Goal: Task Accomplishment & Management: Use online tool/utility

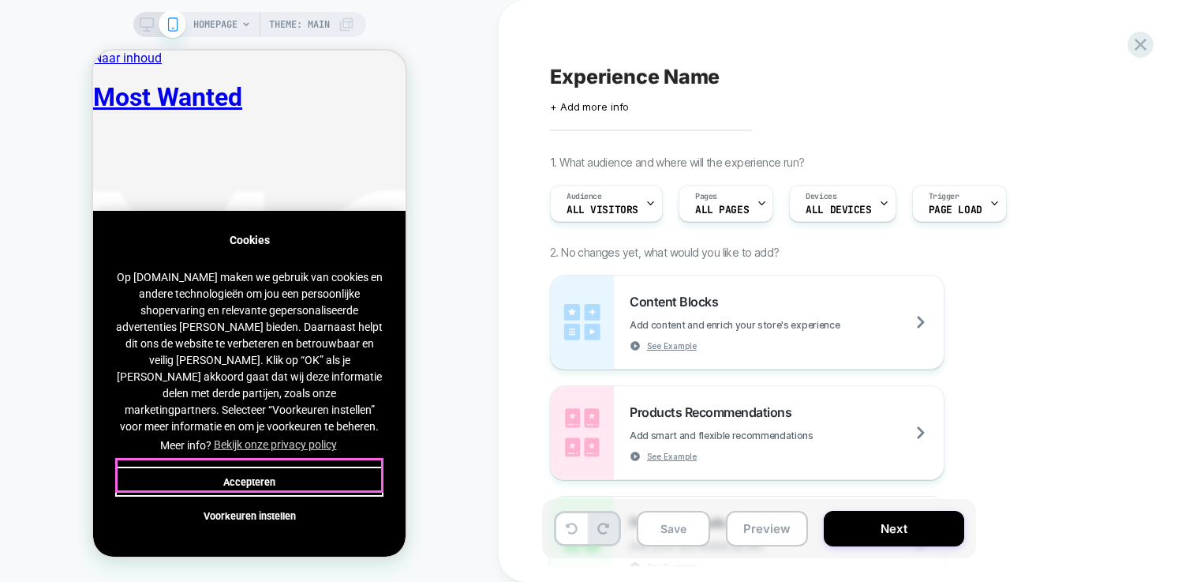
click at [271, 476] on button "Accepteren" at bounding box center [249, 481] width 268 height 30
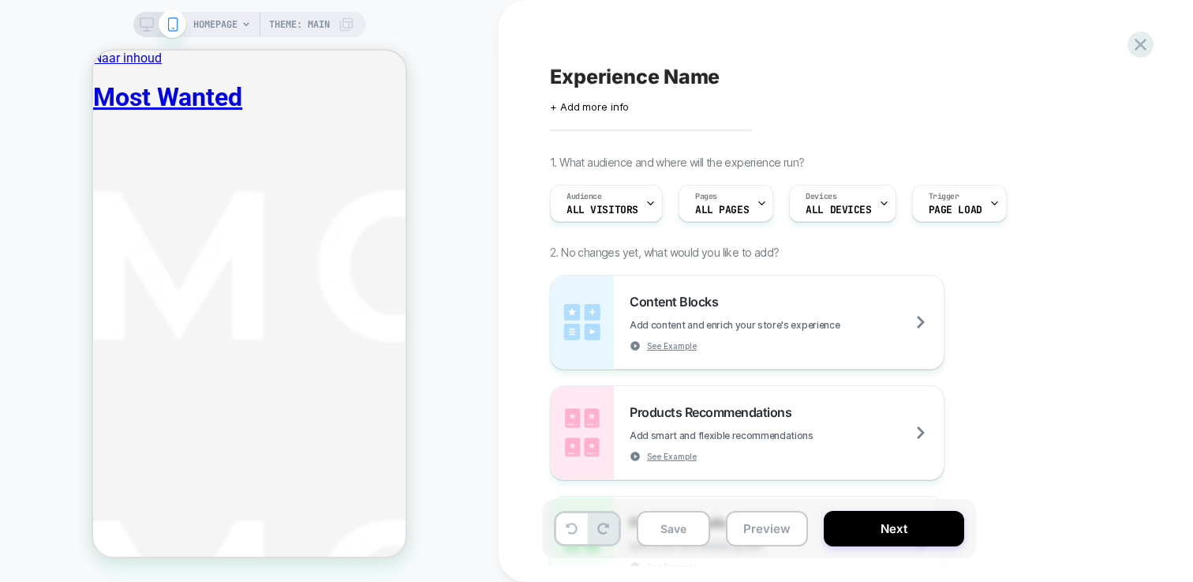
click at [621, 63] on div "Experience Name Click to edit experience details + Add more info" at bounding box center [838, 88] width 576 height 50
click at [620, 75] on span "Experience Name" at bounding box center [635, 77] width 170 height 24
type textarea "**********"
click at [903, 76] on icon at bounding box center [909, 77] width 20 height 20
click at [338, 27] on div "HOMEPAGE Theme: MAIN" at bounding box center [273, 24] width 161 height 25
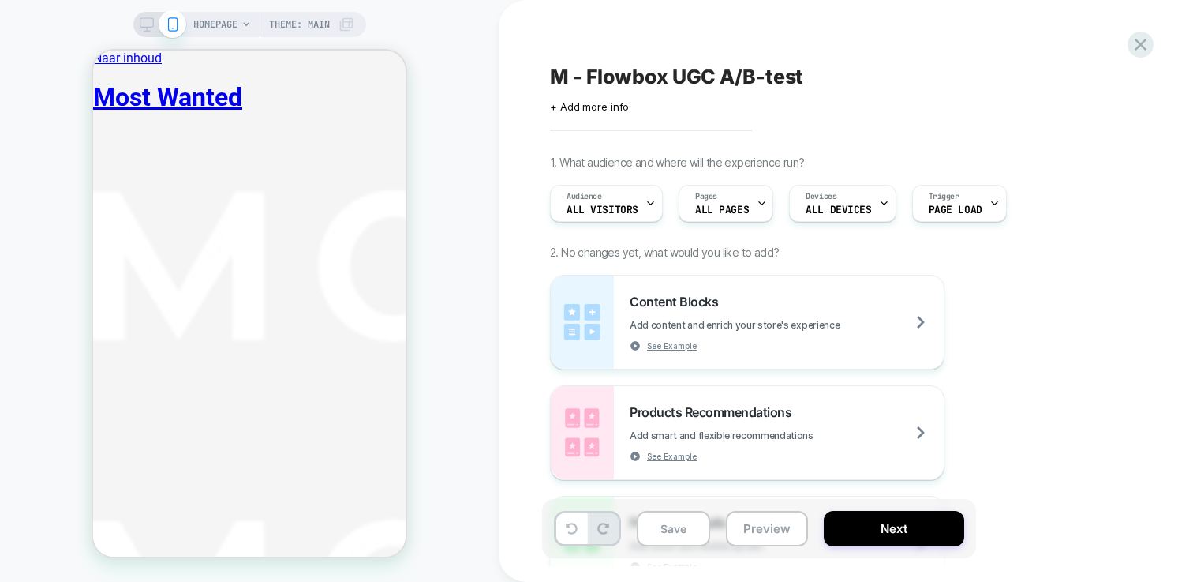
click at [312, 23] on span "Theme: MAIN" at bounding box center [299, 24] width 61 height 25
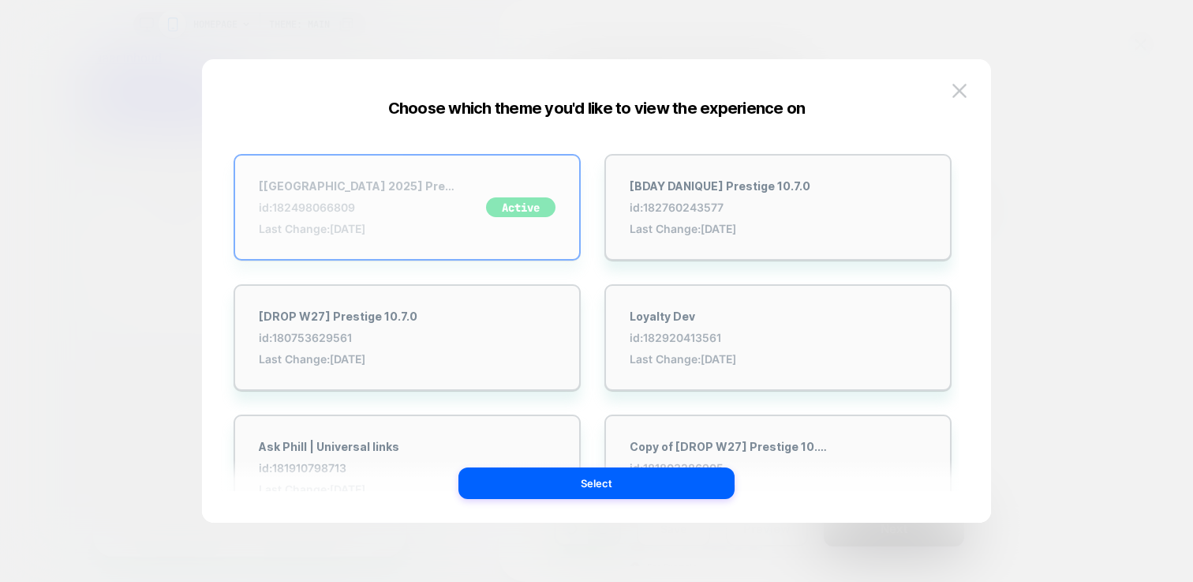
click at [466, 194] on div "[PARIS 2025] Prestige 10.7.0 id: 182498066809 Last Change: 10-9-2025 Active" at bounding box center [407, 207] width 347 height 107
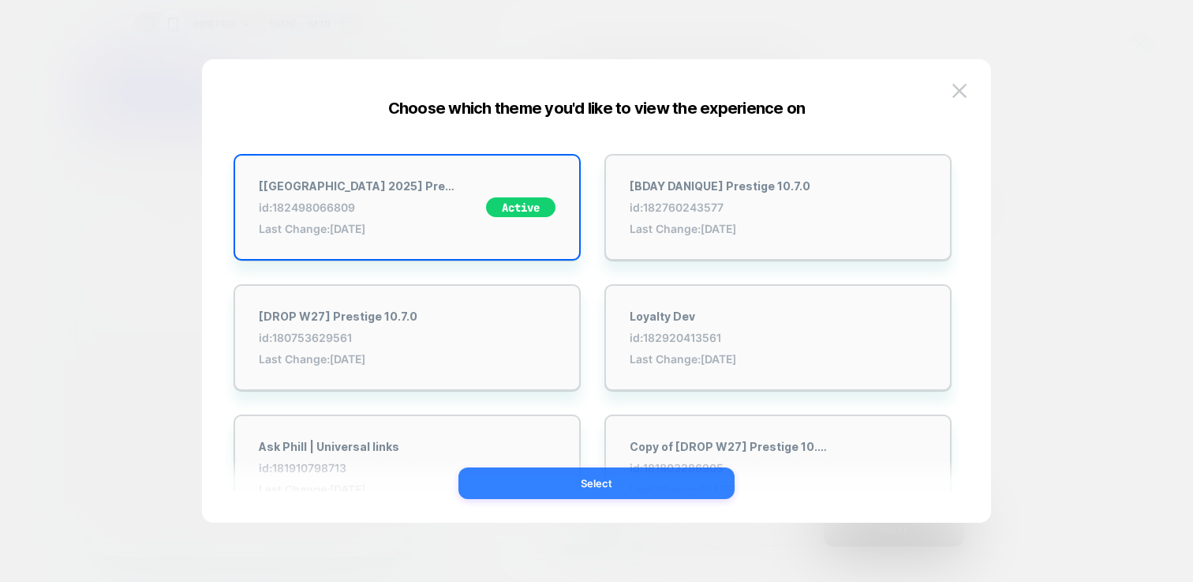
click at [615, 499] on div "[PARIS 2025] Prestige 10.7.0 id: 182498066809 Last Change: 10-9-2025 Active [BD…" at bounding box center [597, 298] width 742 height 447
click at [612, 488] on button "Select" at bounding box center [596, 483] width 276 height 32
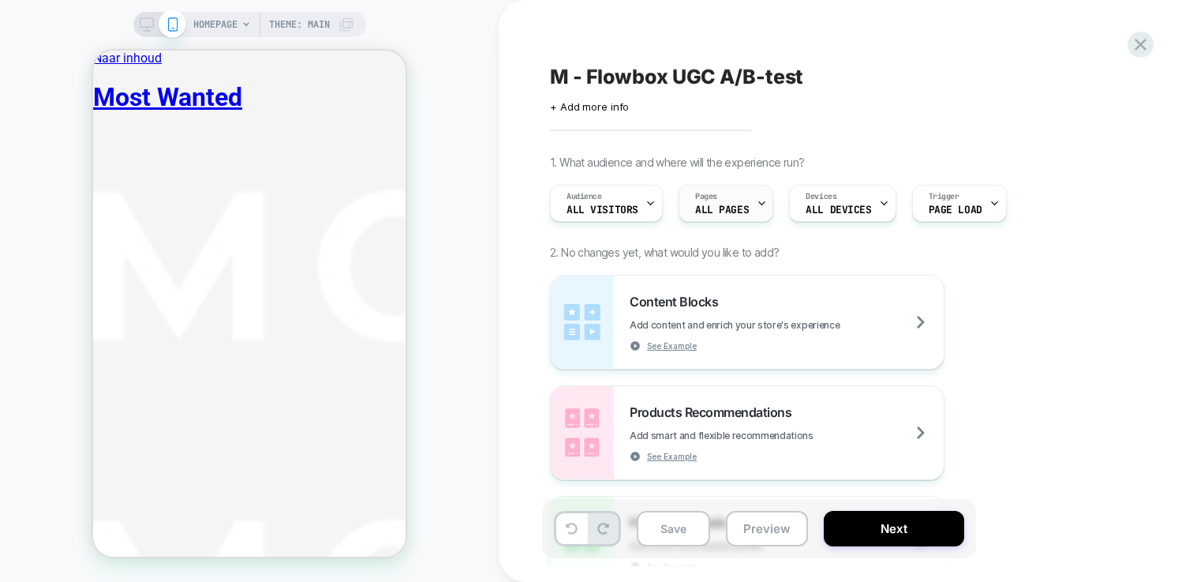
click at [724, 203] on div "Pages ALL PAGES" at bounding box center [721, 203] width 85 height 36
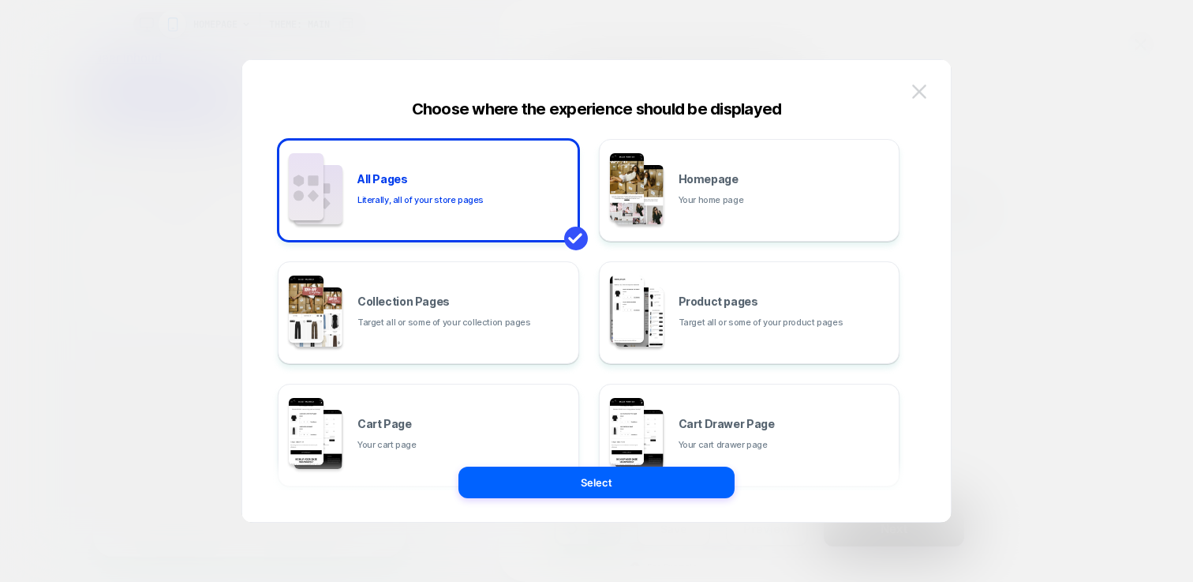
click at [926, 89] on button at bounding box center [919, 92] width 24 height 24
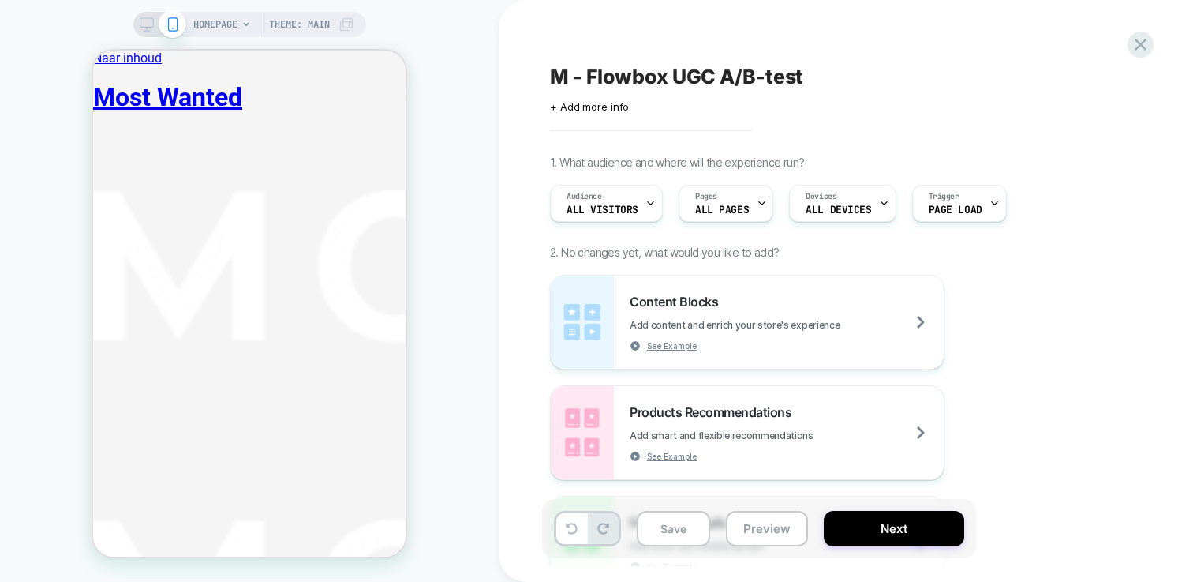
click at [316, 27] on span "Theme: MAIN" at bounding box center [299, 24] width 61 height 25
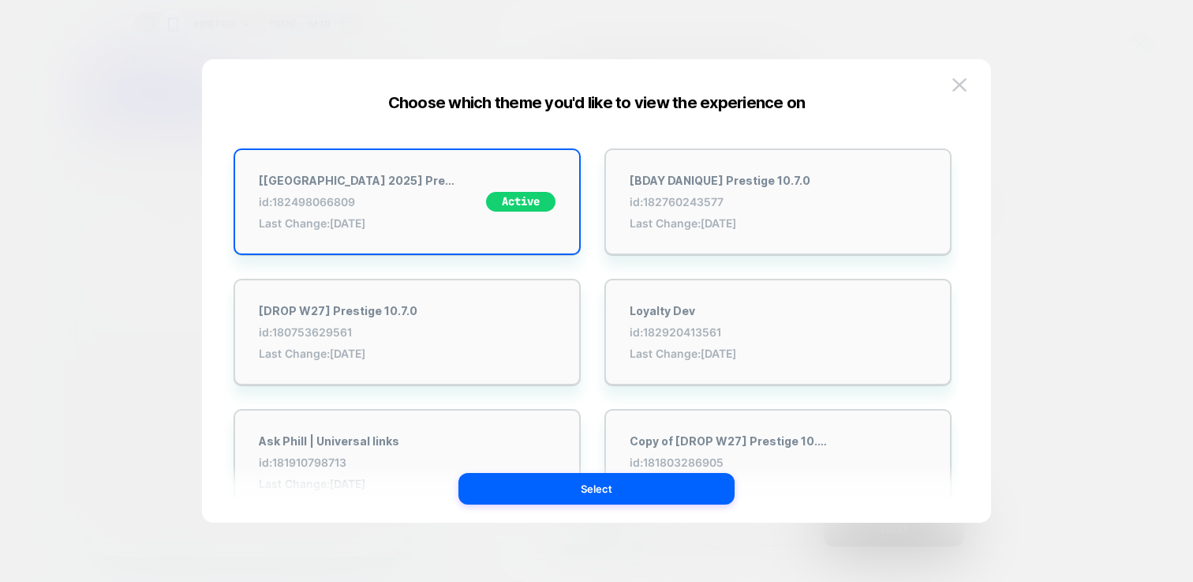
click at [267, 23] on div at bounding box center [596, 291] width 1193 height 582
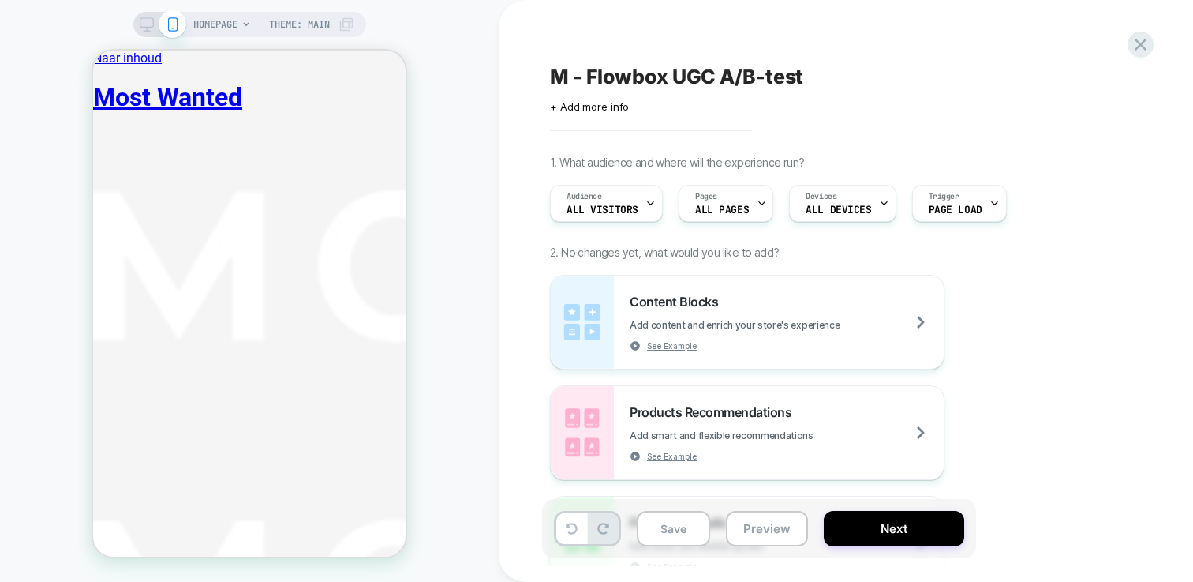
click at [199, 24] on span "HOMEPAGE" at bounding box center [215, 24] width 44 height 25
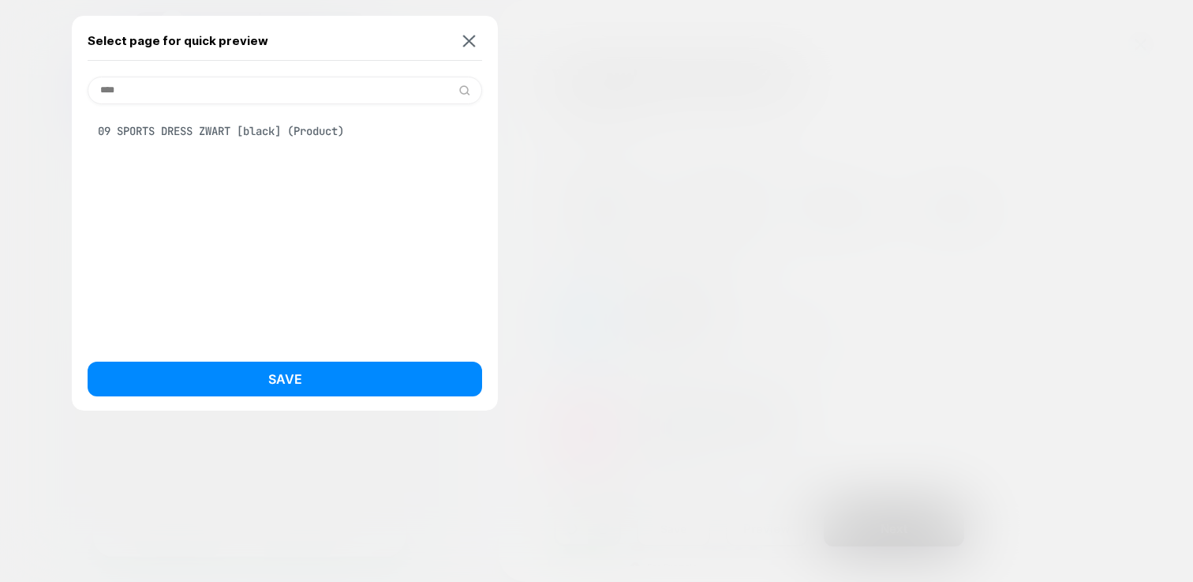
type input "****"
click at [238, 130] on div "09 SPORTS DRESS ZWART [black] (Product)" at bounding box center [285, 131] width 395 height 30
click at [360, 346] on div "Select page for quick preview **** 09 SPORTS DRESS ZWART [black] (Product) Save" at bounding box center [285, 213] width 426 height 395
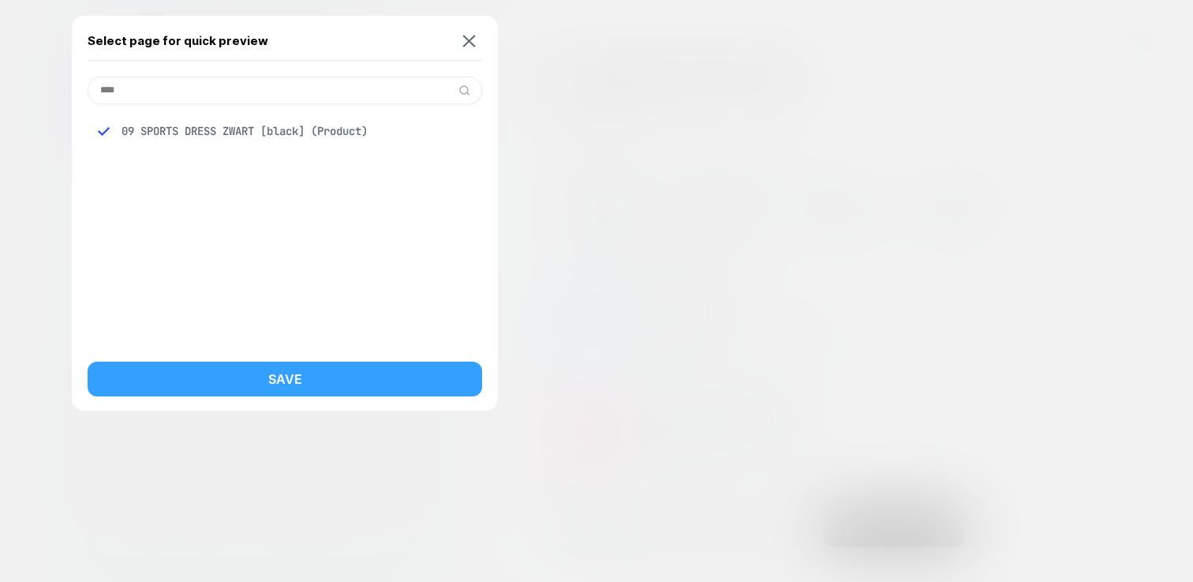
click at [370, 361] on button "Save" at bounding box center [285, 378] width 395 height 35
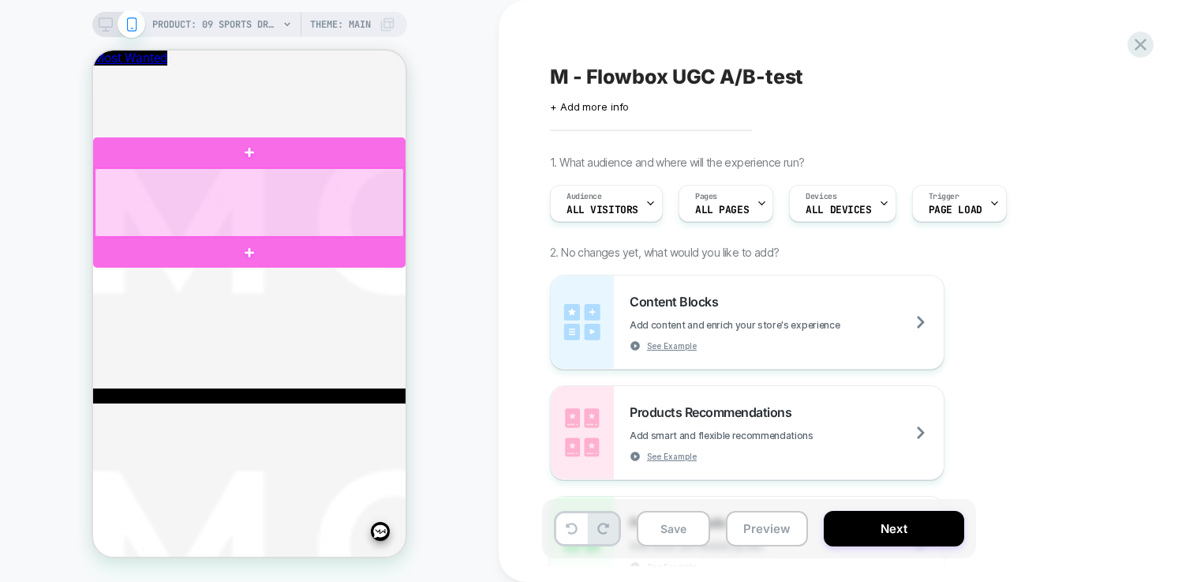
click at [114, 179] on div at bounding box center [249, 202] width 309 height 69
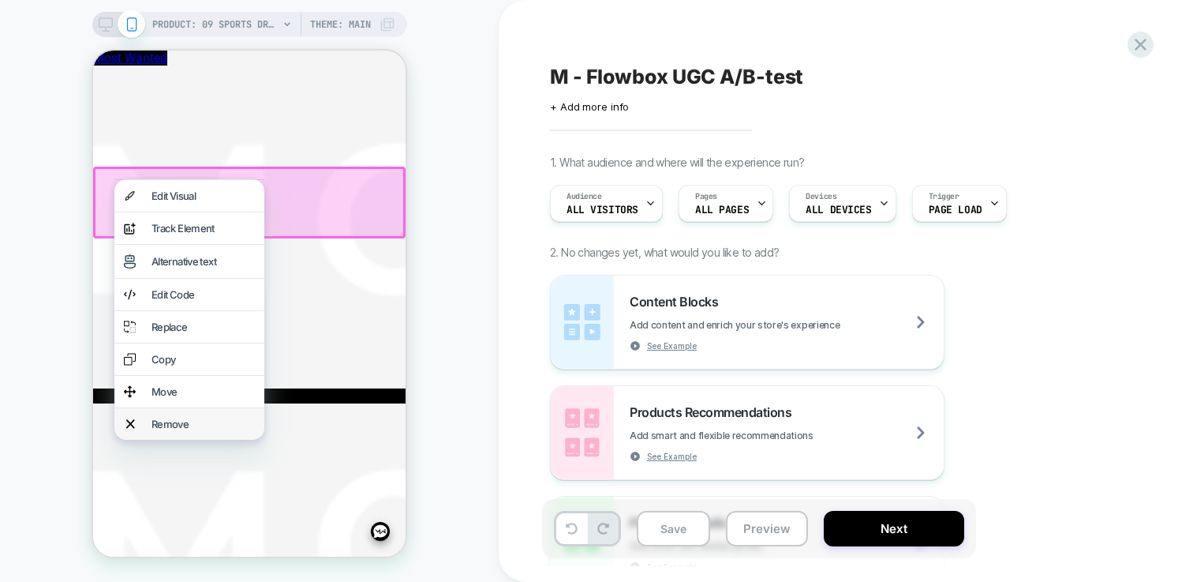
click at [190, 430] on div "Remove" at bounding box center [202, 423] width 103 height 13
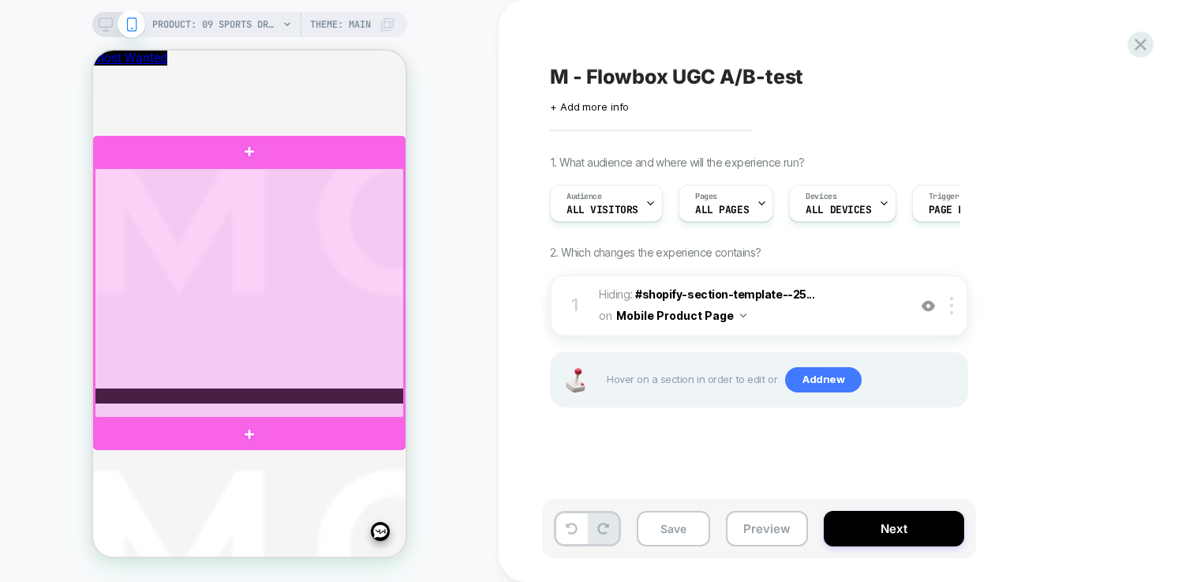
click at [107, 170] on div at bounding box center [249, 292] width 309 height 249
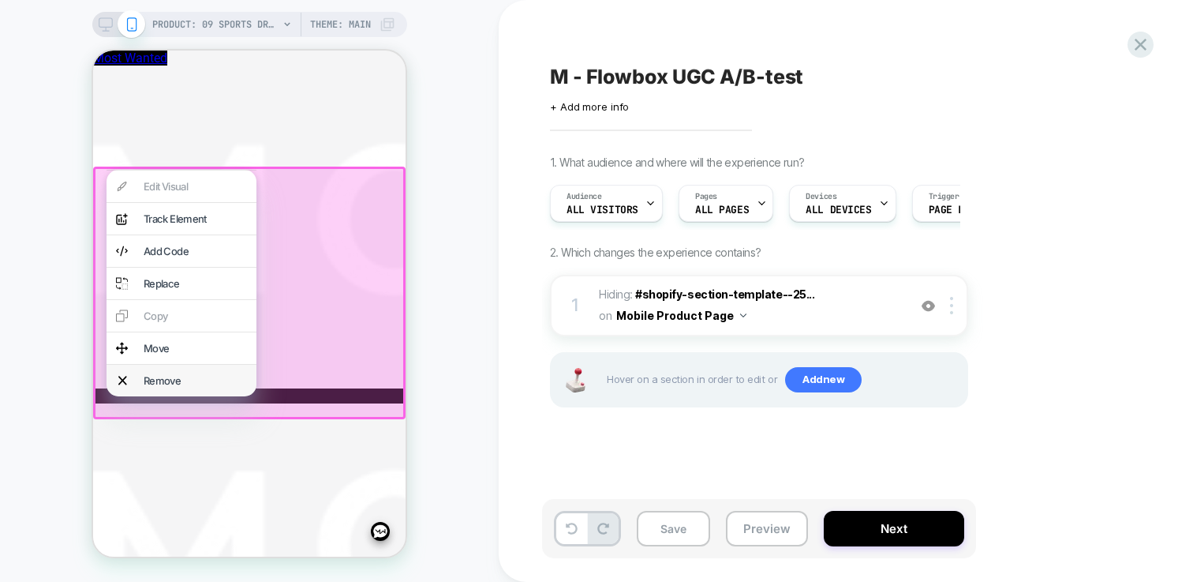
click at [197, 387] on div "Remove" at bounding box center [195, 380] width 103 height 13
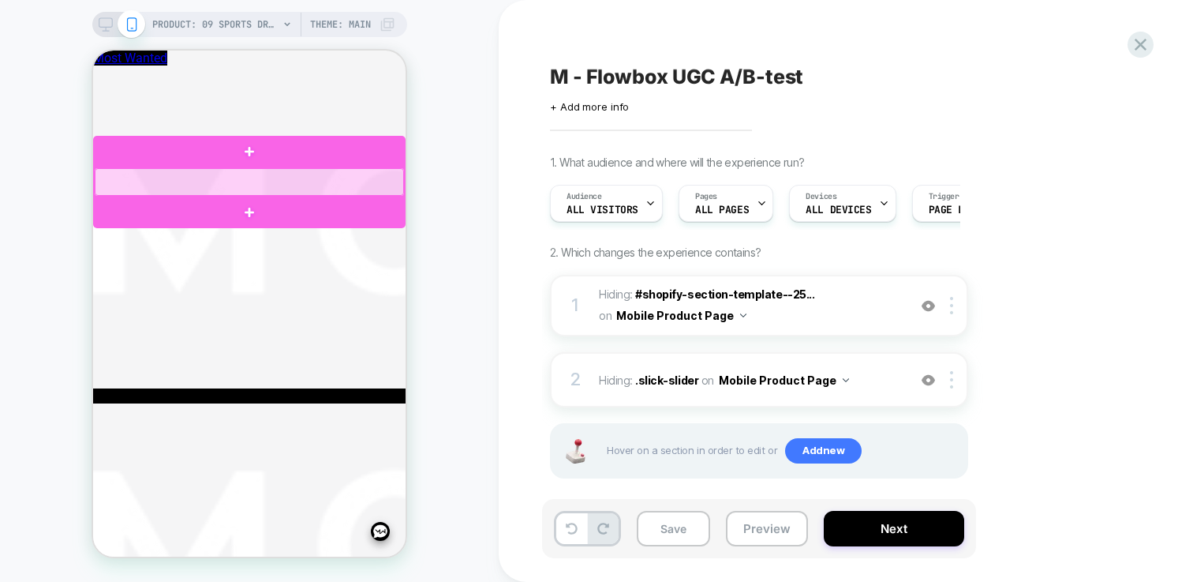
click at [340, 181] on div at bounding box center [249, 182] width 309 height 28
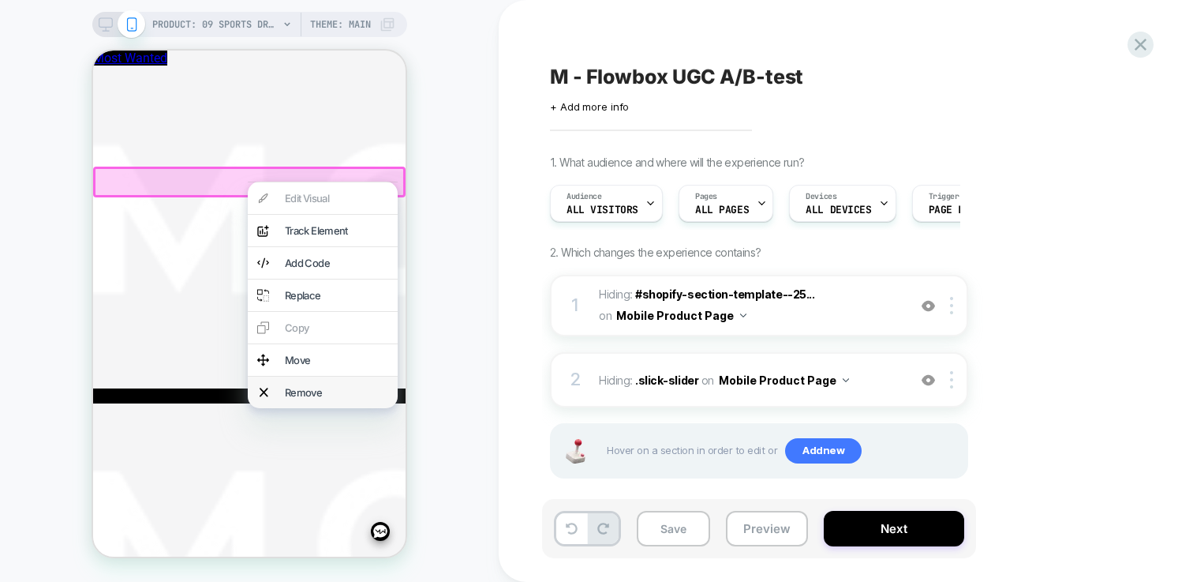
click at [311, 398] on div "Remove" at bounding box center [336, 392] width 103 height 13
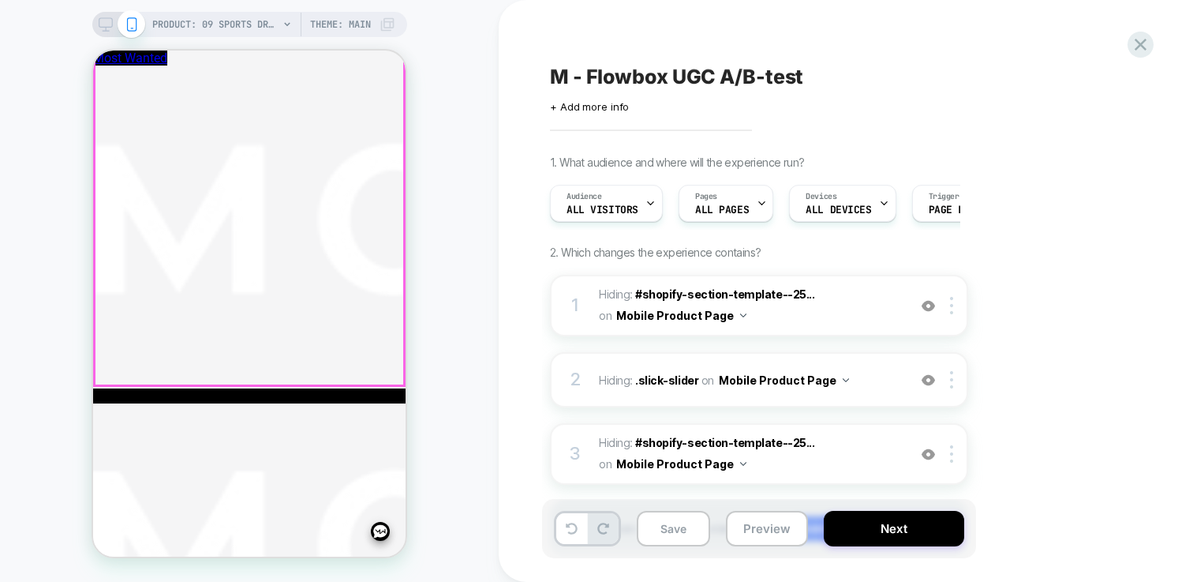
scroll to position [732, 0]
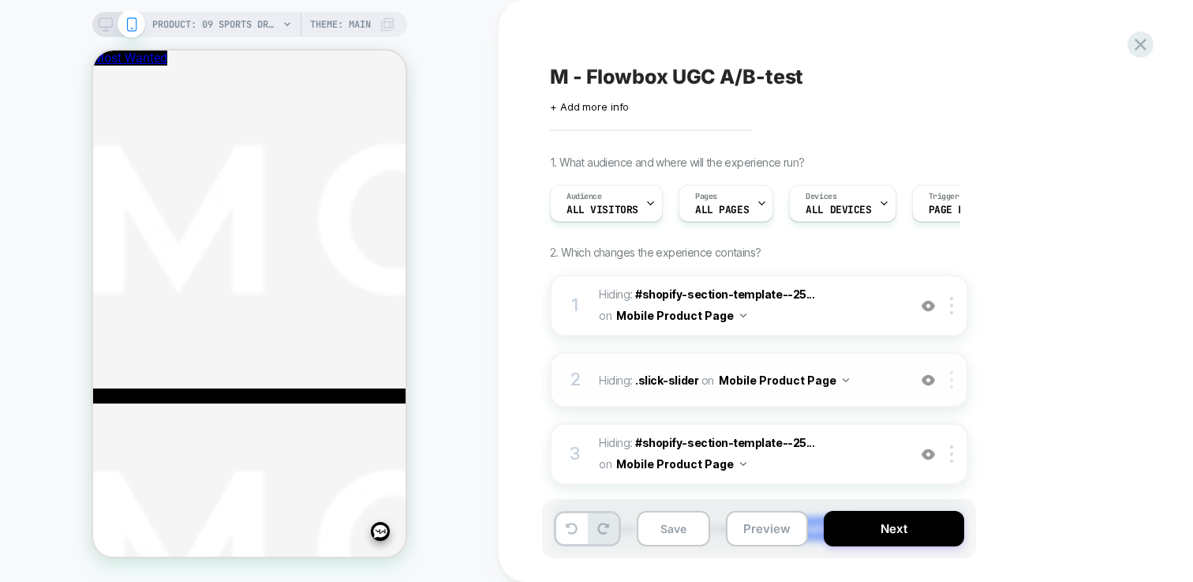
click at [951, 382] on img at bounding box center [951, 379] width 3 height 17
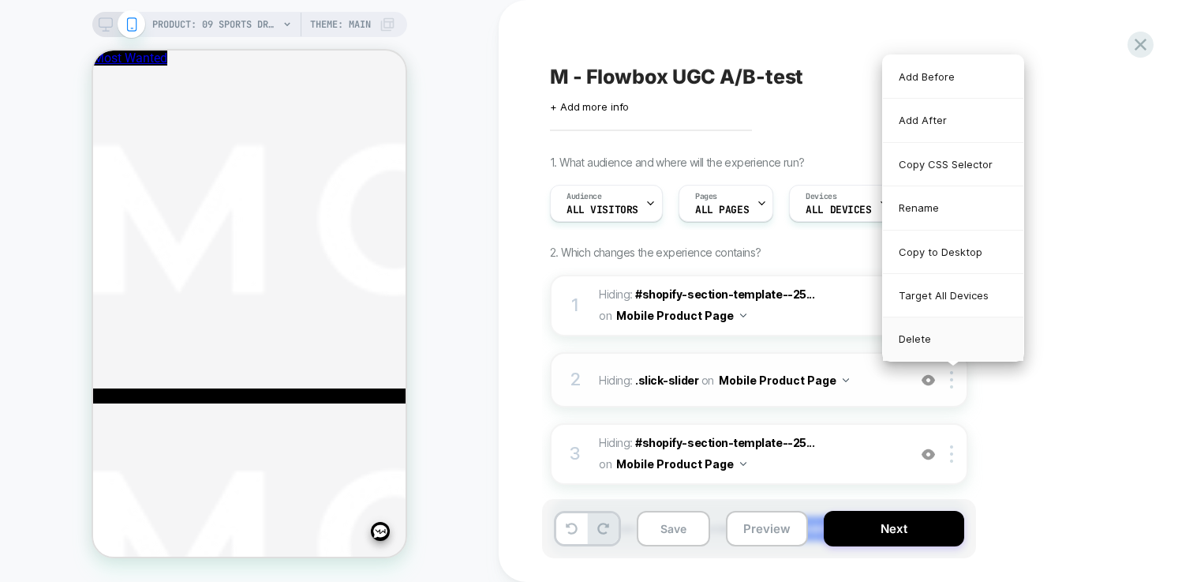
click at [920, 335] on div "Delete" at bounding box center [953, 338] width 140 height 43
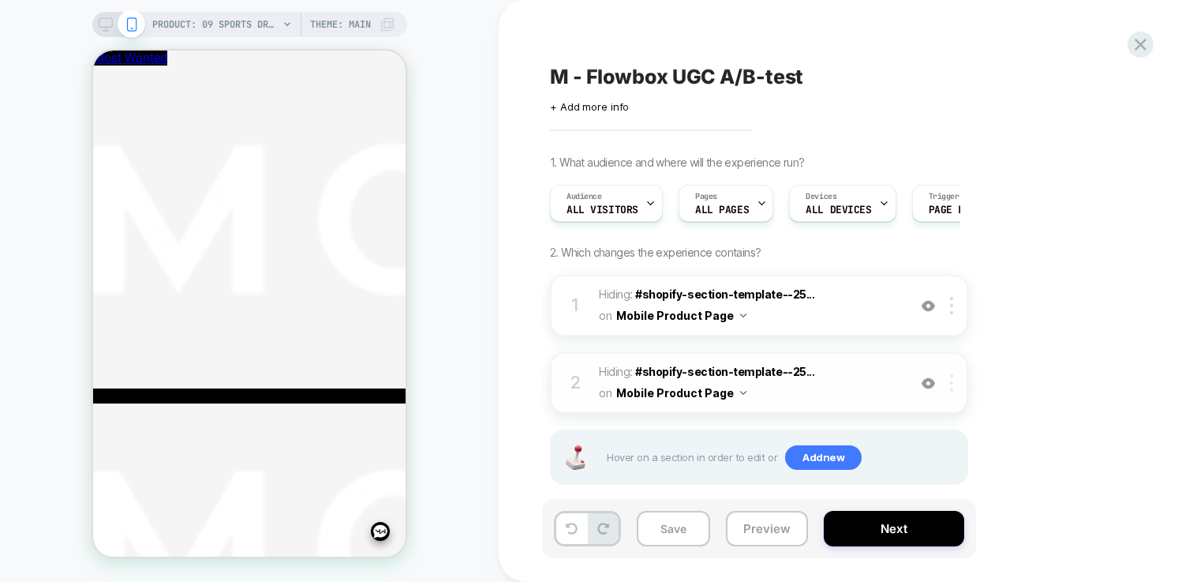
click at [956, 380] on div at bounding box center [954, 382] width 26 height 17
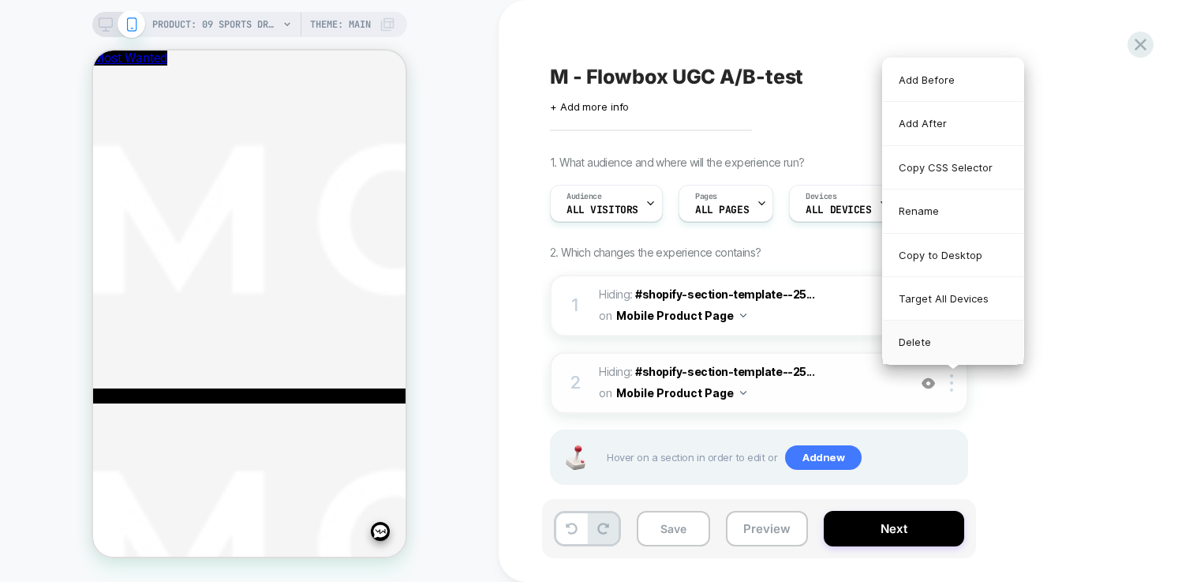
click at [926, 350] on div "Delete" at bounding box center [953, 341] width 140 height 43
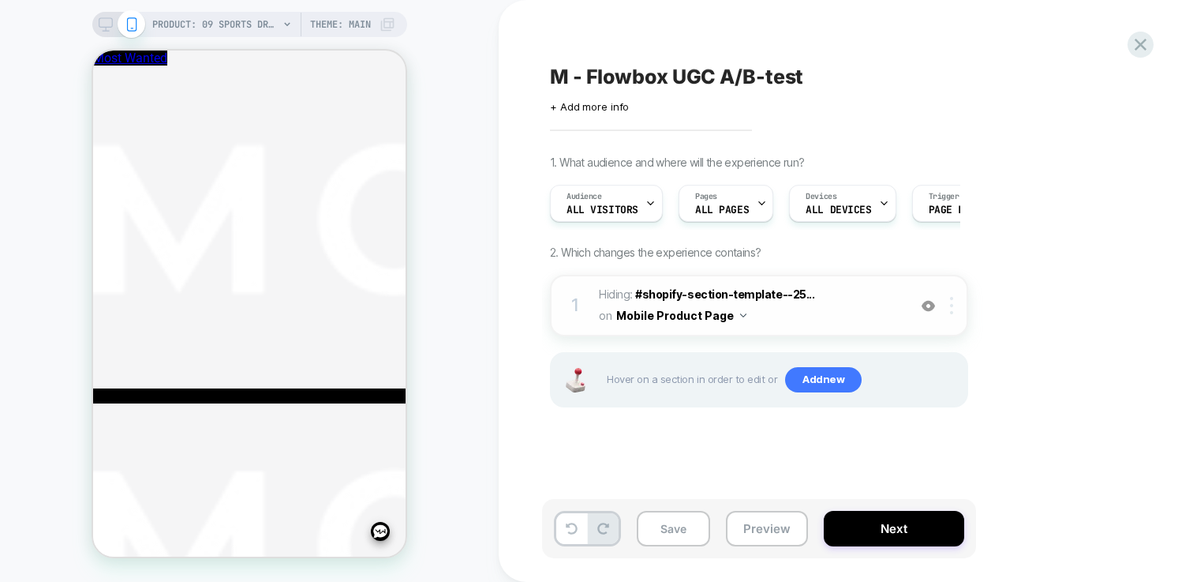
click at [949, 308] on div at bounding box center [954, 305] width 26 height 17
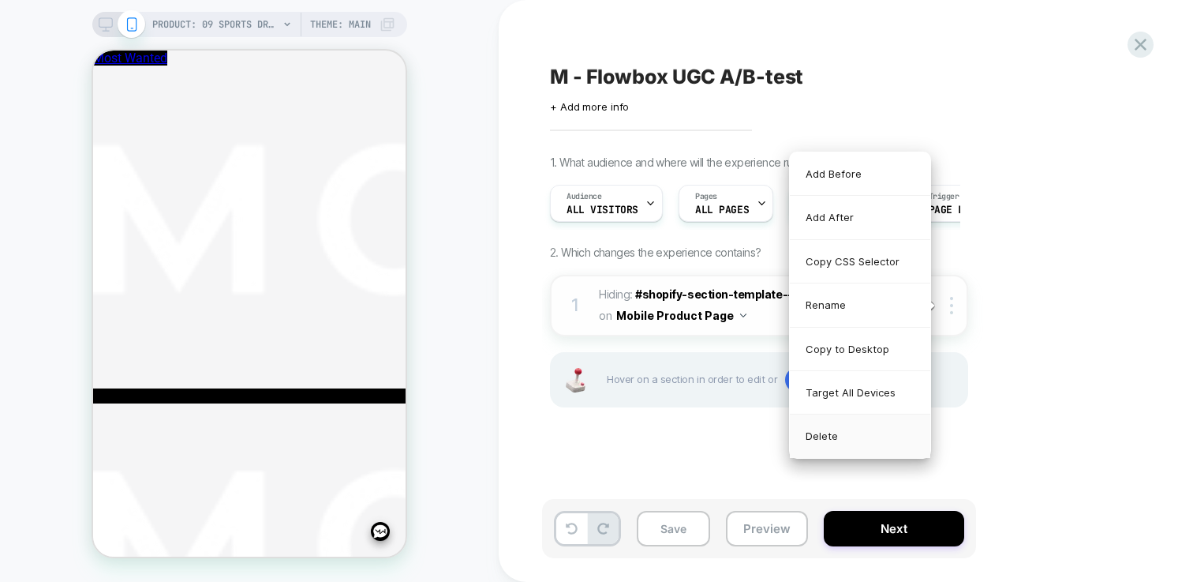
click at [859, 447] on div "Delete" at bounding box center [860, 435] width 140 height 43
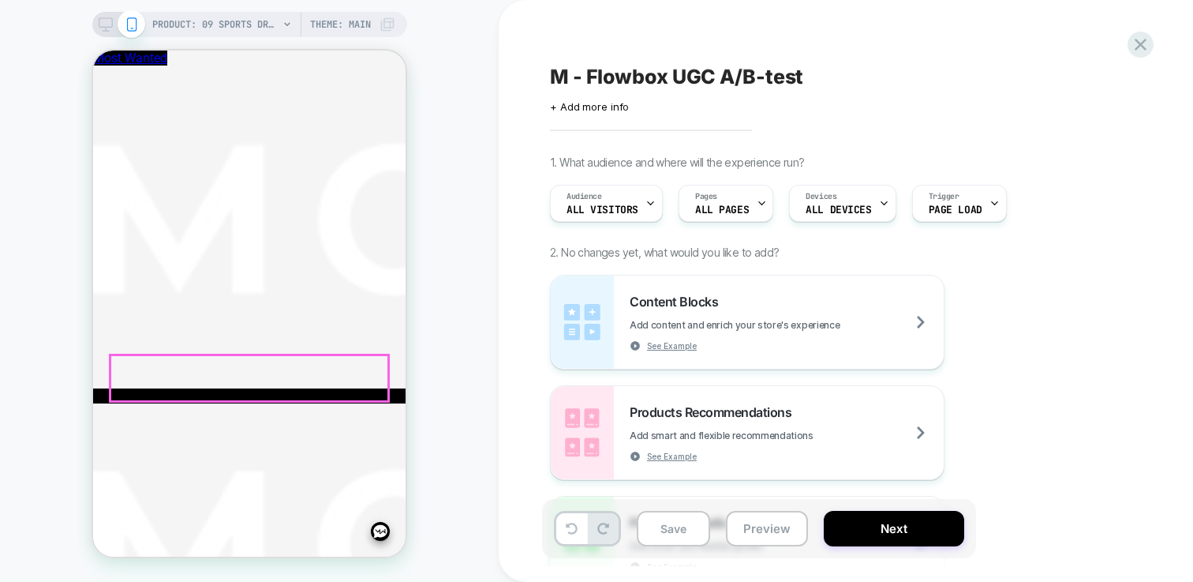
scroll to position [1045, 0]
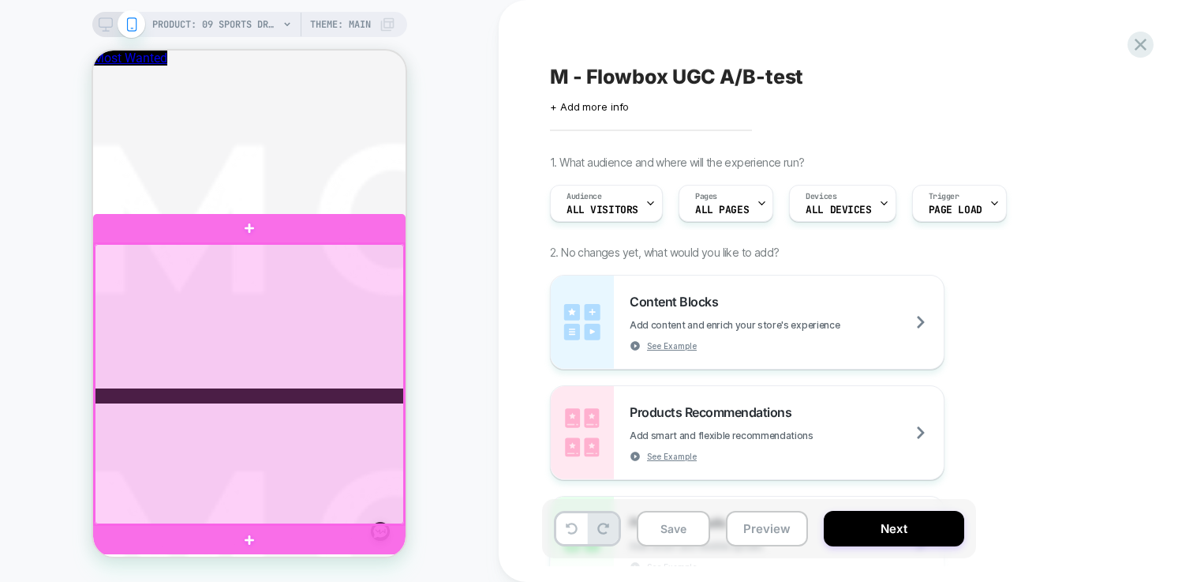
click at [296, 519] on div at bounding box center [249, 384] width 309 height 280
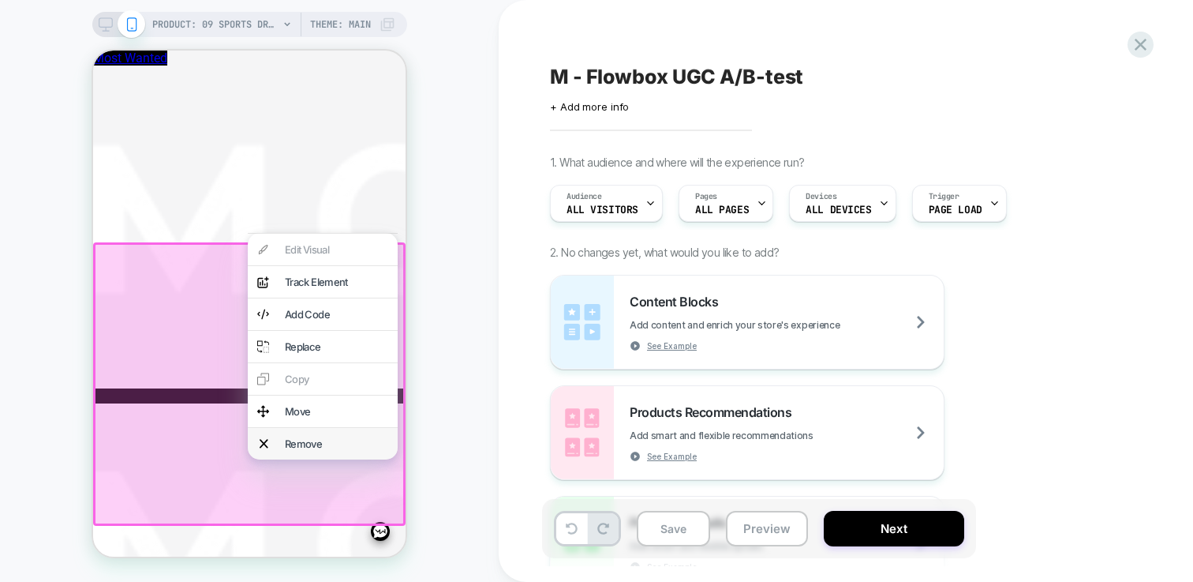
click at [309, 450] on div "Remove" at bounding box center [336, 443] width 103 height 13
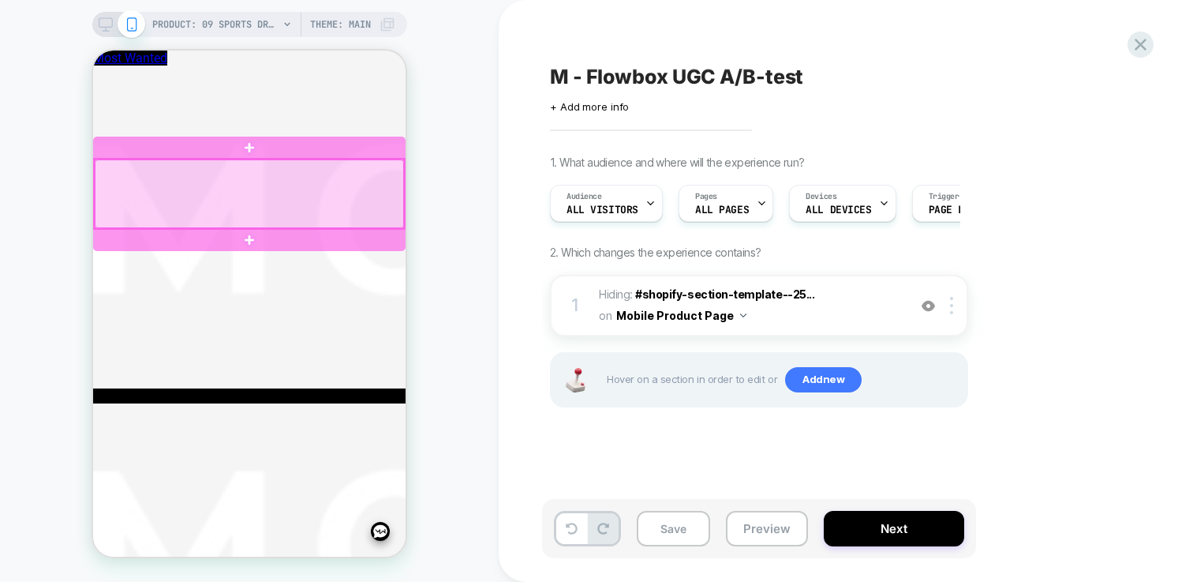
click at [165, 182] on div at bounding box center [249, 193] width 309 height 69
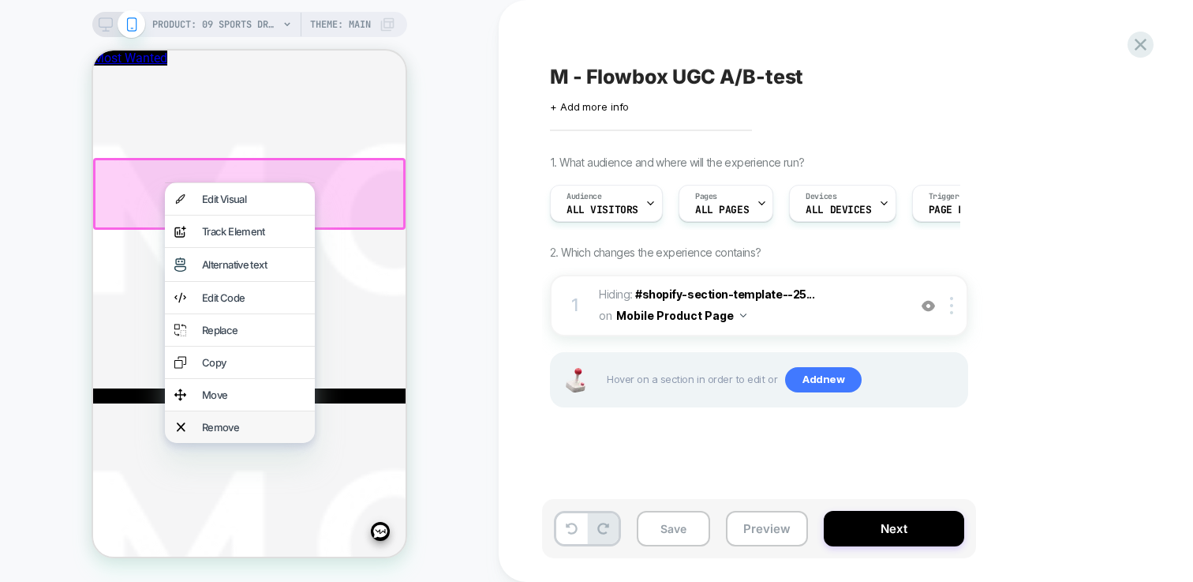
click at [264, 433] on div "Remove" at bounding box center [253, 427] width 103 height 13
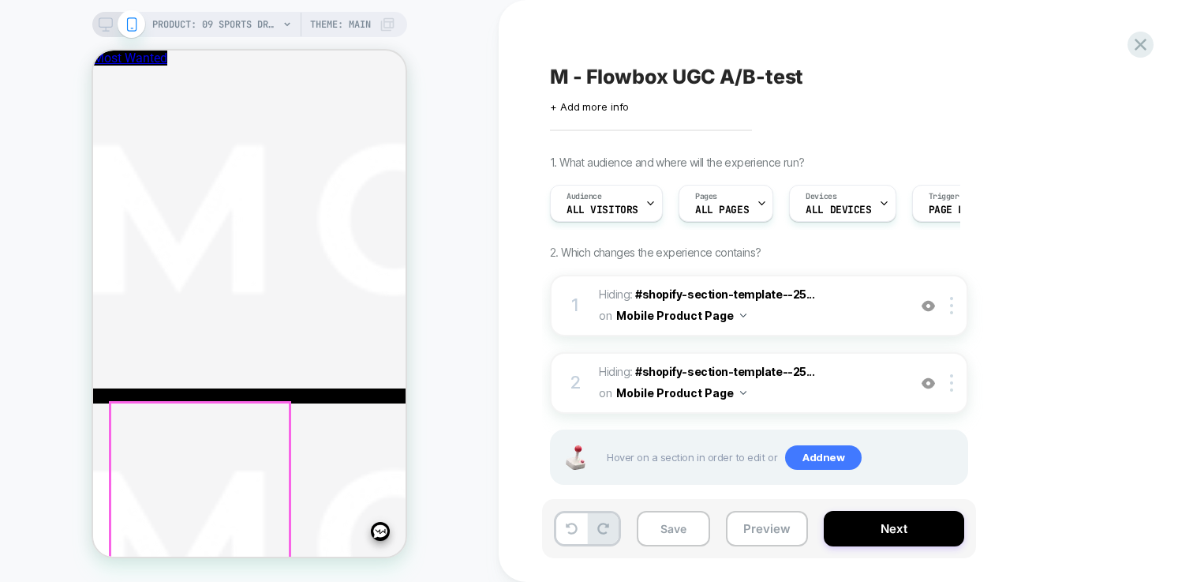
scroll to position [931, 0]
click at [680, 518] on button "Save" at bounding box center [673, 529] width 73 height 36
click at [780, 520] on button "Preview" at bounding box center [767, 529] width 82 height 36
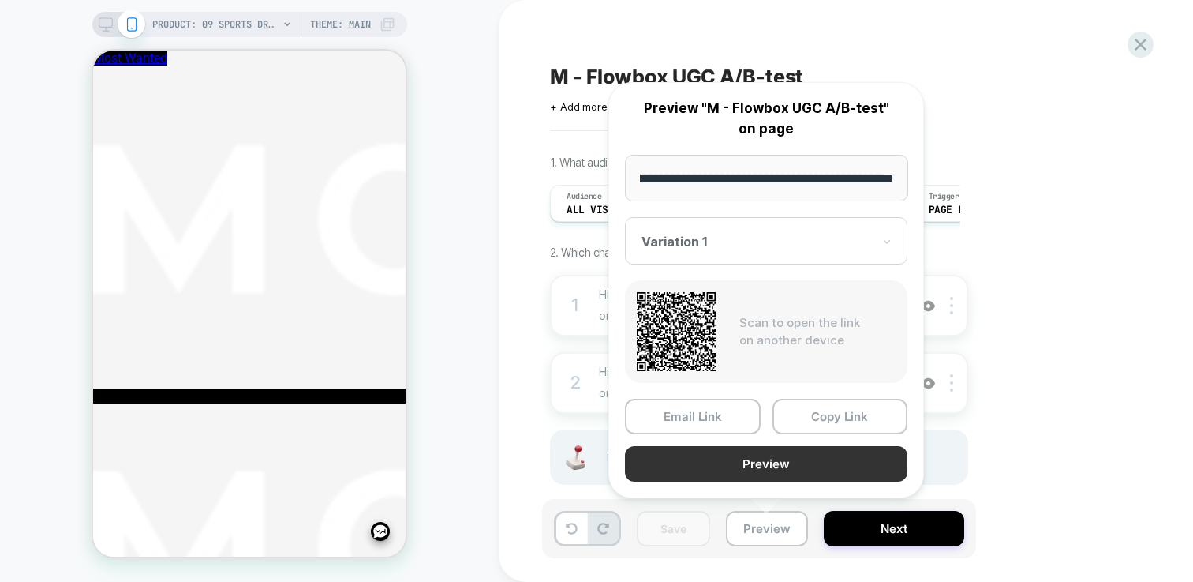
scroll to position [0, 0]
click at [791, 450] on button "Preview" at bounding box center [766, 464] width 282 height 36
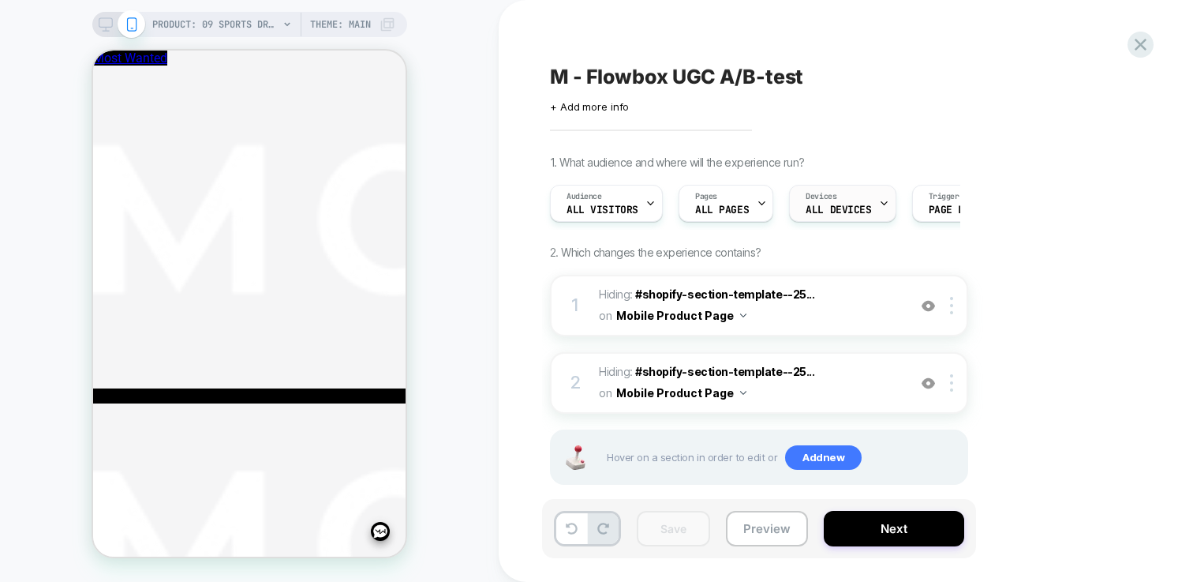
click at [879, 207] on icon at bounding box center [884, 203] width 10 height 10
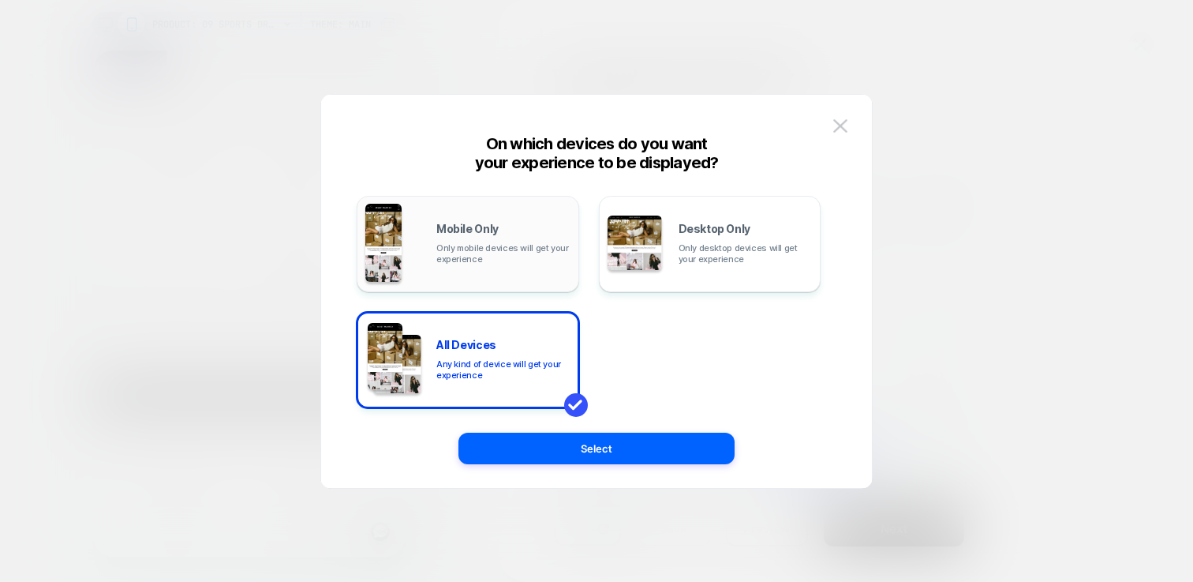
click at [540, 252] on span "Only mobile devices will get your experience" at bounding box center [503, 253] width 134 height 22
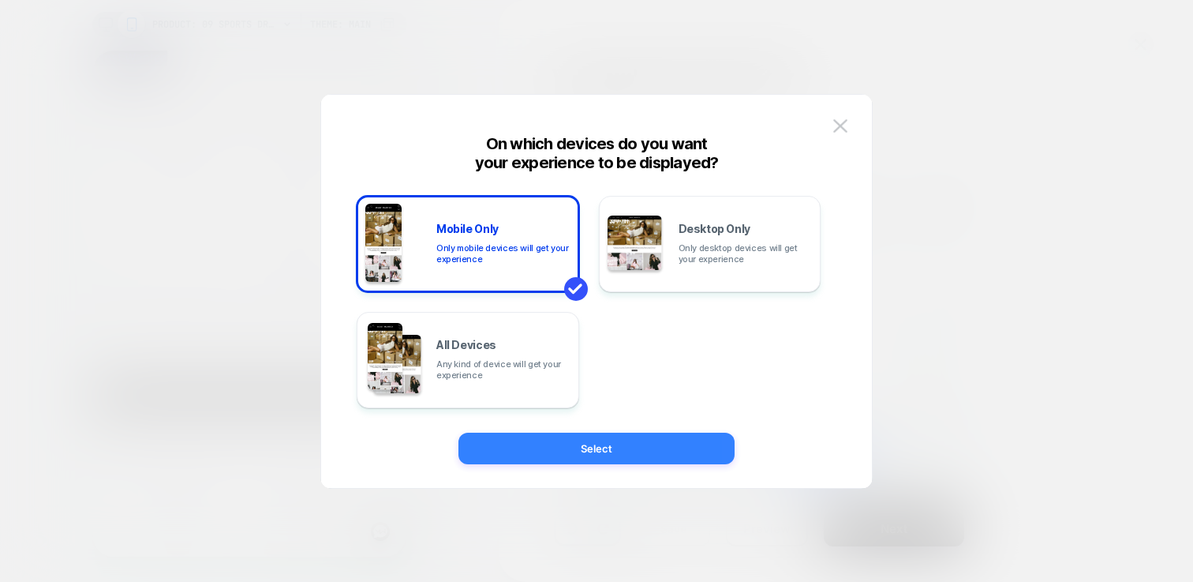
click at [634, 441] on button "Select" at bounding box center [596, 448] width 276 height 32
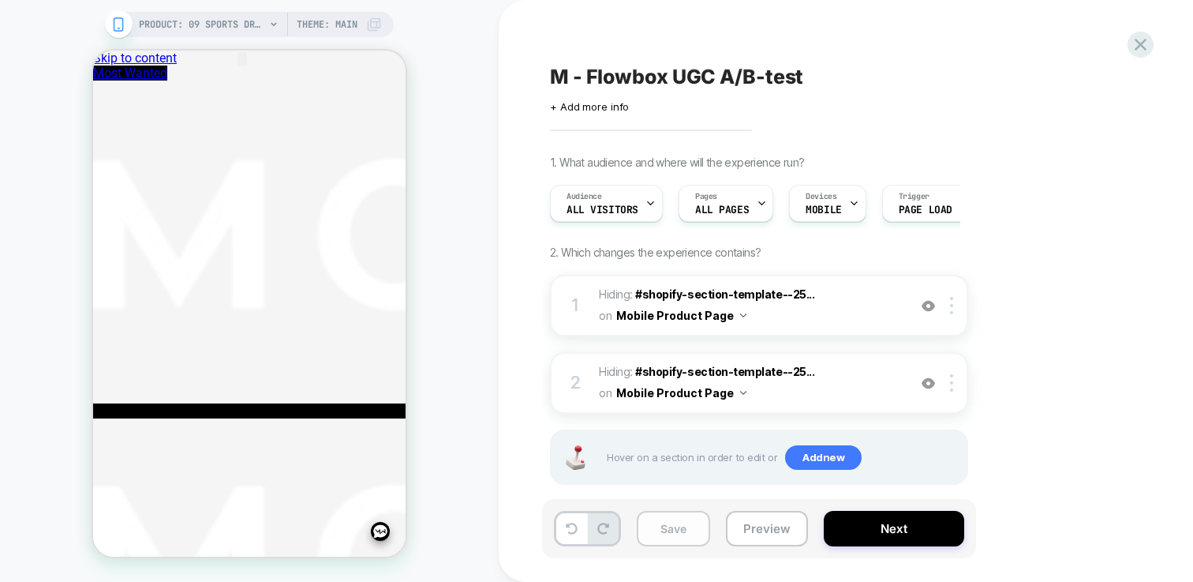
click at [659, 529] on button "Save" at bounding box center [673, 529] width 73 height 36
click at [230, 25] on span "PRODUCT: 09 SPORTS DRESS ZWART [black]" at bounding box center [202, 24] width 126 height 25
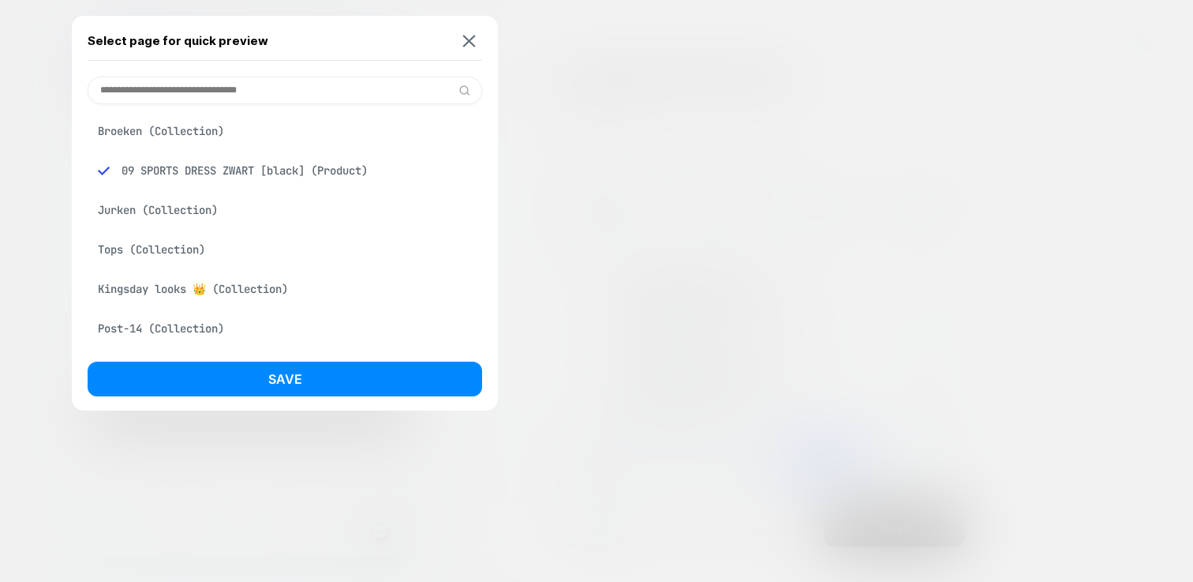
click at [338, 83] on input at bounding box center [285, 91] width 395 height 28
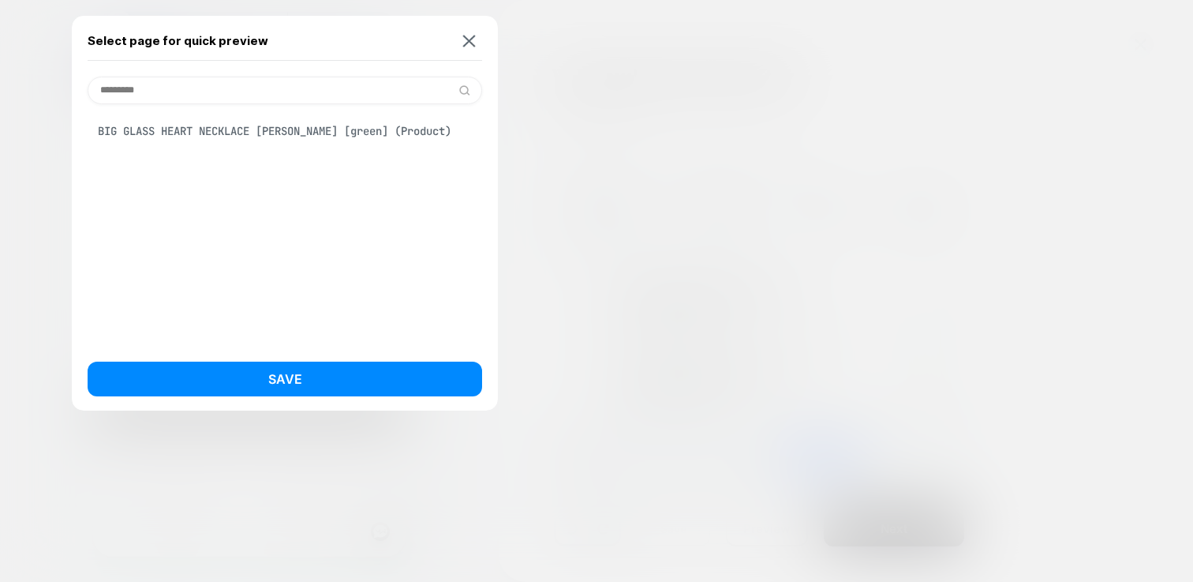
type input "*********"
click at [309, 141] on div "BIG GLASS HEART NECKLACE GROEN [green] (Product)" at bounding box center [285, 131] width 395 height 30
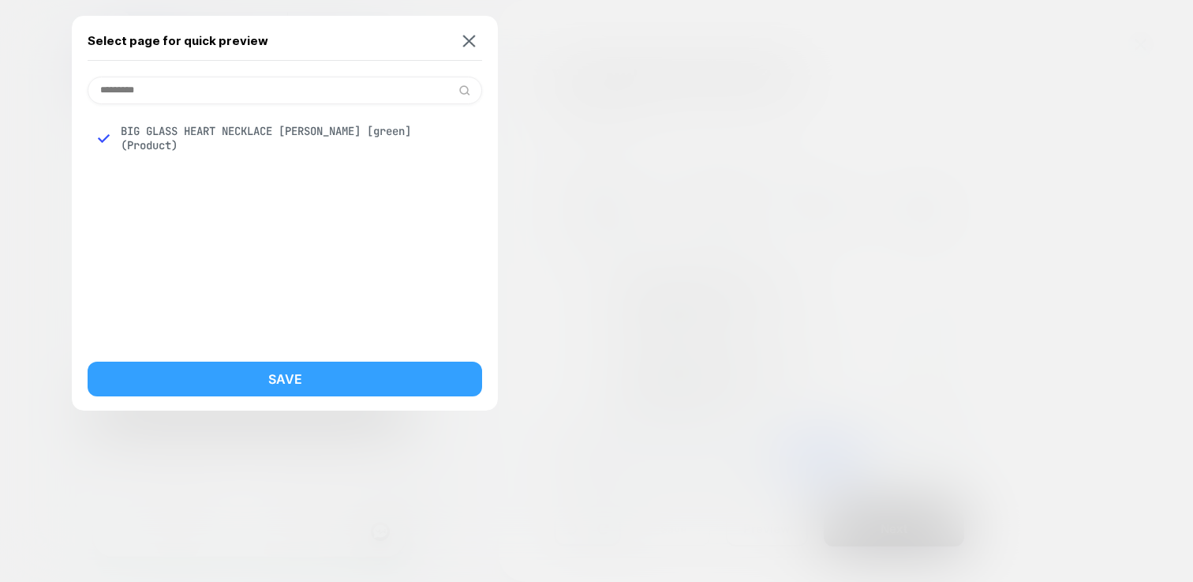
click at [395, 364] on div "Select page for quick preview ********* BIG GLASS HEART NECKLACE GROEN [green] …" at bounding box center [285, 213] width 426 height 395
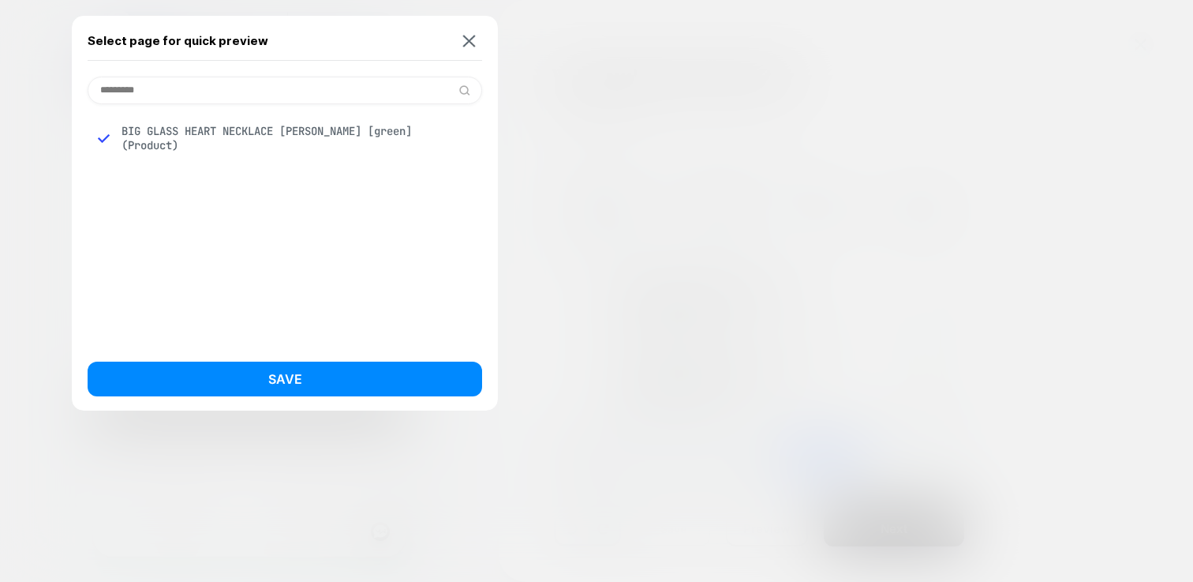
click at [397, 365] on button "Save" at bounding box center [285, 378] width 395 height 35
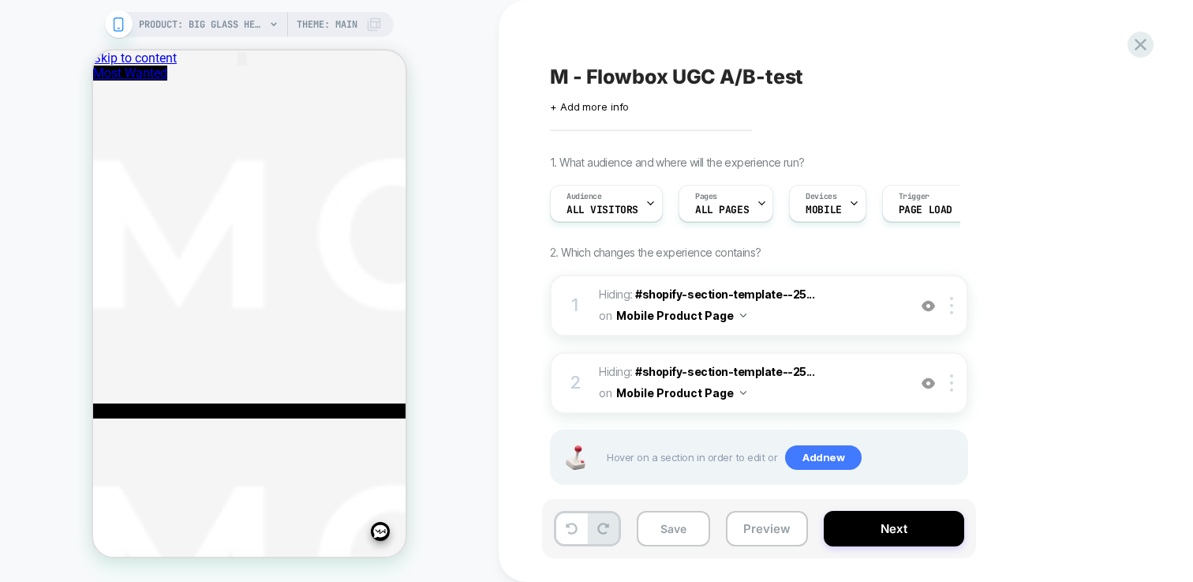
scroll to position [0, 1]
click at [681, 530] on button "Save" at bounding box center [673, 529] width 73 height 36
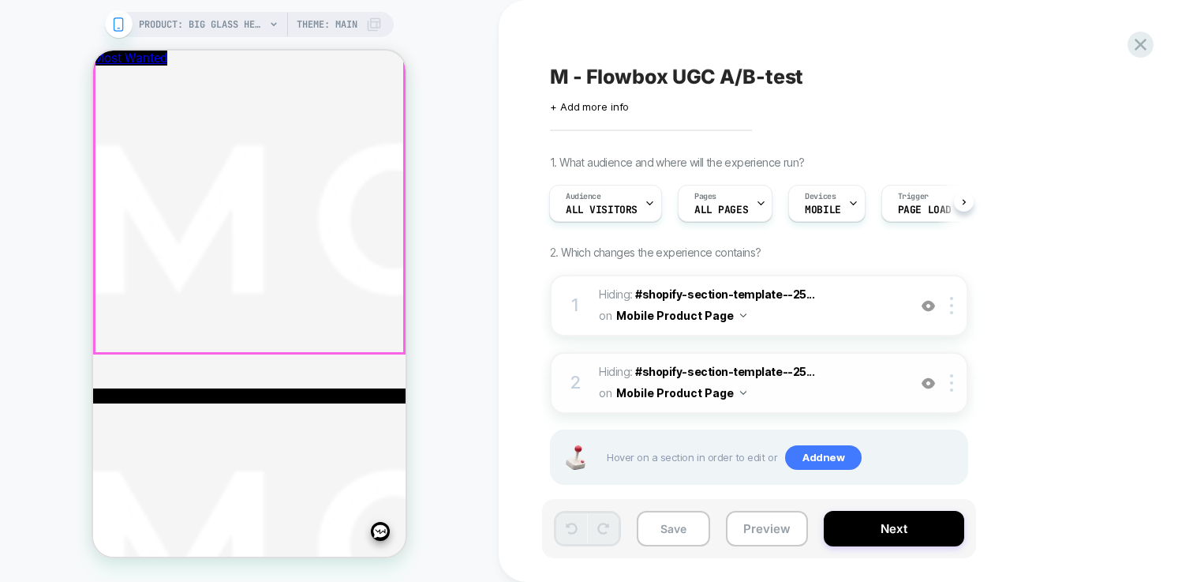
scroll to position [609, 0]
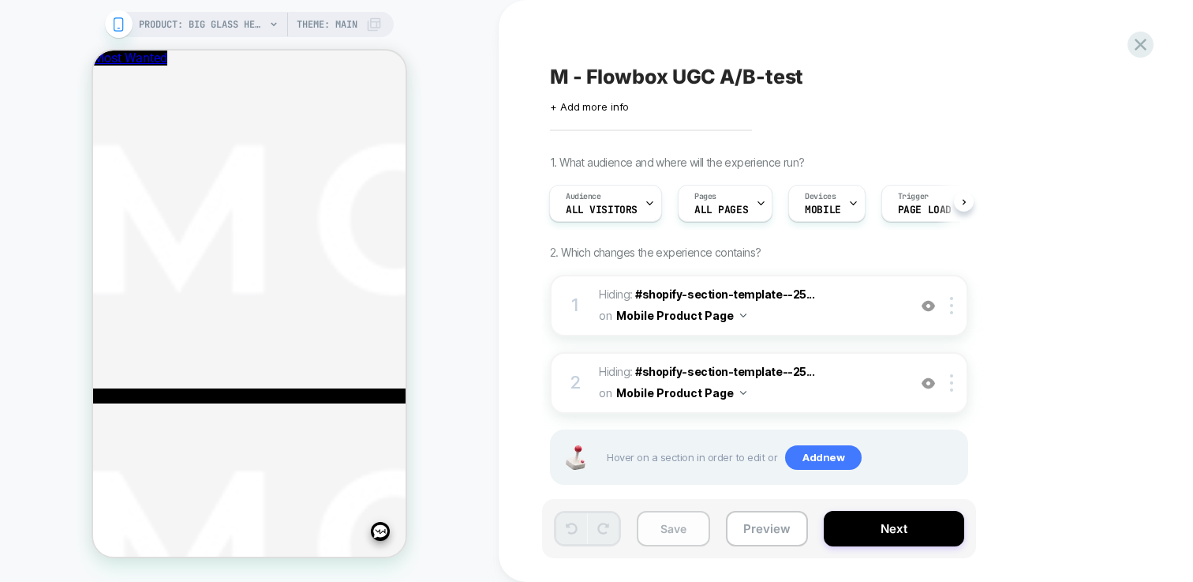
click at [706, 523] on button "Save" at bounding box center [673, 529] width 73 height 36
click at [1149, 51] on icon at bounding box center [1140, 44] width 21 height 21
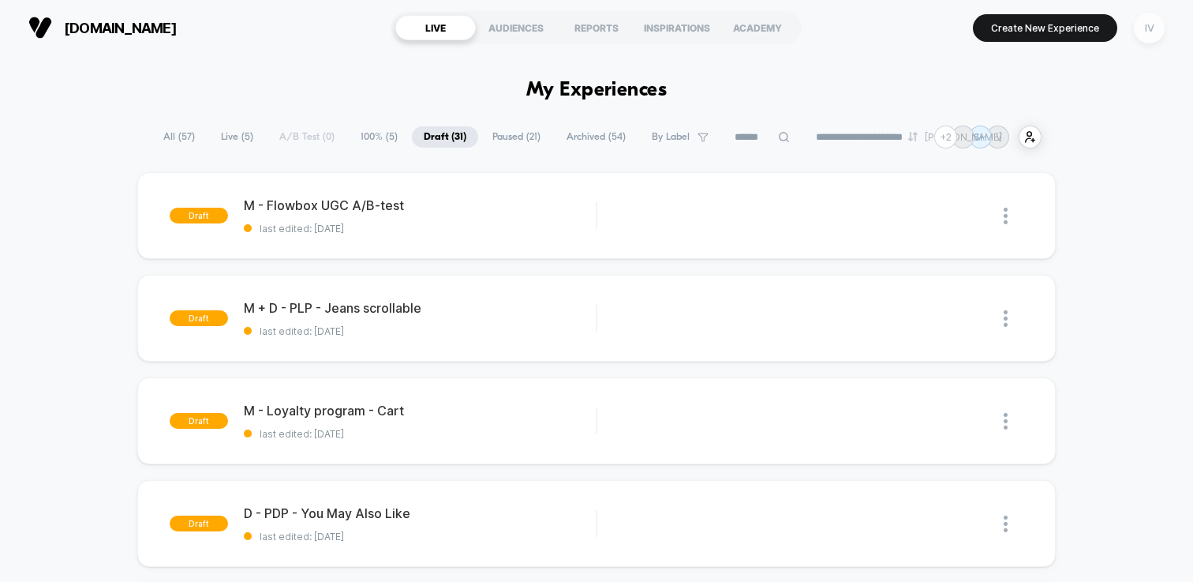
click at [1158, 30] on div "IV" at bounding box center [1149, 28] width 31 height 31
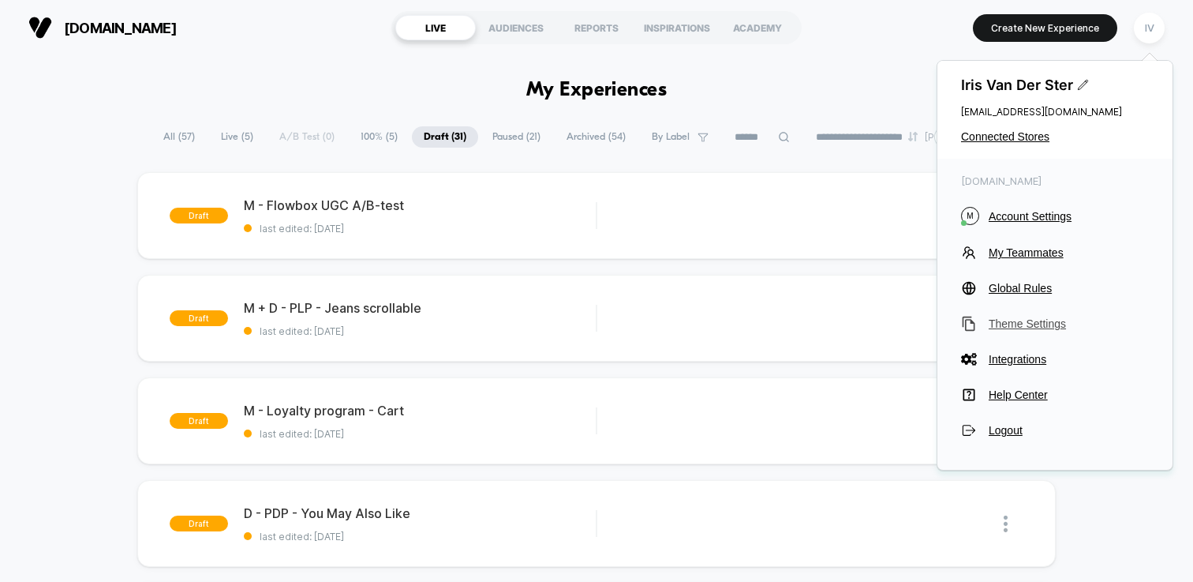
click at [1029, 327] on span "Theme Settings" at bounding box center [1069, 323] width 160 height 13
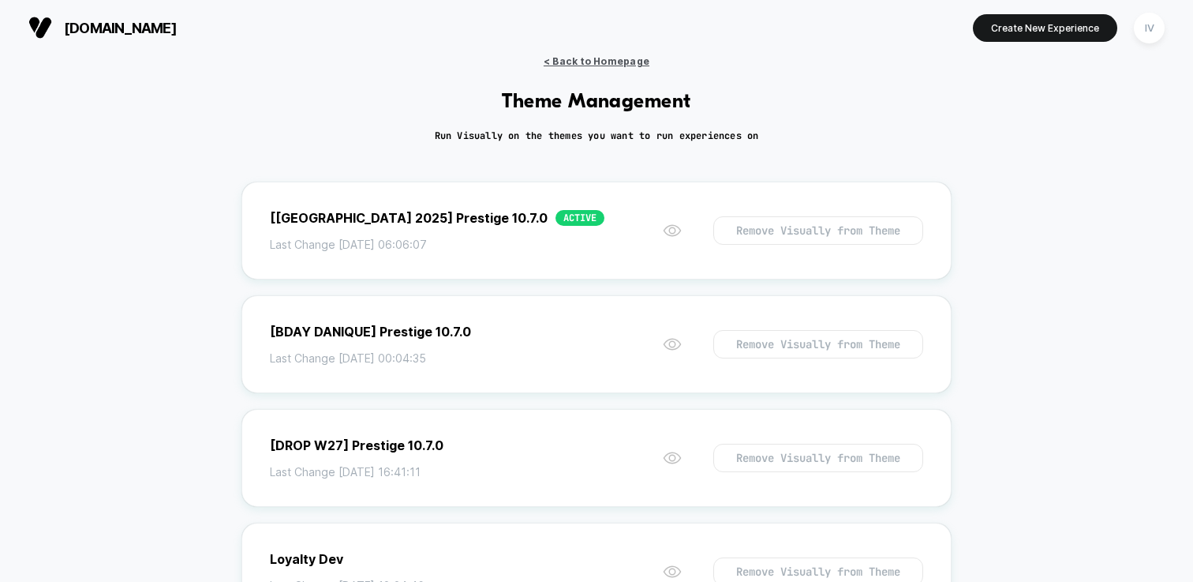
click at [605, 62] on span "< Back to Homepage" at bounding box center [597, 61] width 106 height 12
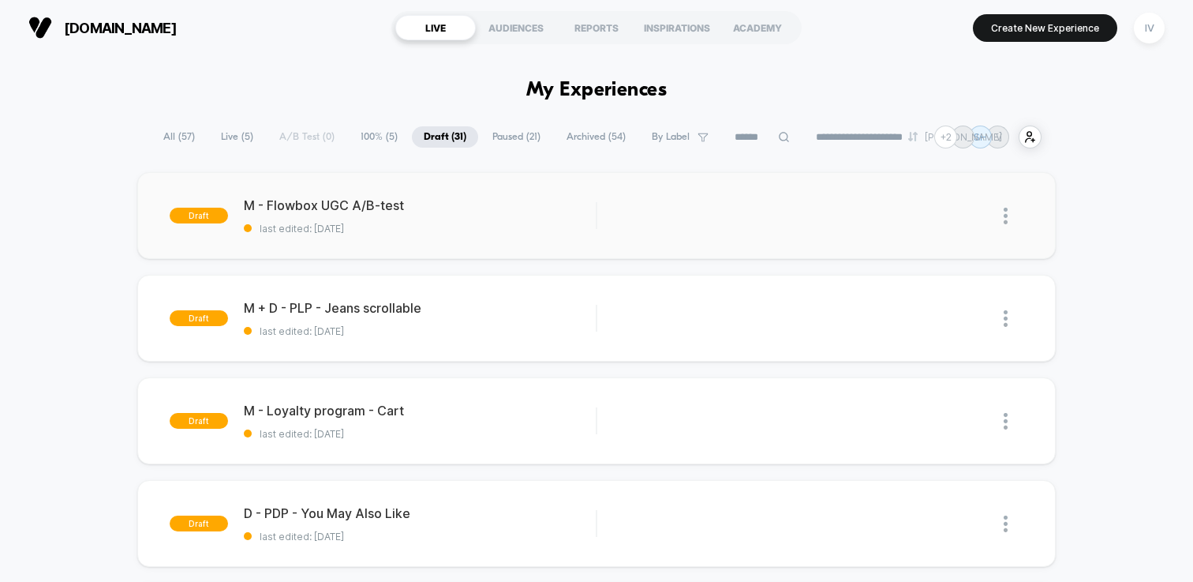
click at [464, 232] on span "last edited: 10-9-2025" at bounding box center [420, 229] width 352 height 12
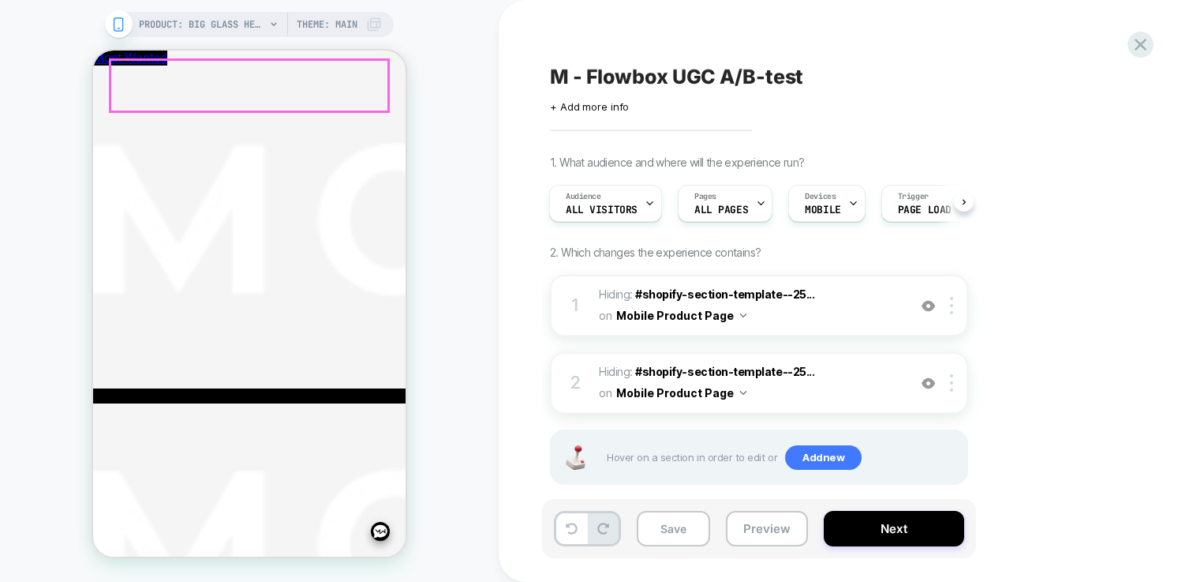
scroll to position [826, 0]
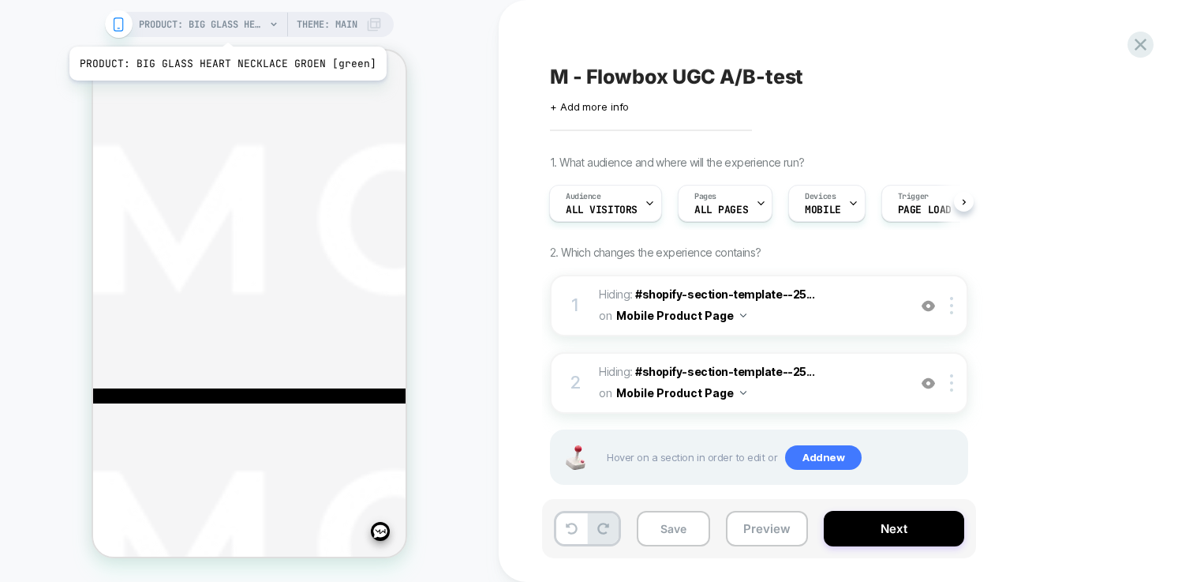
click at [224, 23] on span "PRODUCT: BIG GLASS HEART NECKLACE GROEN [green]" at bounding box center [202, 24] width 126 height 25
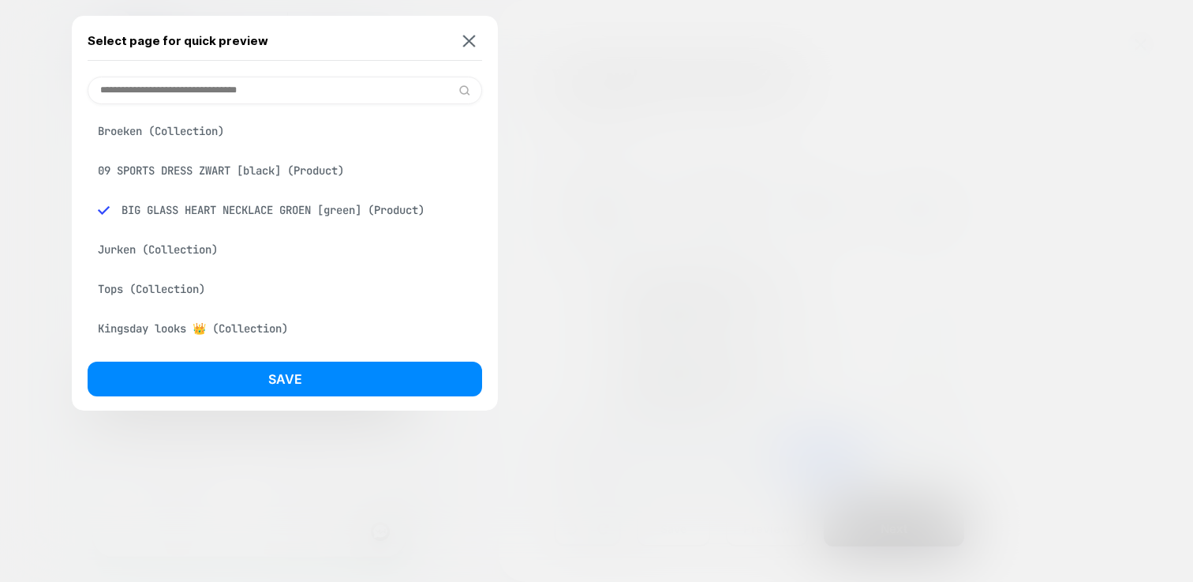
click at [252, 87] on input at bounding box center [285, 91] width 395 height 28
click at [280, 181] on div "09 SPORTS DRESS ZWART [black] (Product)" at bounding box center [285, 170] width 395 height 30
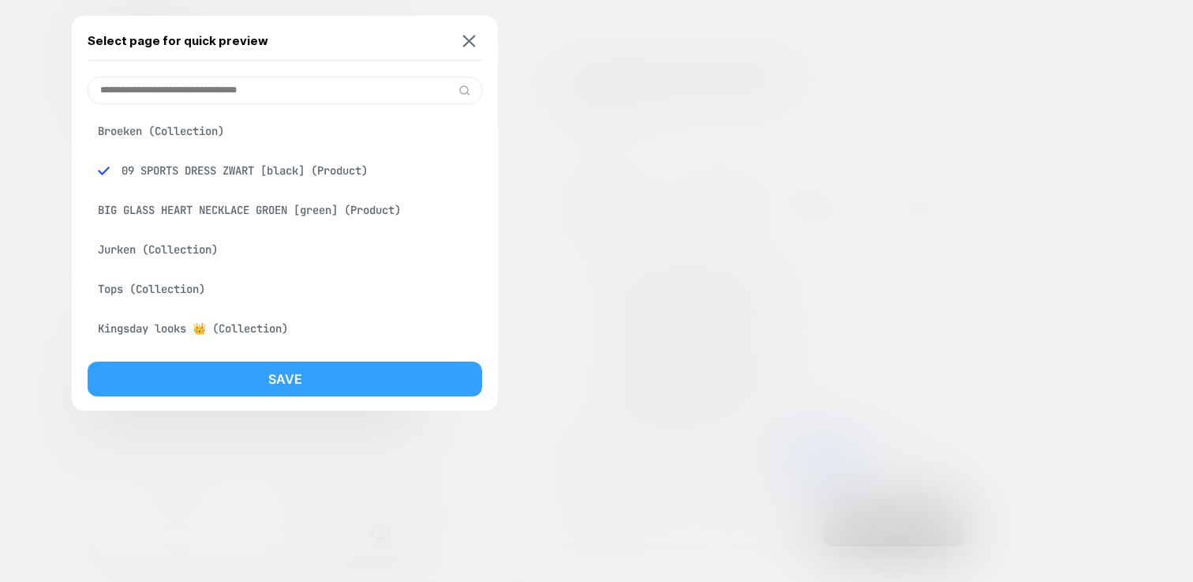
click at [347, 379] on button "Save" at bounding box center [285, 378] width 395 height 35
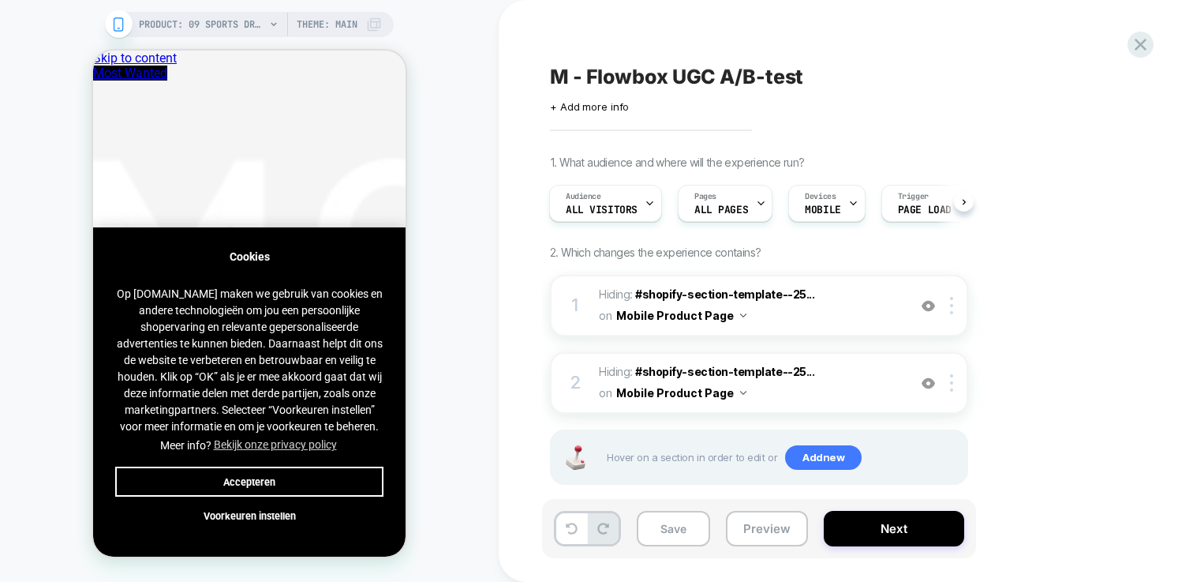
scroll to position [0, 2]
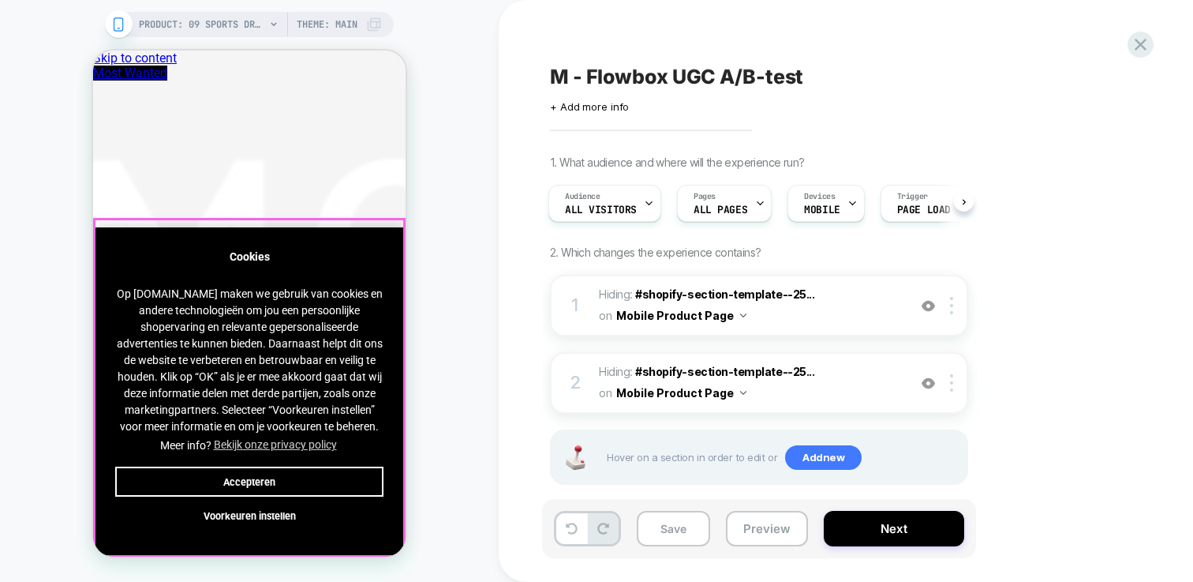
click at [350, 469] on button "Accepteren" at bounding box center [249, 481] width 268 height 30
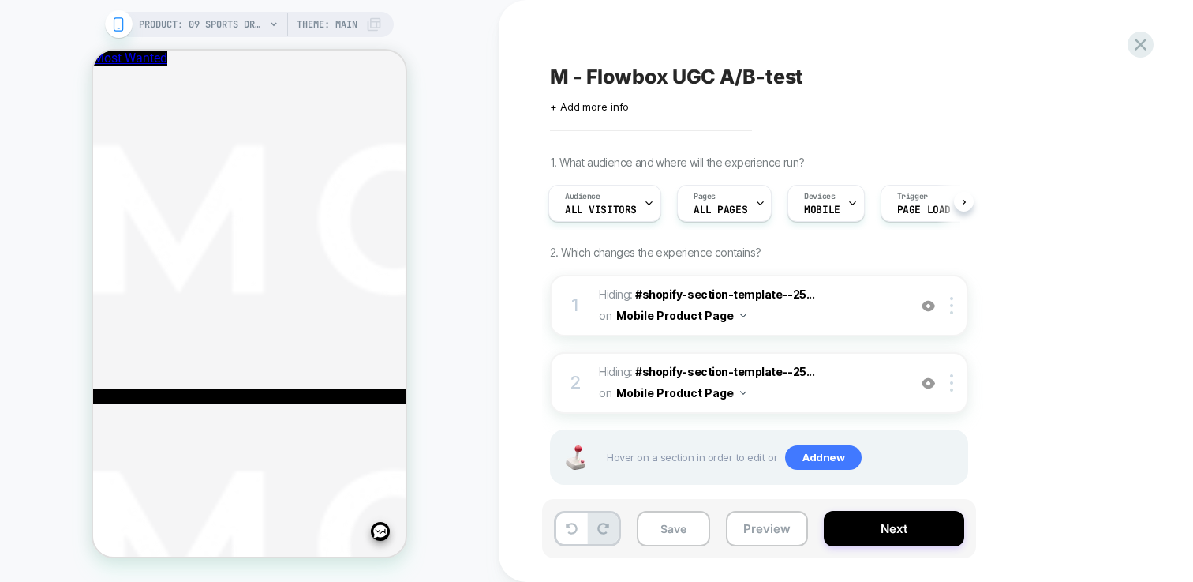
scroll to position [1242, 0]
click at [676, 529] on button "Save" at bounding box center [673, 529] width 73 height 36
click at [757, 204] on icon at bounding box center [760, 203] width 6 height 3
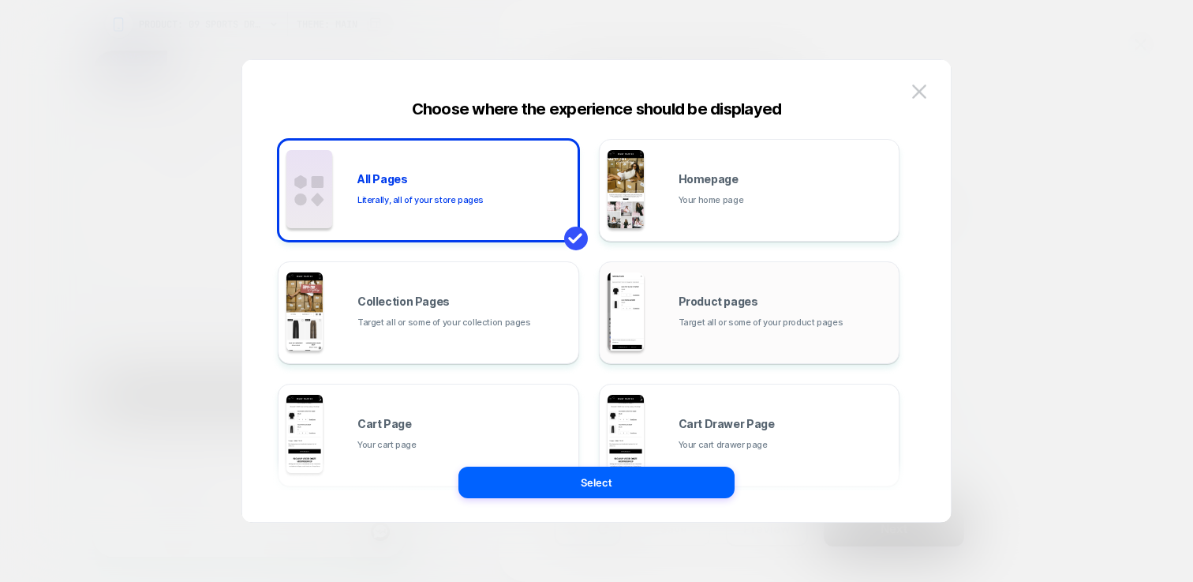
click at [730, 325] on span "Target all or some of your product pages" at bounding box center [761, 322] width 165 height 15
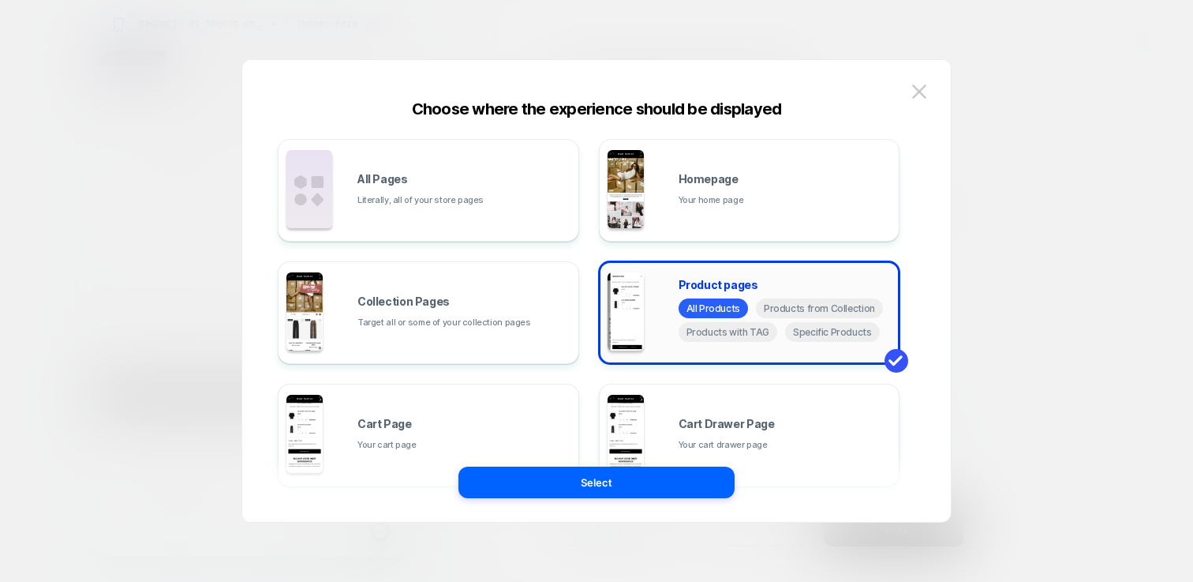
click at [662, 325] on div "Product pages All Products Products from Collection Products with TAG Specific …" at bounding box center [750, 312] width 284 height 87
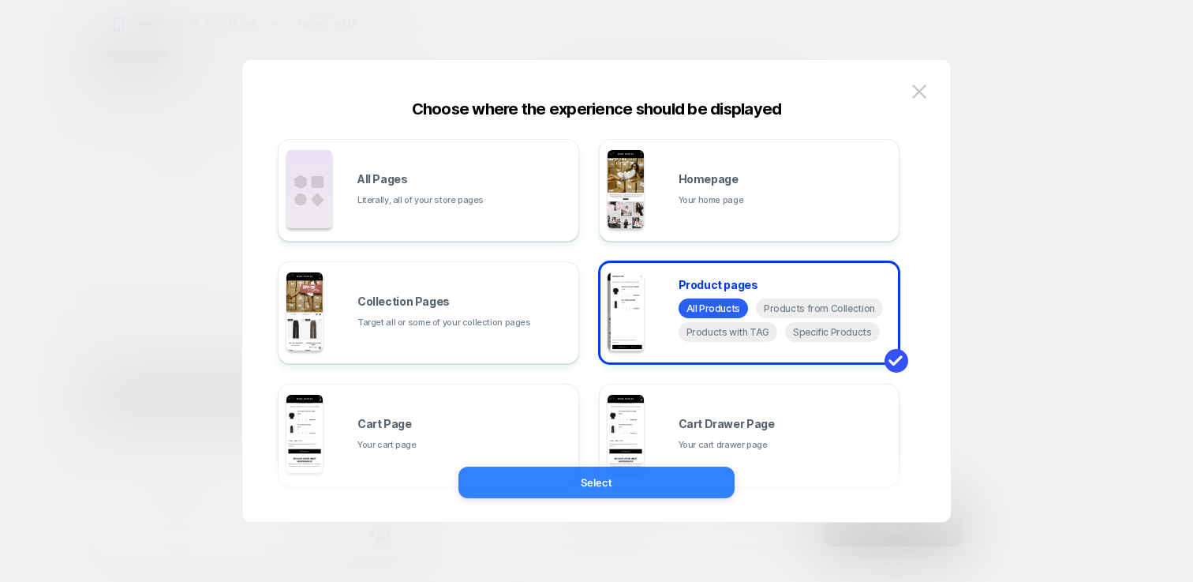
click at [676, 483] on button "Select" at bounding box center [596, 482] width 276 height 32
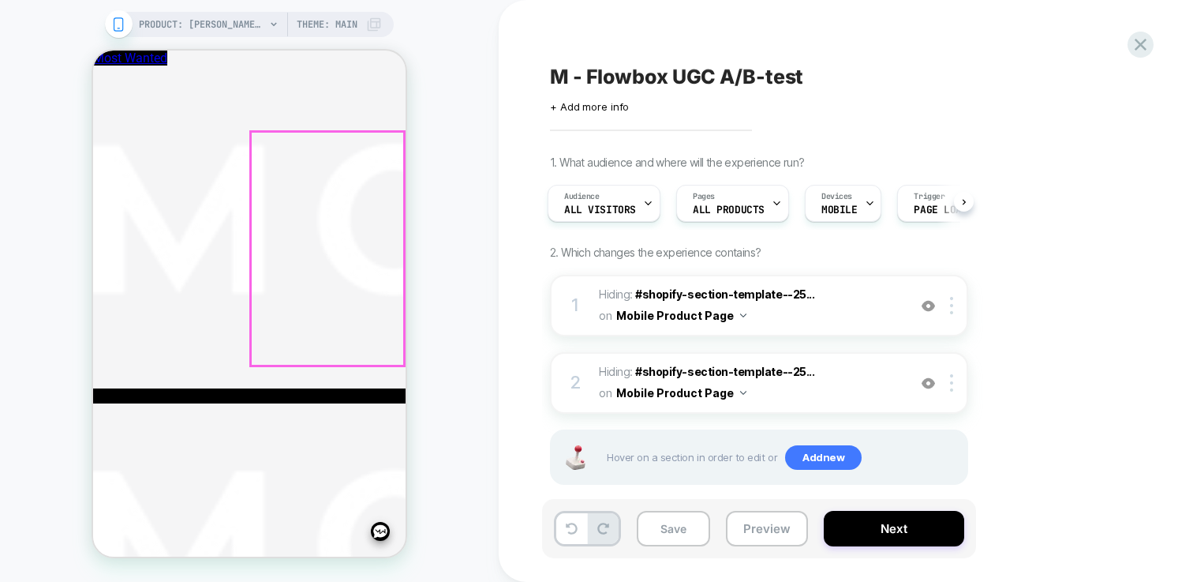
scroll to position [2127, 0]
click at [782, 202] on div "Pages ALL PRODUCTS" at bounding box center [732, 203] width 113 height 37
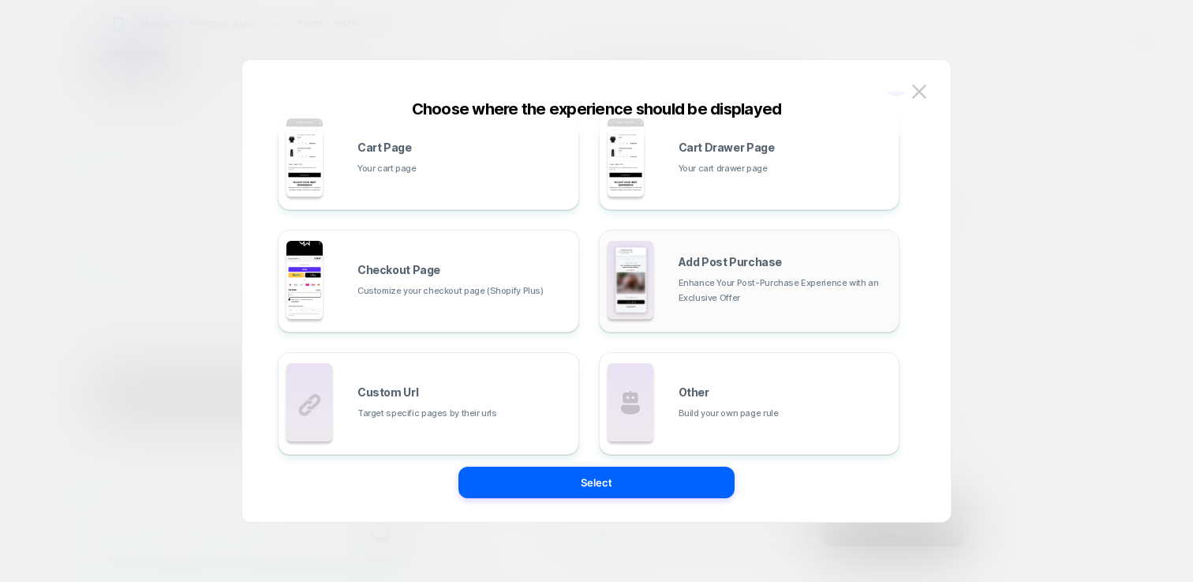
scroll to position [288, 0]
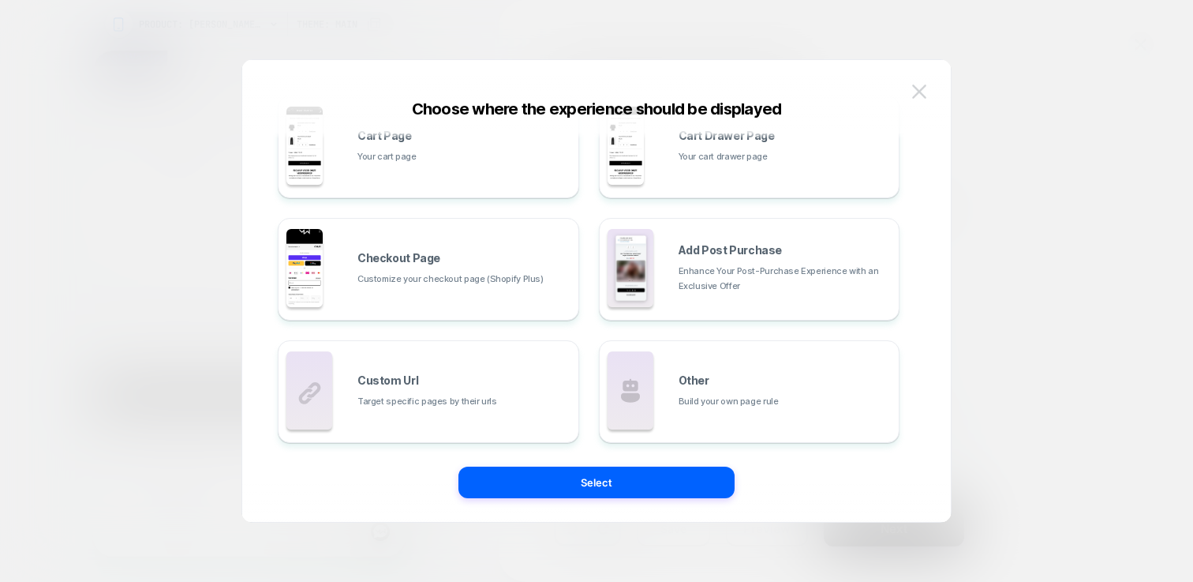
click at [922, 90] on img at bounding box center [919, 90] width 14 height 13
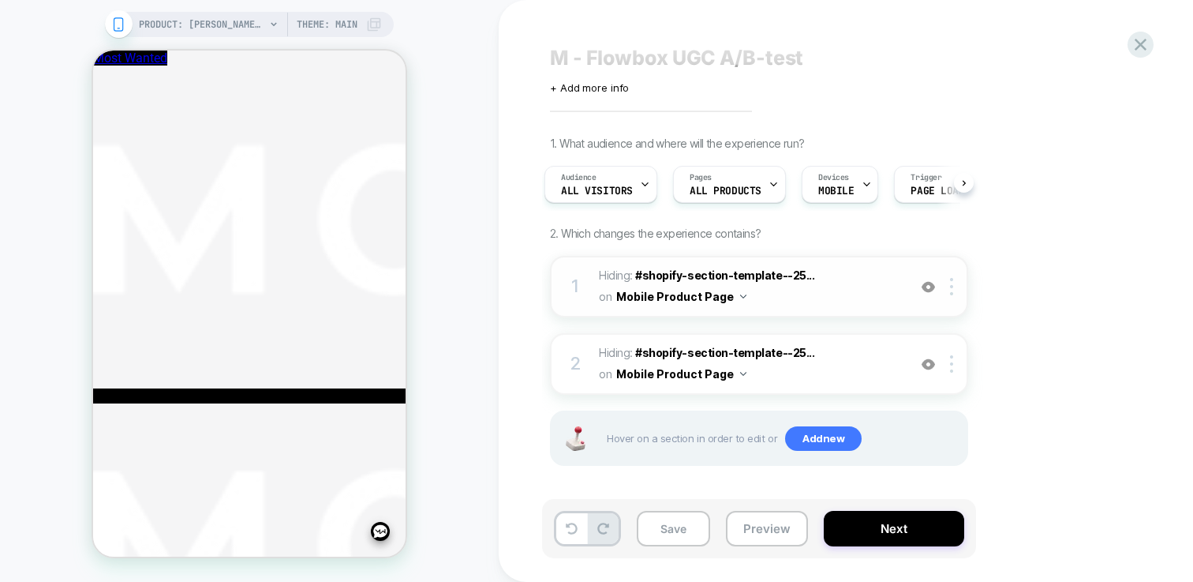
scroll to position [21, 0]
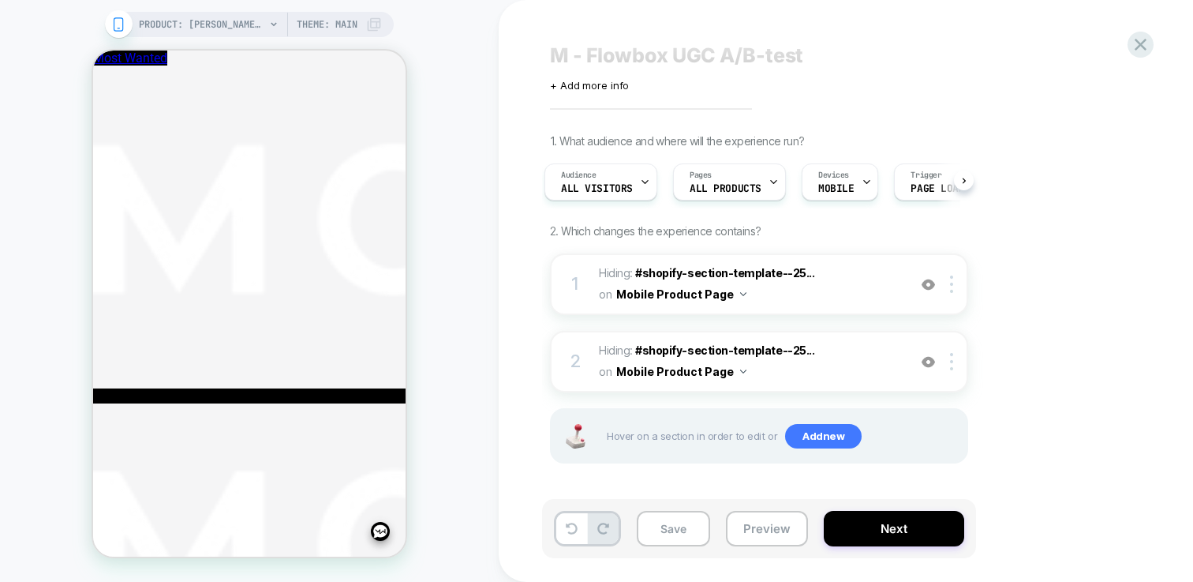
click at [681, 548] on div "Save Preview Next" at bounding box center [759, 528] width 434 height 59
click at [681, 541] on button "Save" at bounding box center [673, 529] width 73 height 36
click at [889, 533] on button "Next" at bounding box center [894, 529] width 140 height 36
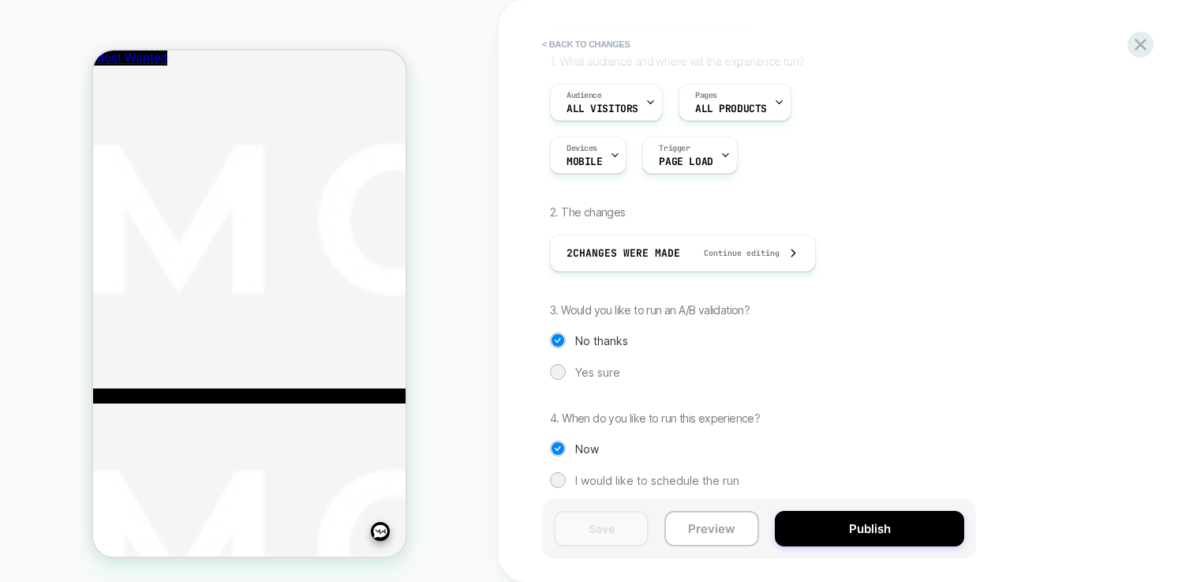
scroll to position [109, 0]
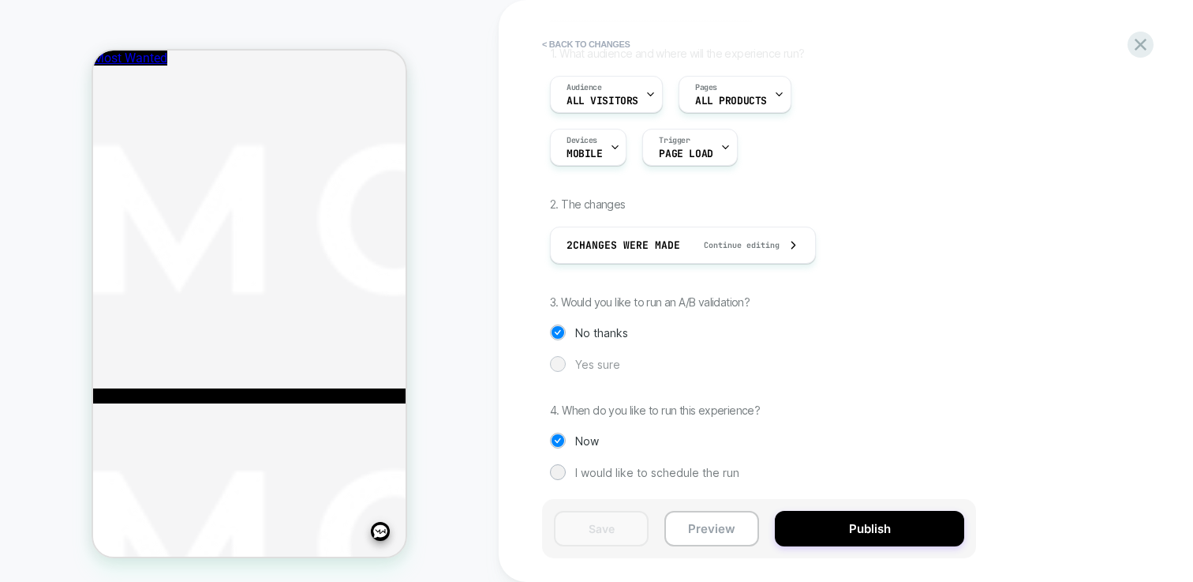
click at [570, 356] on div "Yes sure" at bounding box center [759, 364] width 418 height 16
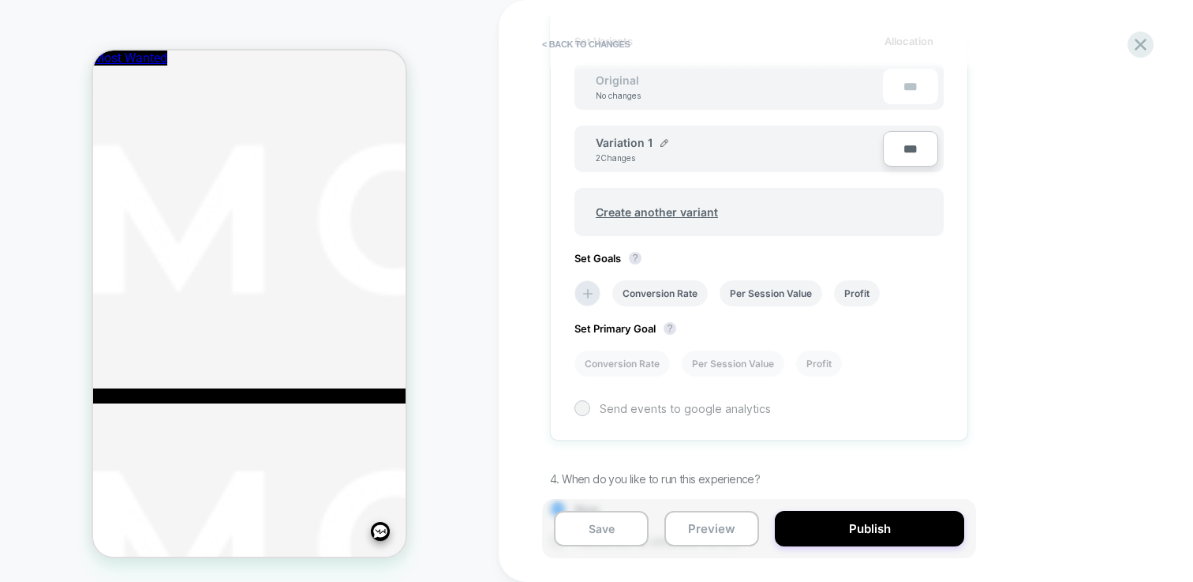
scroll to position [417, 0]
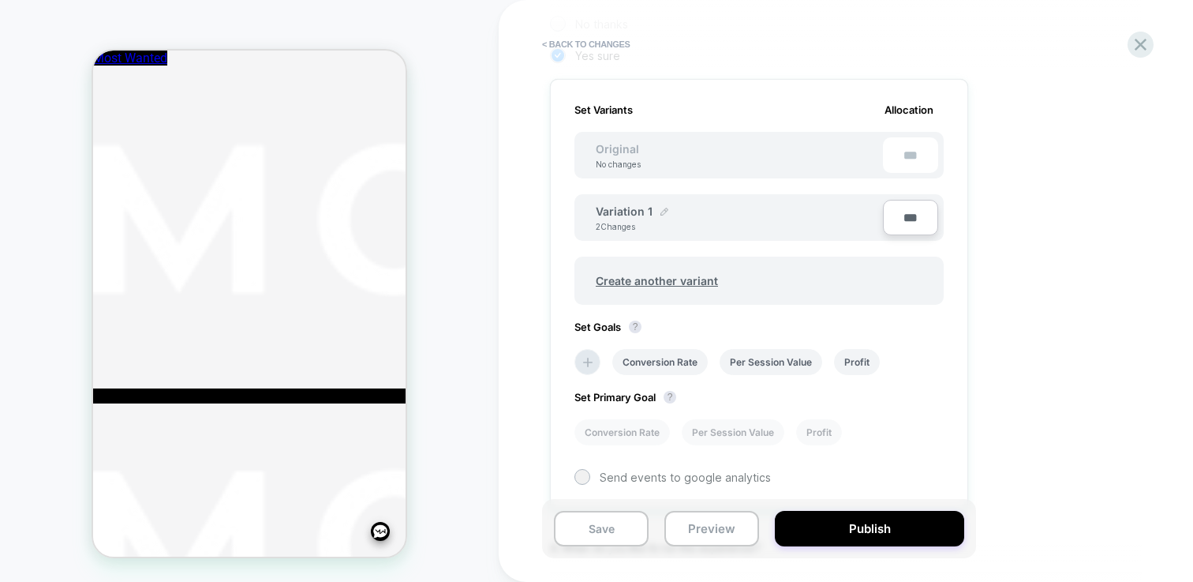
click at [661, 214] on img at bounding box center [664, 212] width 8 height 8
click at [644, 230] on input "**********" at bounding box center [653, 219] width 114 height 31
type input "**********"
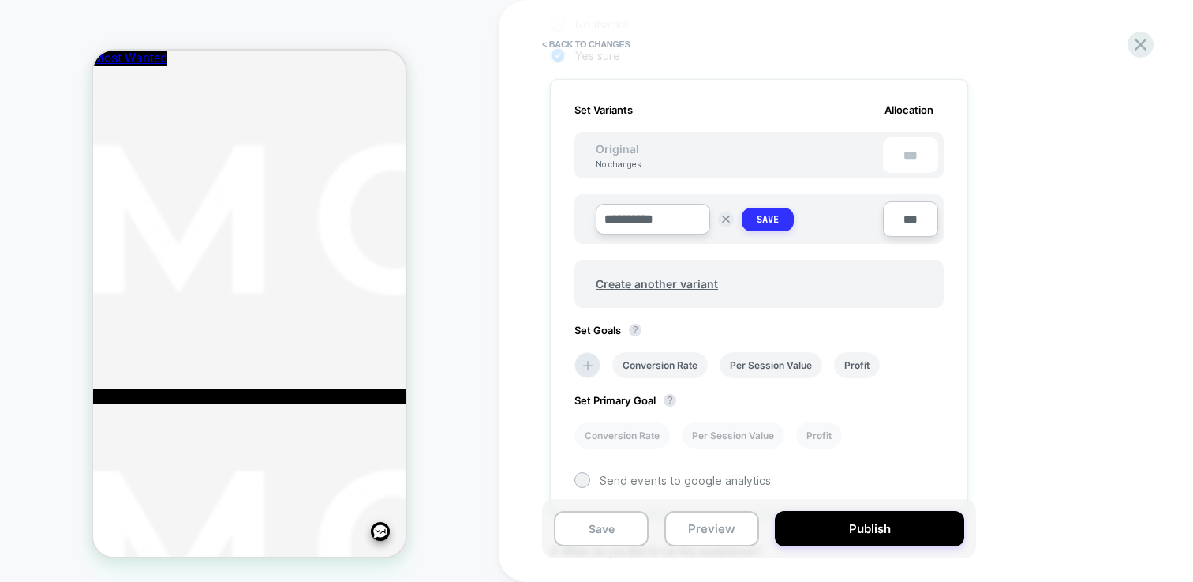
click at [776, 215] on strong "Save" at bounding box center [768, 219] width 22 height 13
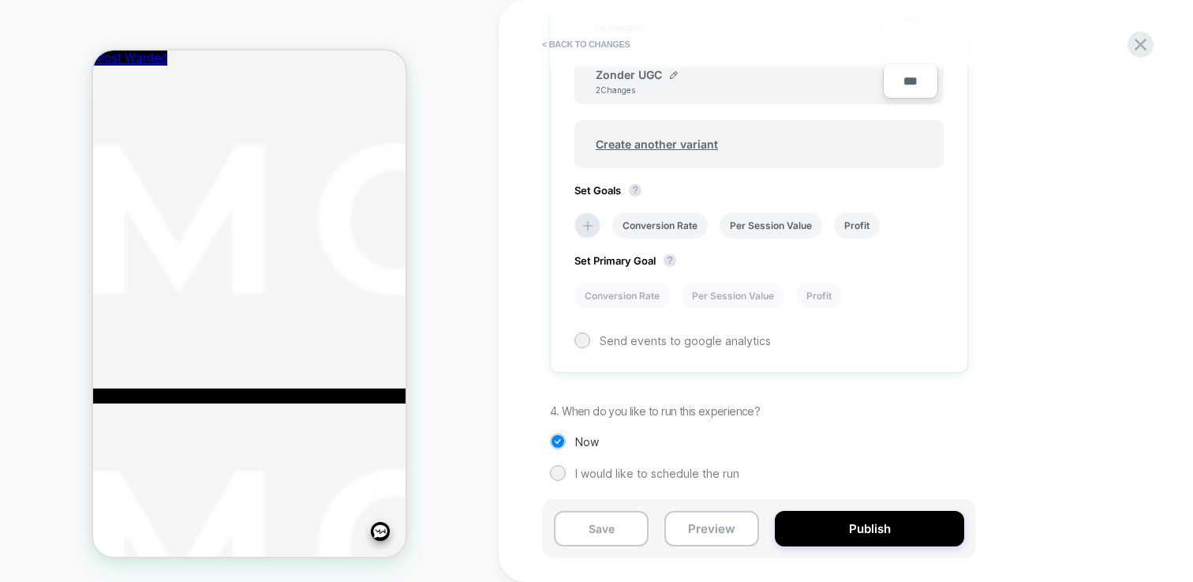
scroll to position [554, 0]
click at [668, 226] on li "Conversion Rate" at bounding box center [659, 225] width 95 height 26
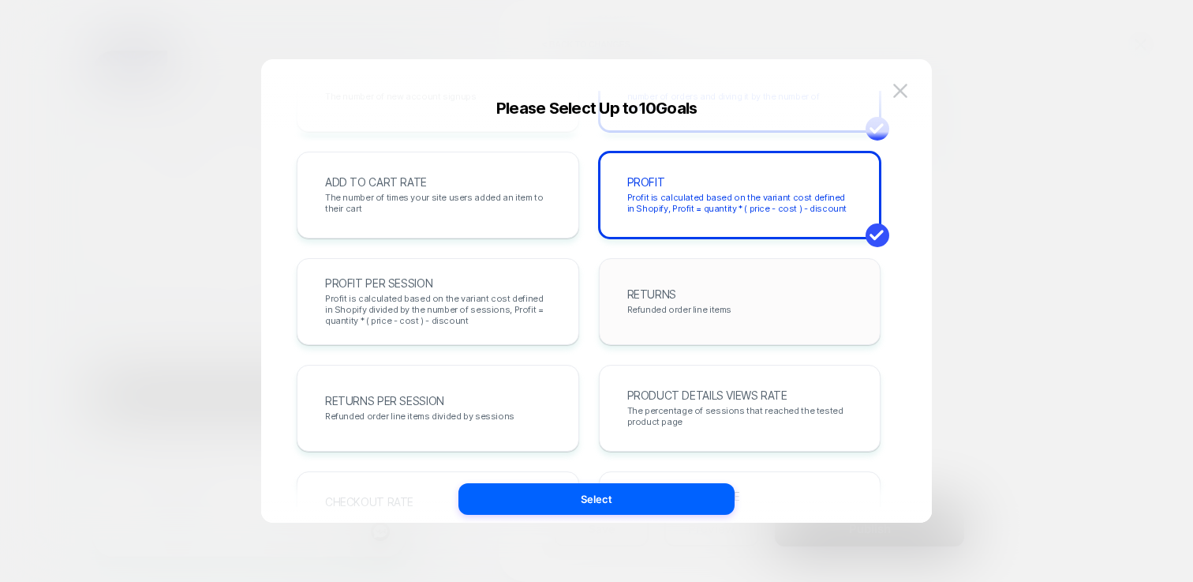
scroll to position [23, 0]
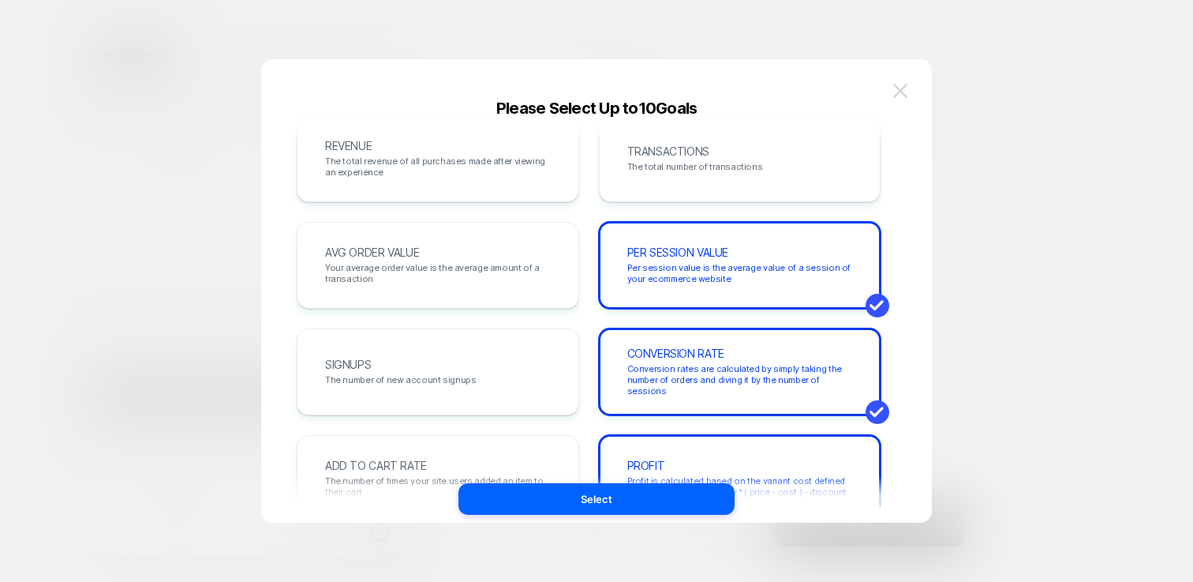
click at [888, 87] on button at bounding box center [900, 91] width 24 height 24
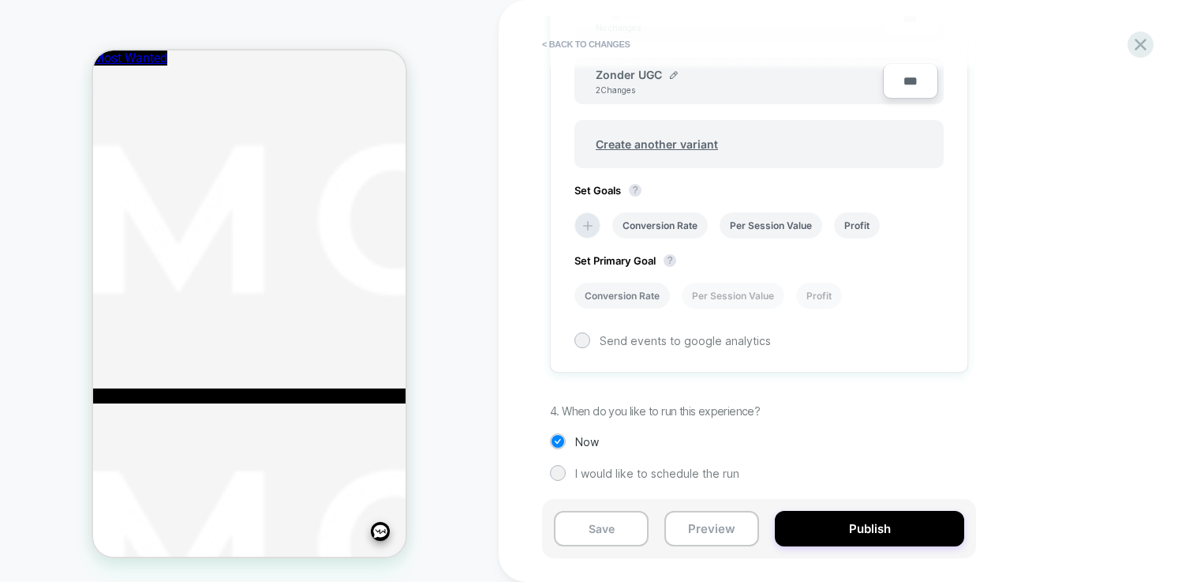
click at [627, 294] on li "Conversion Rate" at bounding box center [621, 295] width 95 height 26
click at [573, 223] on div "Set Variants Allocation Original No changes *** Zonder UGC 2 Changes *** Create…" at bounding box center [759, 157] width 418 height 430
click at [588, 223] on icon at bounding box center [587, 225] width 9 height 9
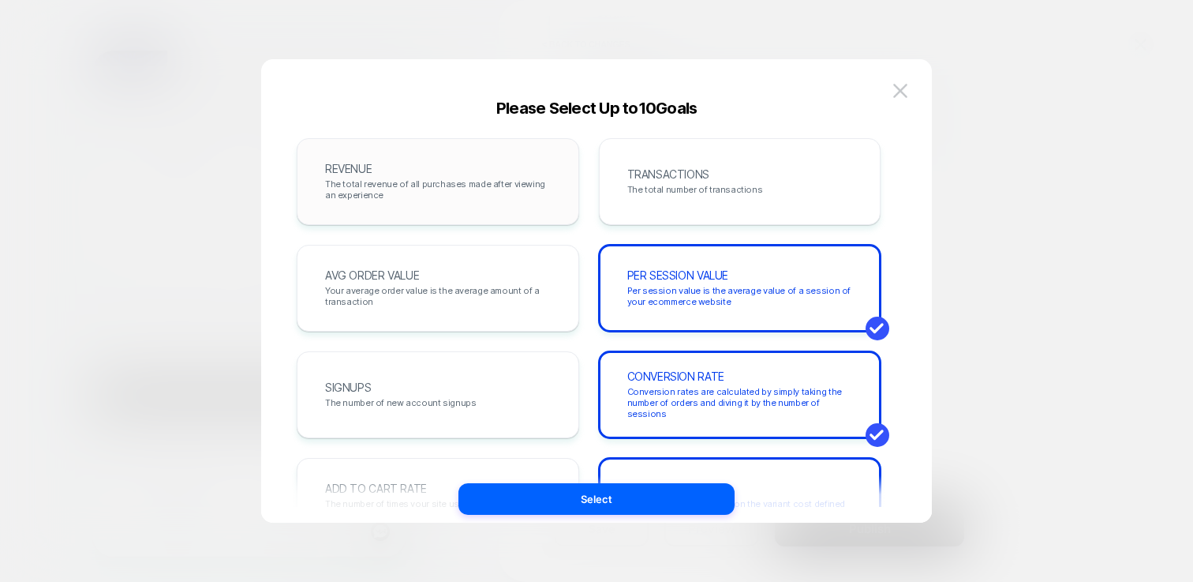
click at [518, 189] on span "The total revenue of all purchases made after viewing an experience" at bounding box center [438, 189] width 226 height 22
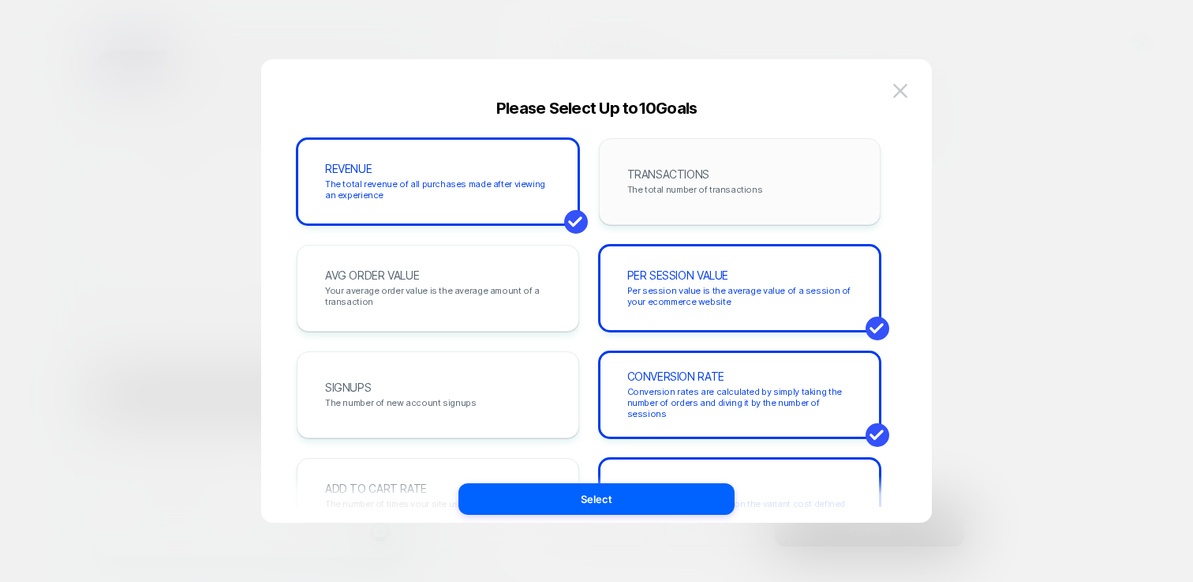
click at [727, 192] on span "The total number of transactions" at bounding box center [695, 189] width 136 height 11
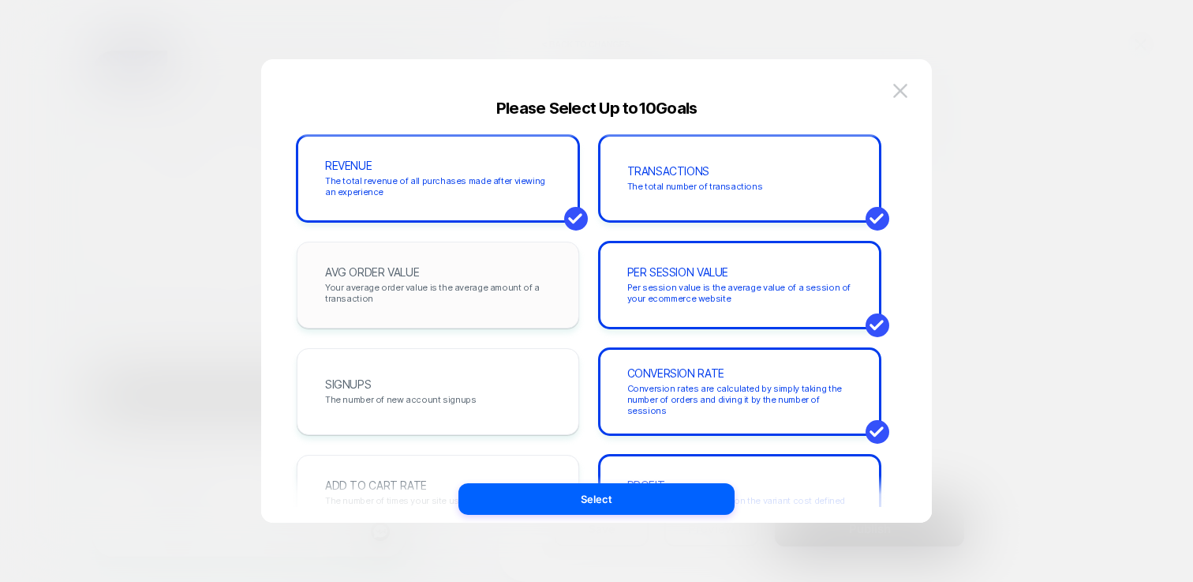
click at [484, 266] on div "AVG ORDER VALUE Your average order value is the average amount of a transaction" at bounding box center [437, 285] width 249 height 54
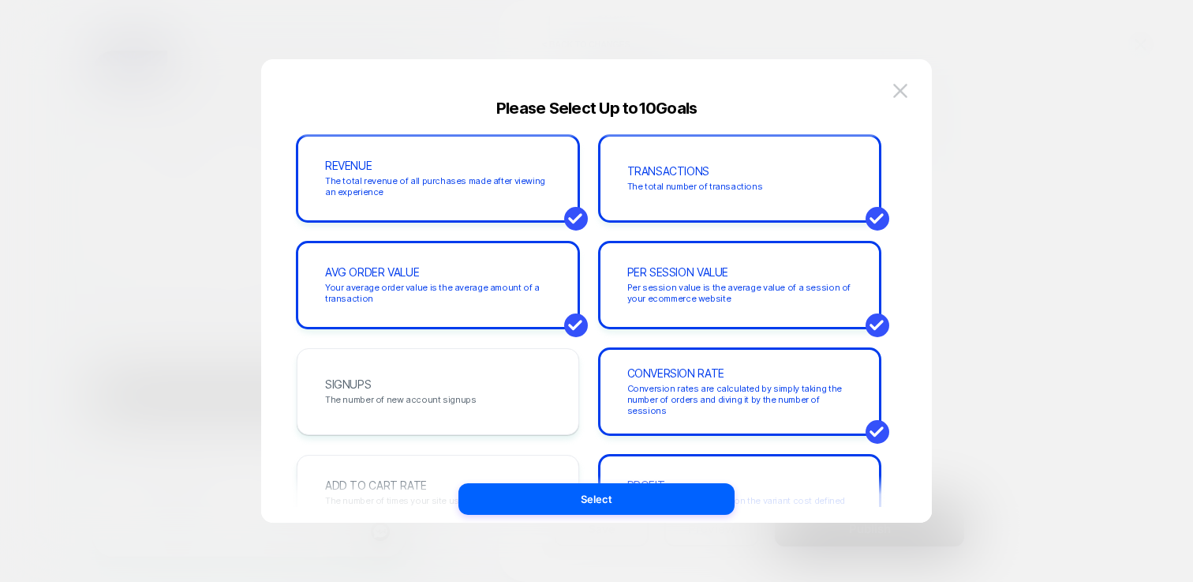
scroll to position [289, 0]
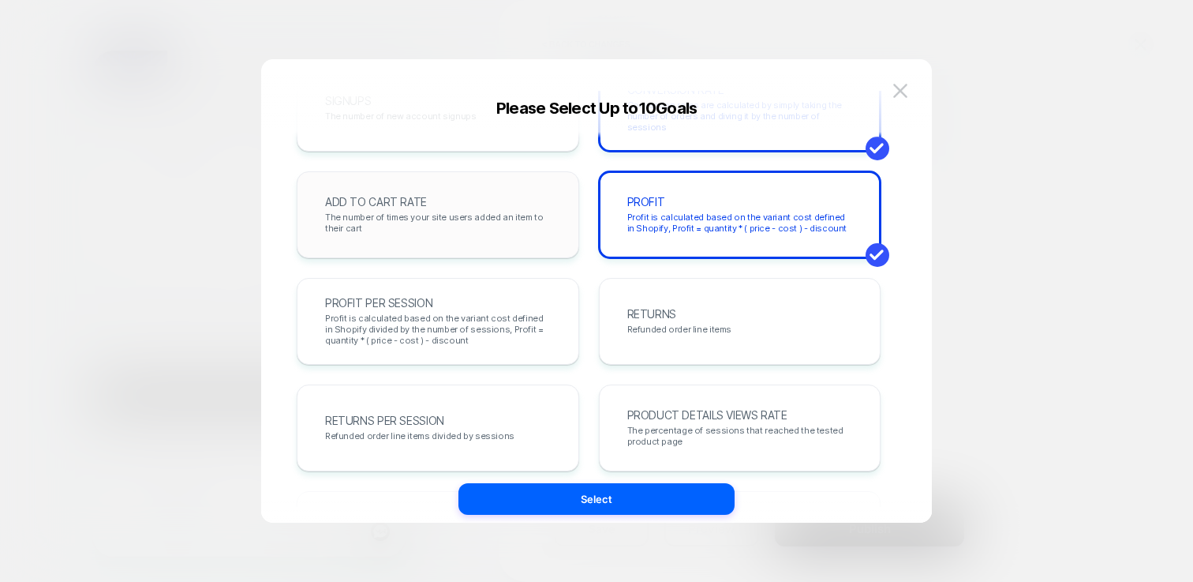
click at [478, 211] on span "The number of times your site users added an item to their cart" at bounding box center [438, 222] width 226 height 22
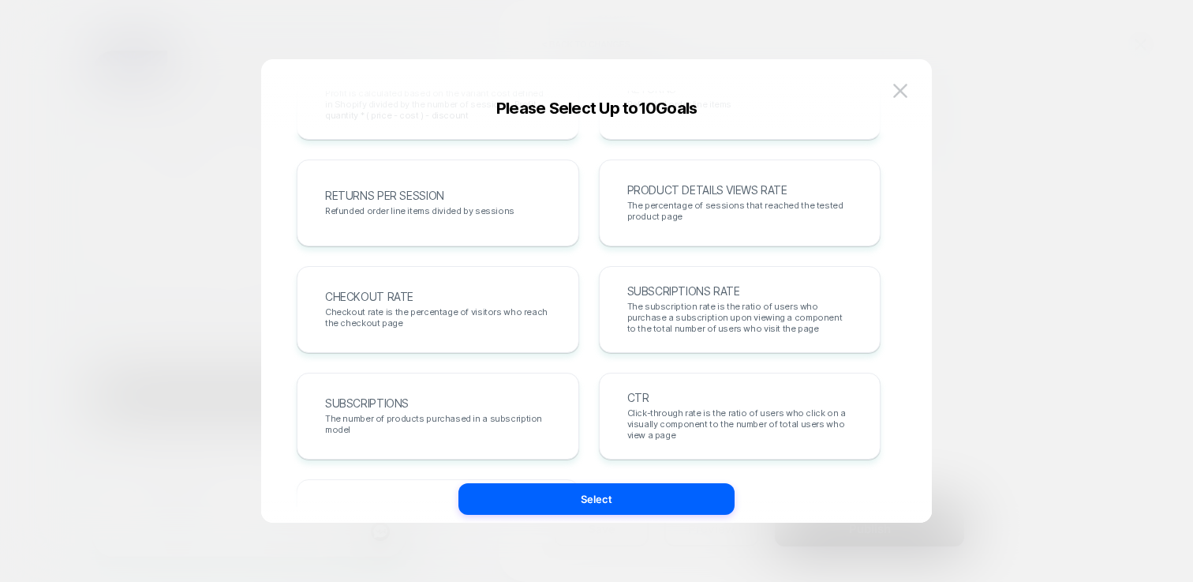
scroll to position [540, 0]
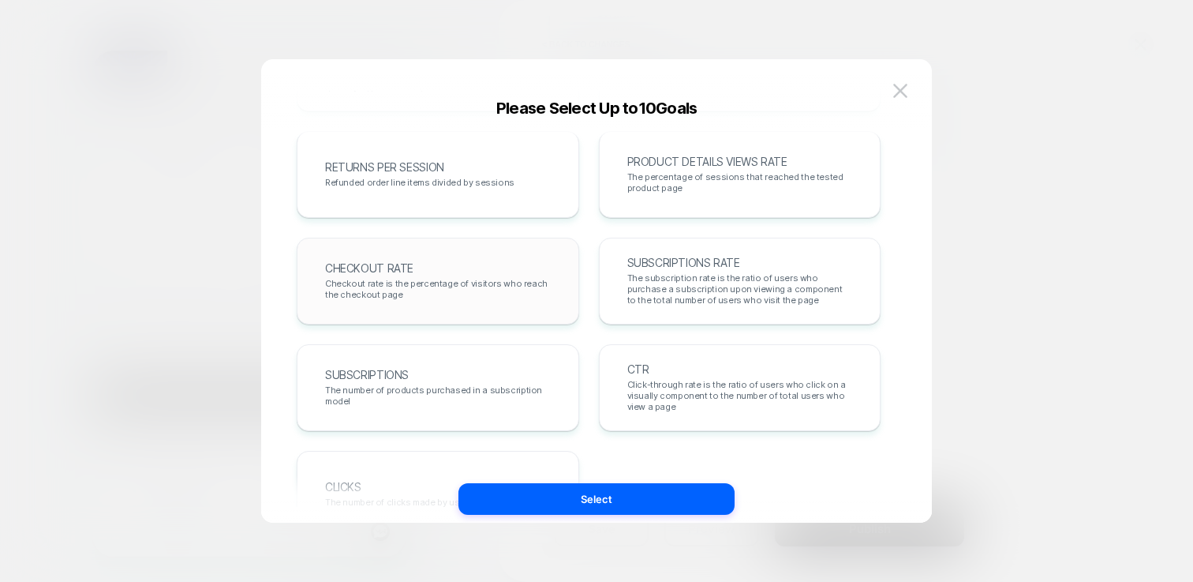
click at [489, 281] on span "Checkout rate is the percentage of visitors who reach the checkout page" at bounding box center [438, 289] width 226 height 22
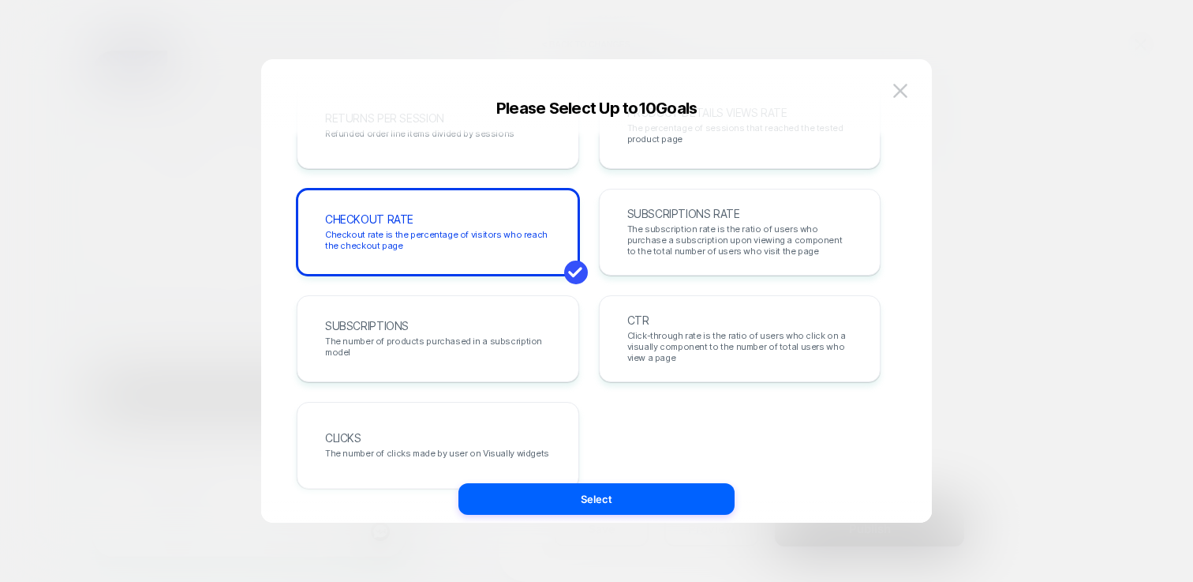
scroll to position [618, 0]
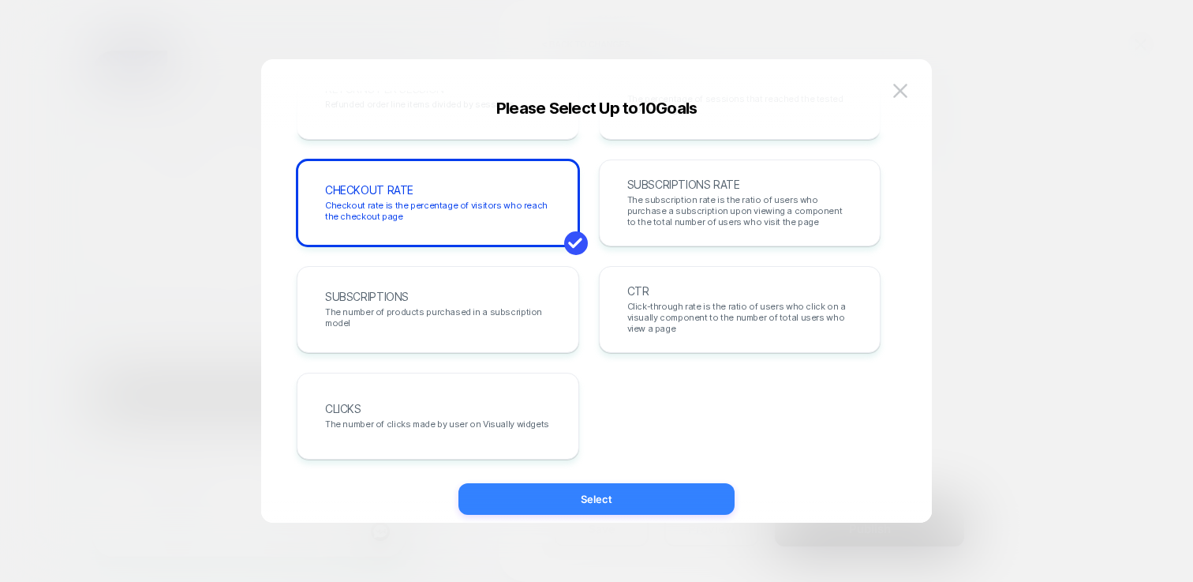
click at [645, 494] on button "Select" at bounding box center [596, 499] width 276 height 32
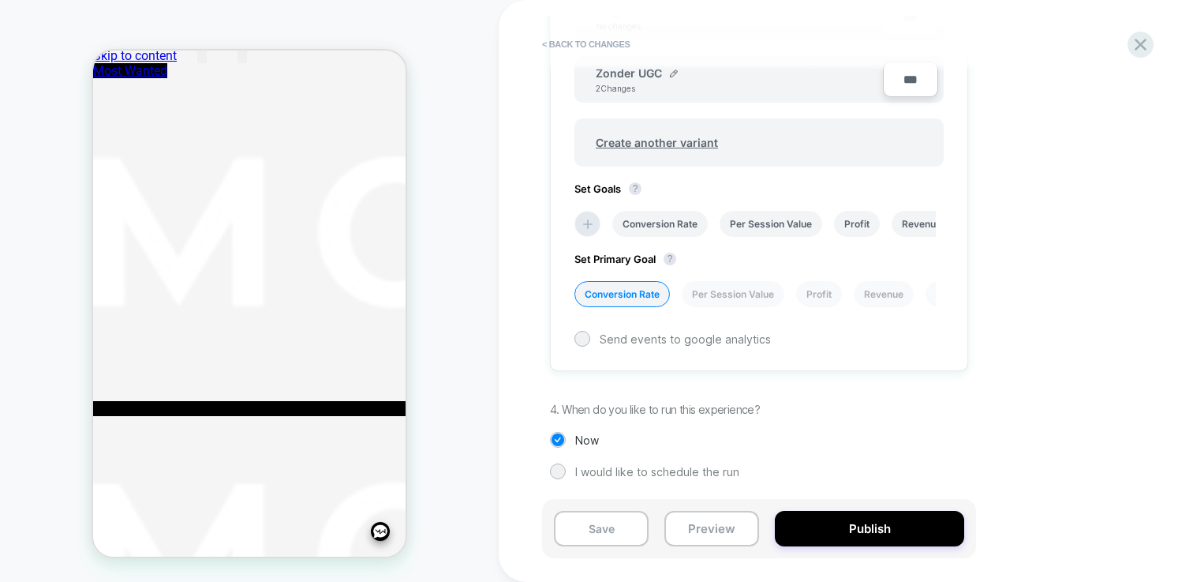
scroll to position [0, 0]
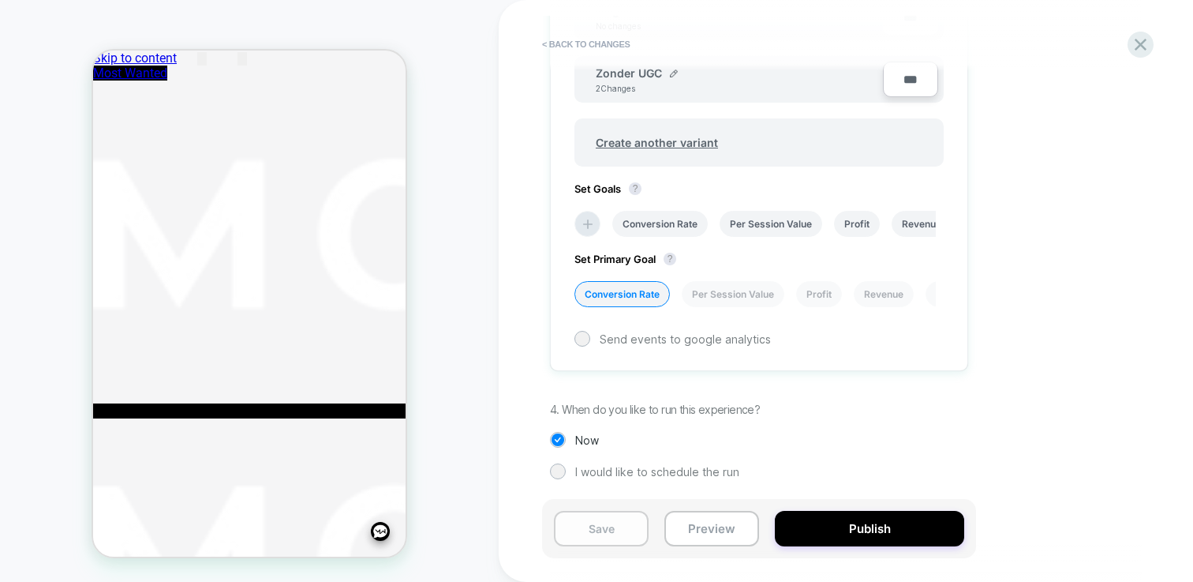
click at [577, 522] on button "Save" at bounding box center [601, 529] width 95 height 36
click at [913, 528] on button "Publish" at bounding box center [869, 529] width 189 height 36
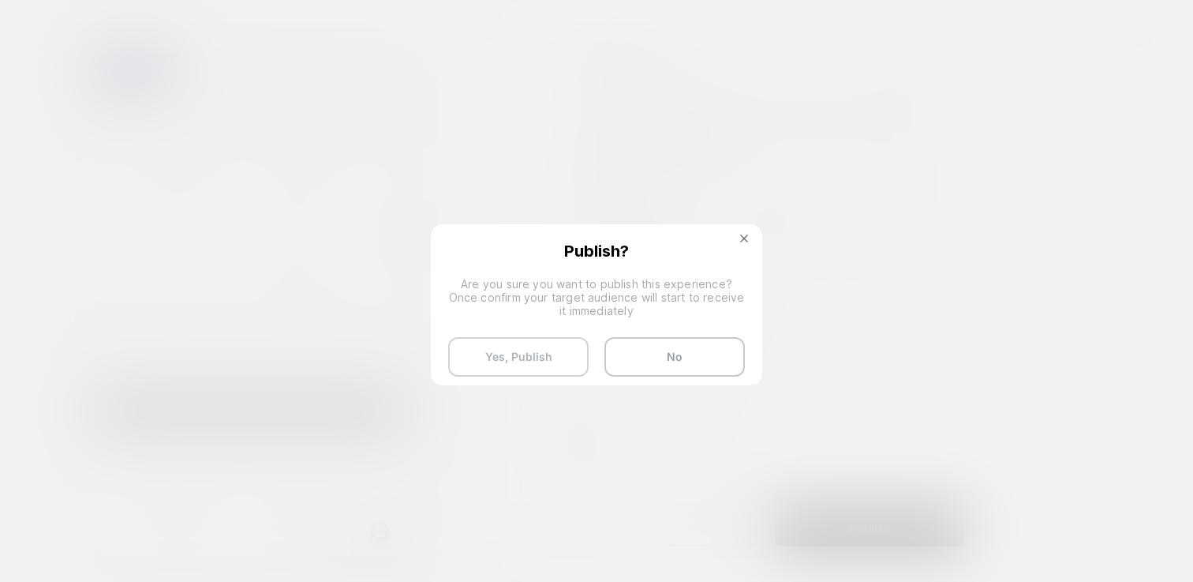
click at [522, 357] on button "Yes, Publish" at bounding box center [518, 356] width 140 height 39
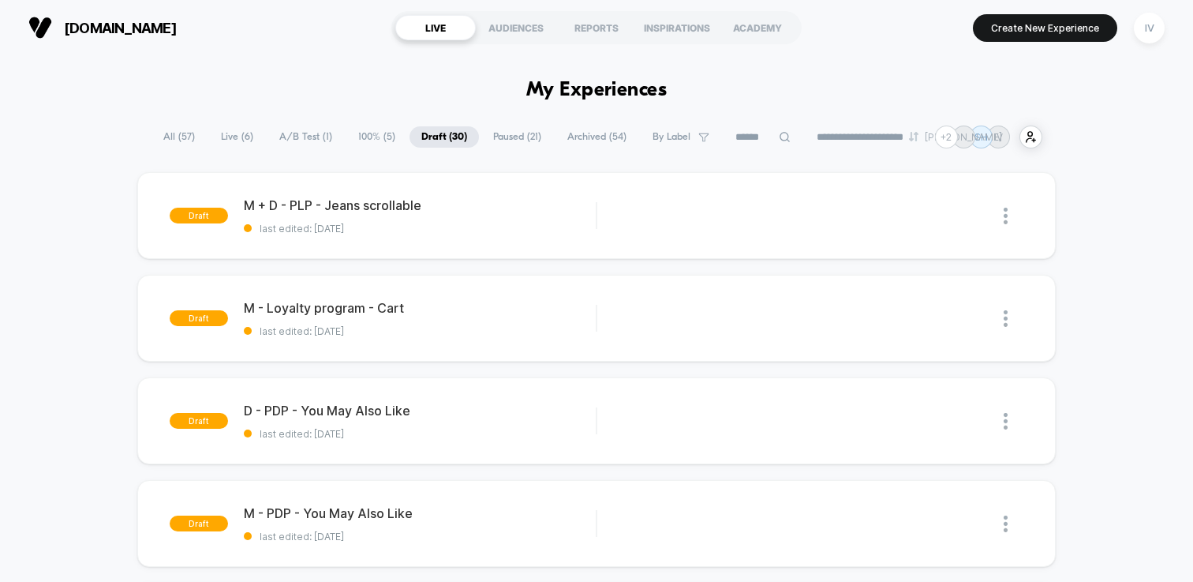
click at [292, 139] on span "A/B Test ( 1 )" at bounding box center [305, 136] width 77 height 21
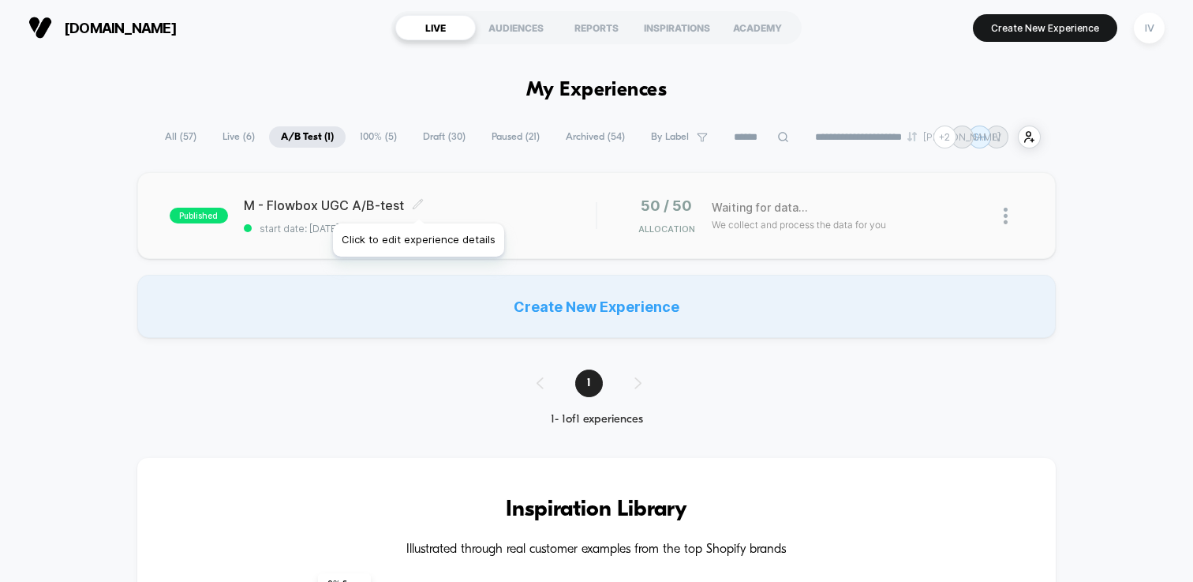
click at [416, 204] on icon at bounding box center [417, 203] width 9 height 9
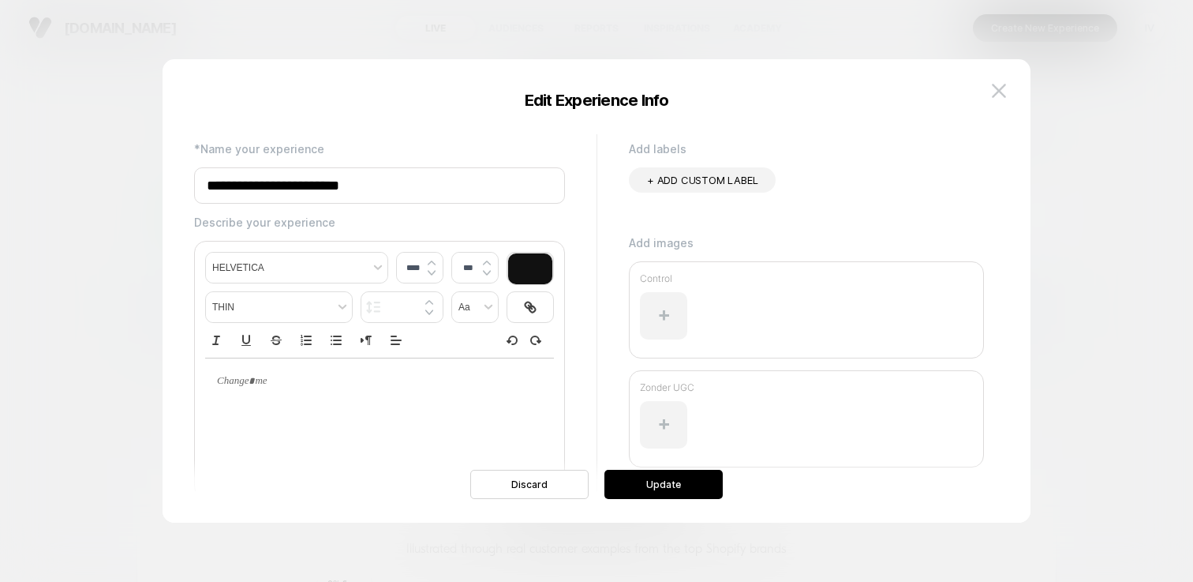
click at [422, 177] on input "**********" at bounding box center [379, 185] width 371 height 36
click at [1012, 85] on div "**********" at bounding box center [597, 298] width 868 height 447
click at [1004, 88] on img at bounding box center [999, 90] width 14 height 13
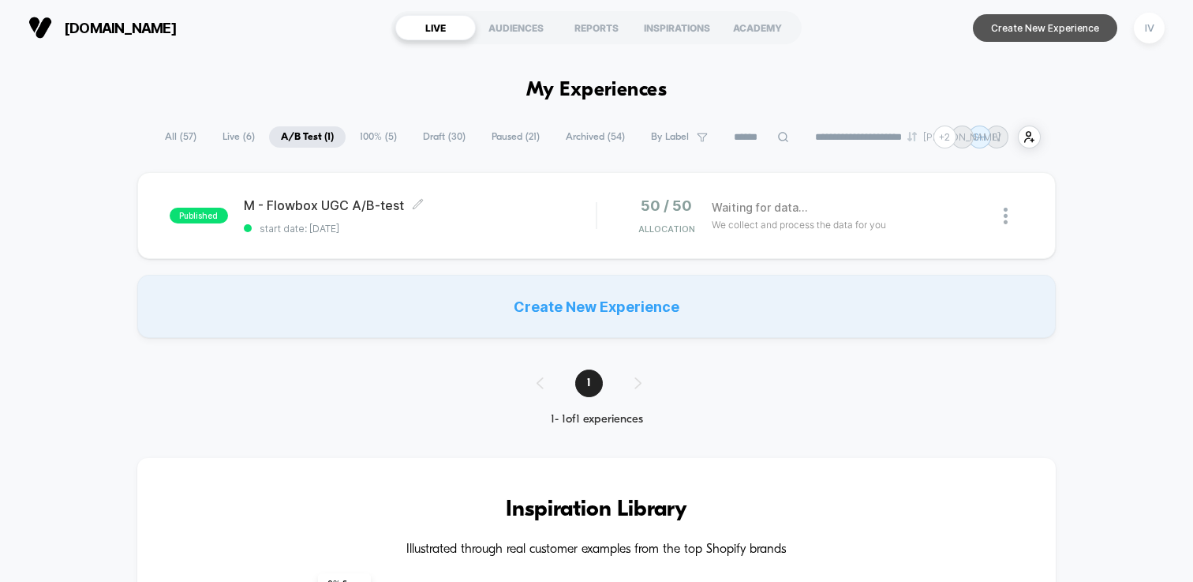
click at [1044, 19] on button "Create New Experience" at bounding box center [1045, 28] width 144 height 28
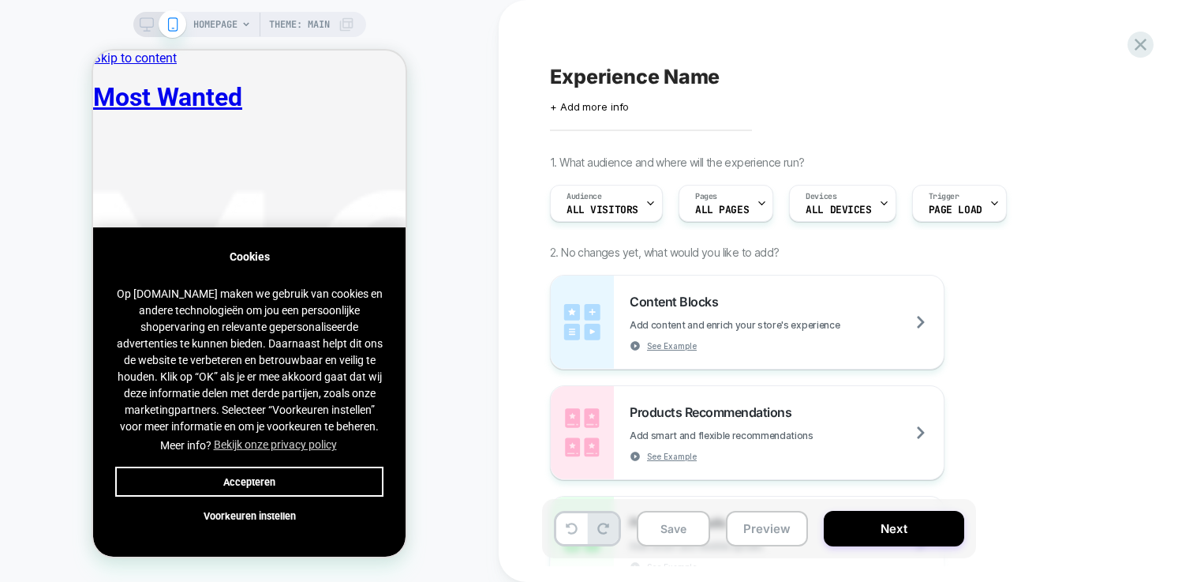
click at [280, 475] on button "Accepteren" at bounding box center [249, 481] width 268 height 30
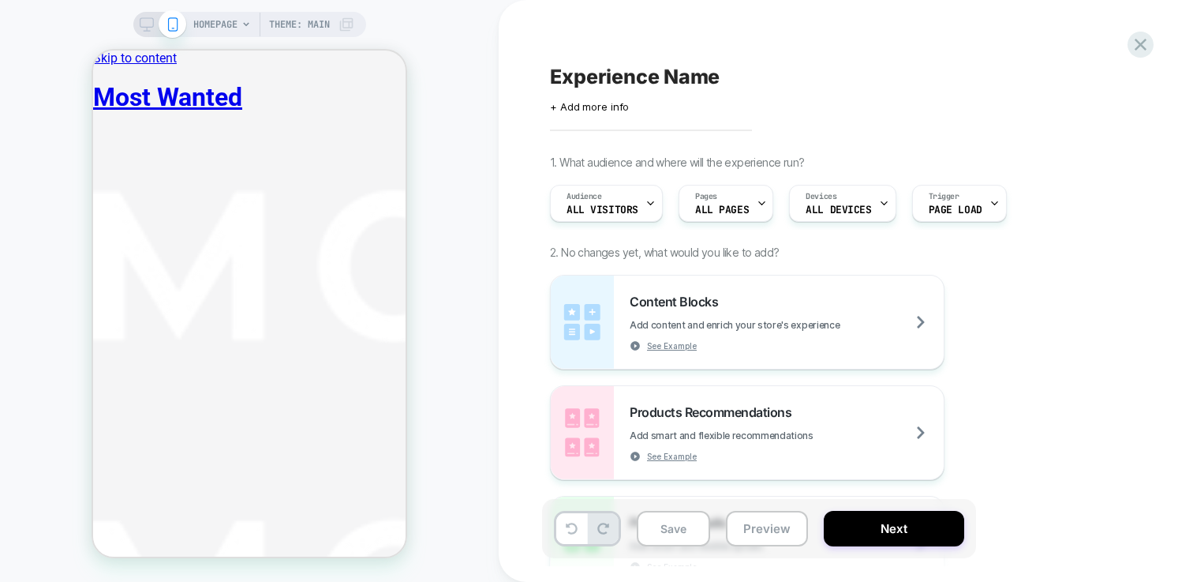
click at [630, 84] on span "Experience Name" at bounding box center [635, 77] width 170 height 24
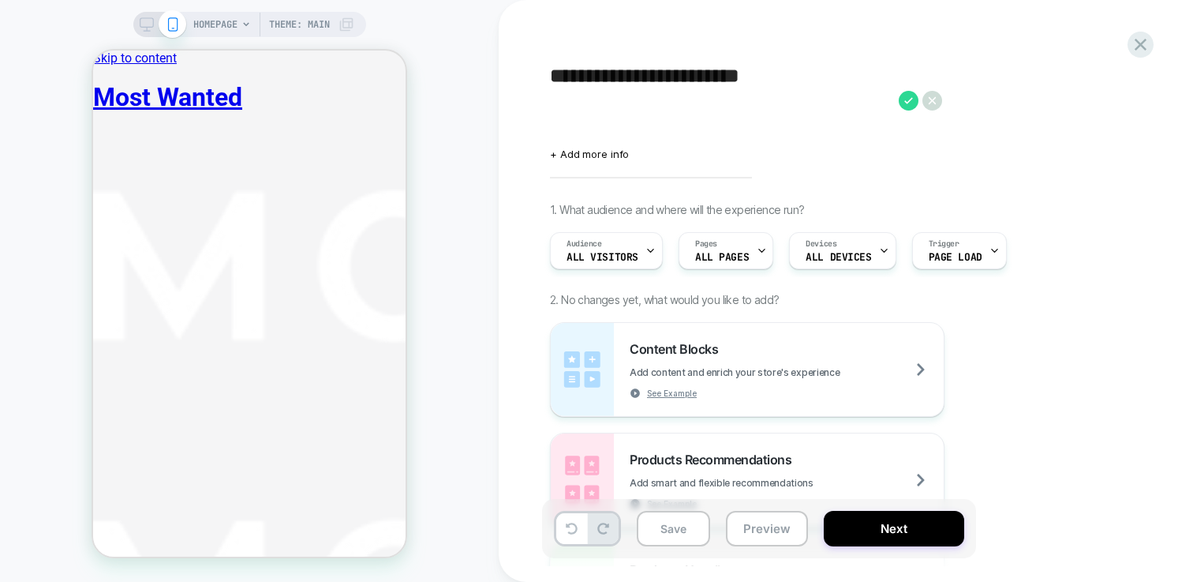
drag, startPoint x: 571, startPoint y: 79, endPoint x: 533, endPoint y: 79, distance: 38.7
click at [533, 79] on div "**********" at bounding box center [846, 291] width 694 height 582
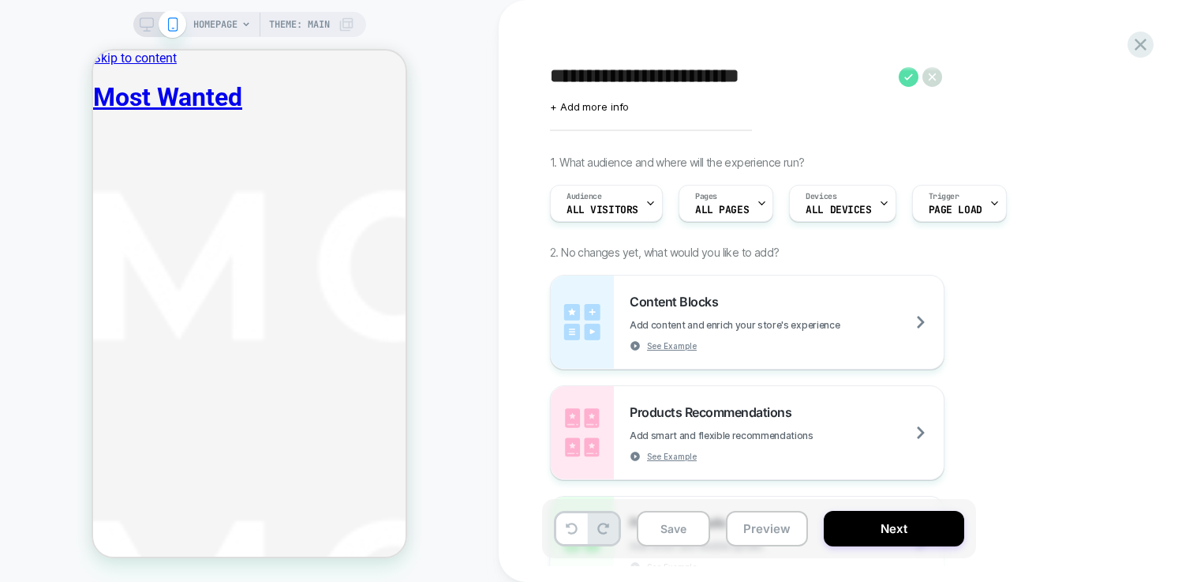
type textarea "**********"
click at [915, 80] on icon at bounding box center [909, 77] width 20 height 20
click at [216, 24] on span "HOMEPAGE" at bounding box center [215, 24] width 44 height 25
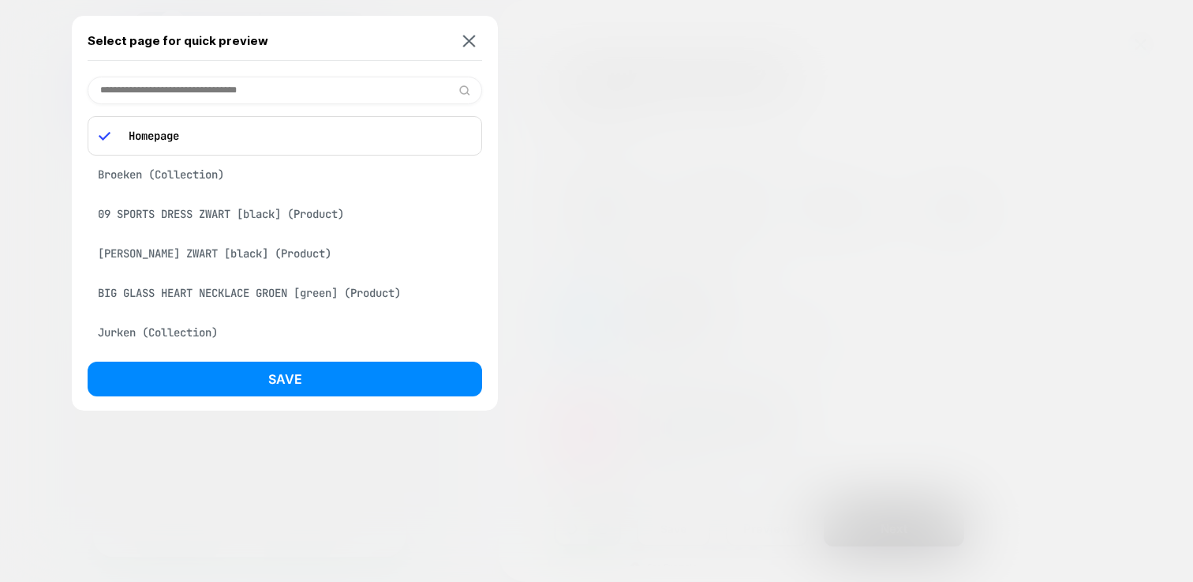
click at [259, 226] on div "09 SPORTS DRESS ZWART [black] (Product)" at bounding box center [285, 214] width 395 height 30
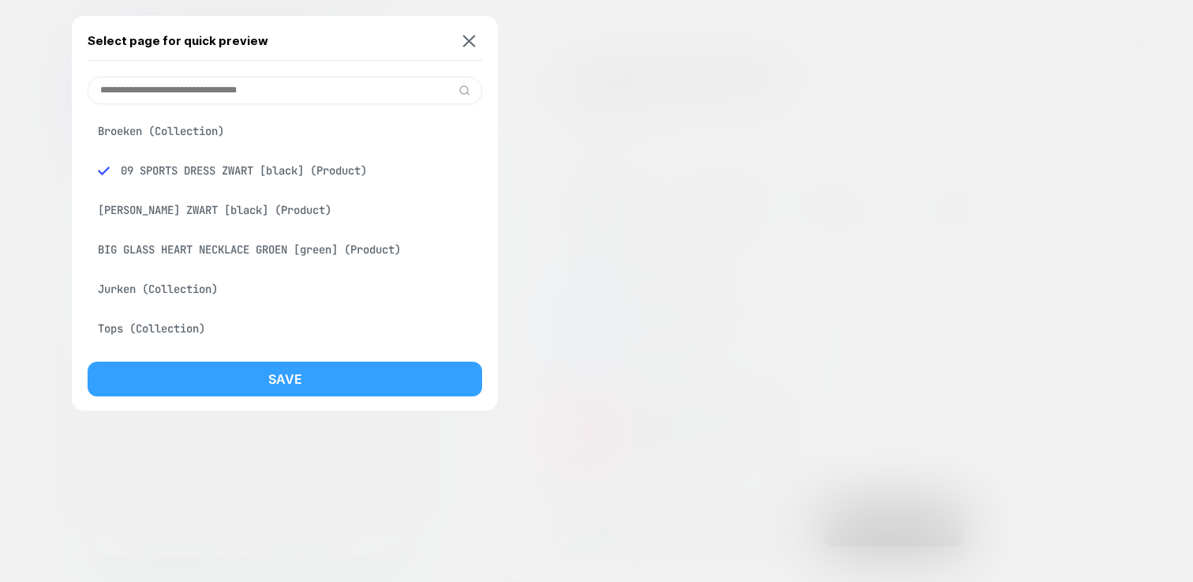
click at [339, 388] on button "Save" at bounding box center [285, 378] width 395 height 35
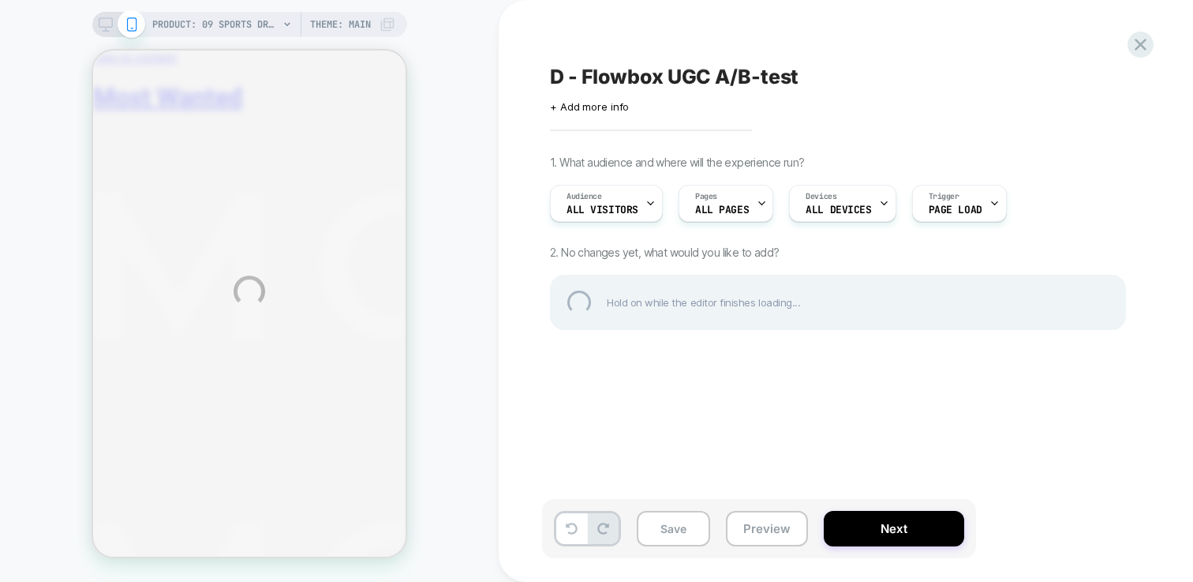
click at [847, 200] on div "PRODUCT: 09 SPORTS DRESS ZWART [black] PRODUCT: 09 SPORTS DRESS ZWART [black] T…" at bounding box center [596, 291] width 1193 height 582
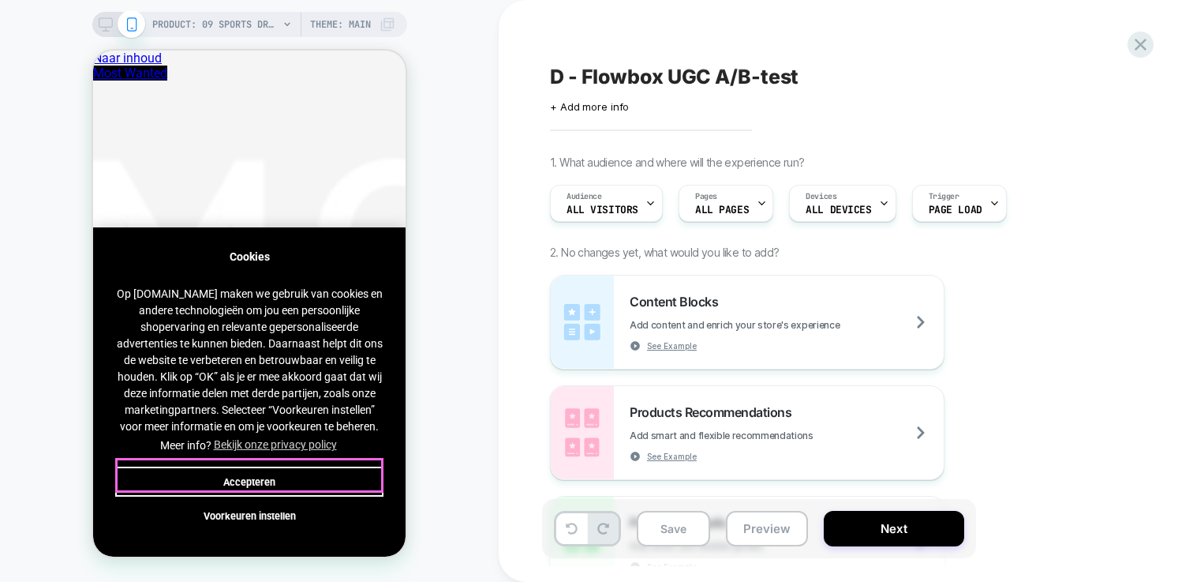
click at [279, 473] on button "Accepteren" at bounding box center [249, 481] width 268 height 30
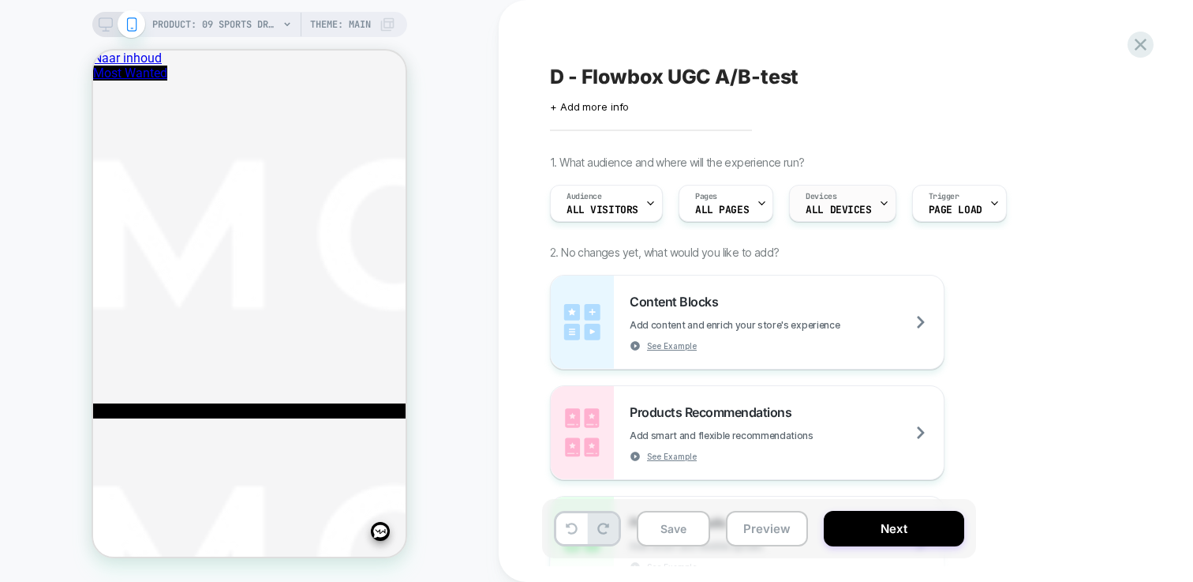
click at [854, 187] on div "Devices ALL DEVICES" at bounding box center [838, 203] width 97 height 36
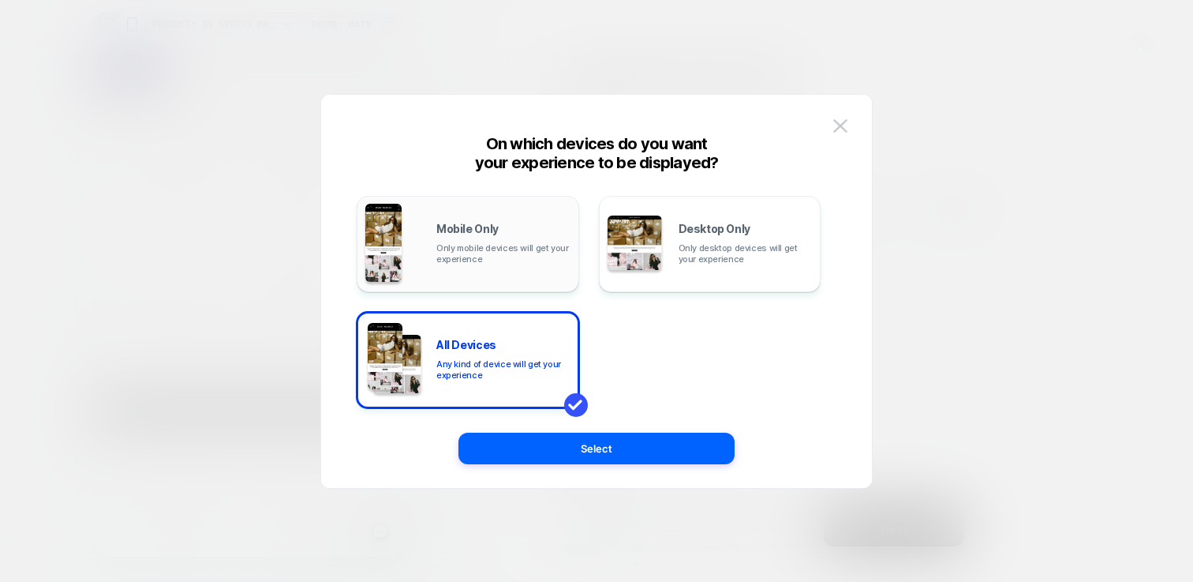
click at [517, 240] on div "Mobile Only Only mobile devices will get your experience" at bounding box center [503, 243] width 134 height 41
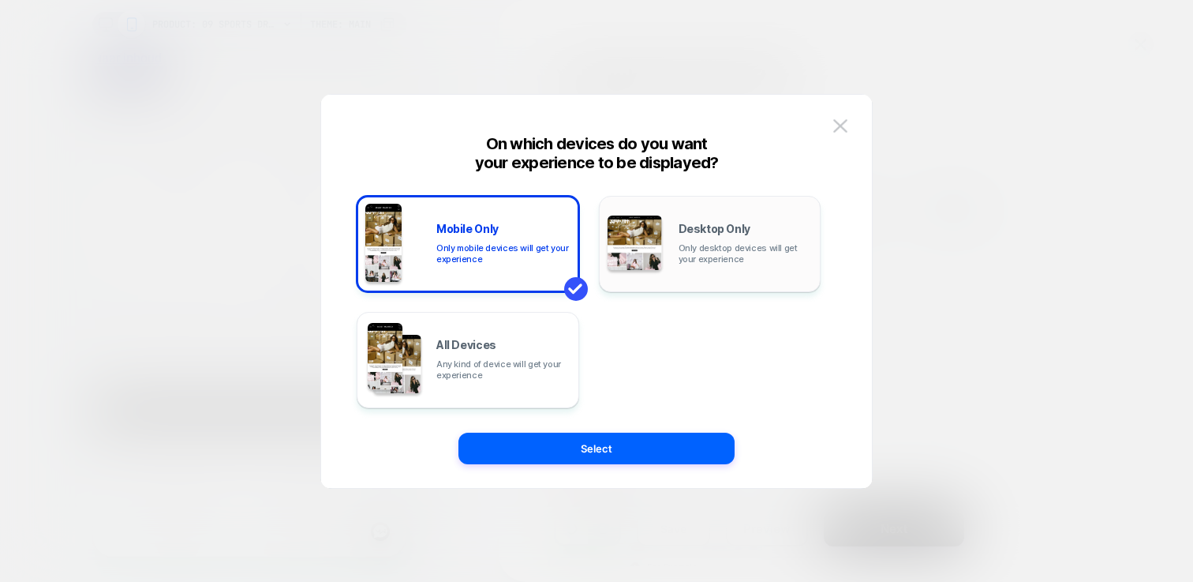
click at [697, 242] on span "Only desktop devices will get your experience" at bounding box center [746, 253] width 134 height 22
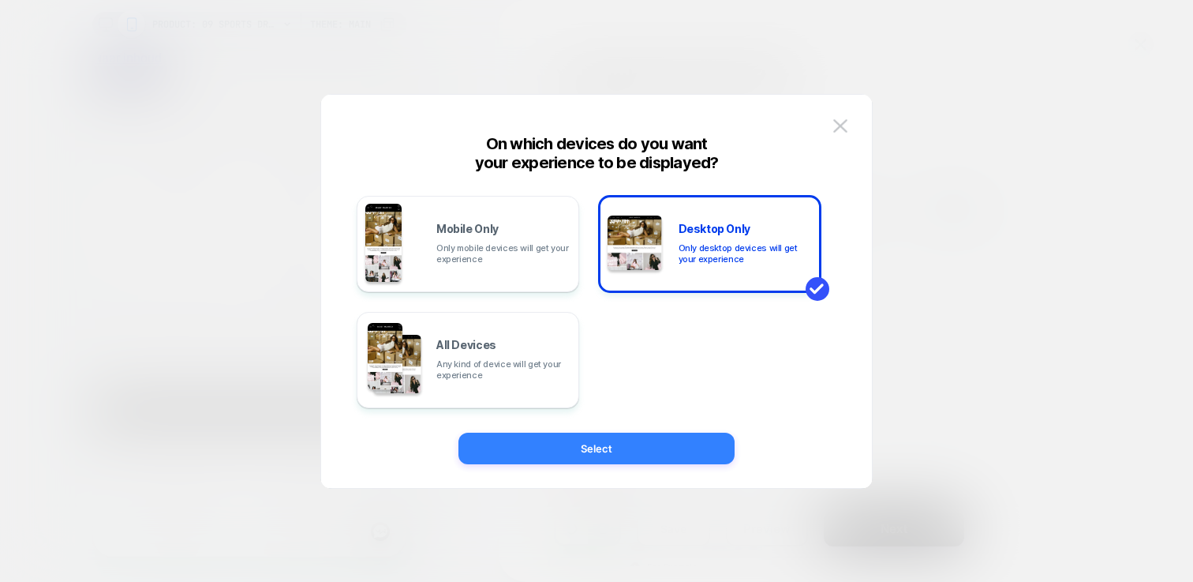
click at [643, 442] on button "Select" at bounding box center [596, 448] width 276 height 32
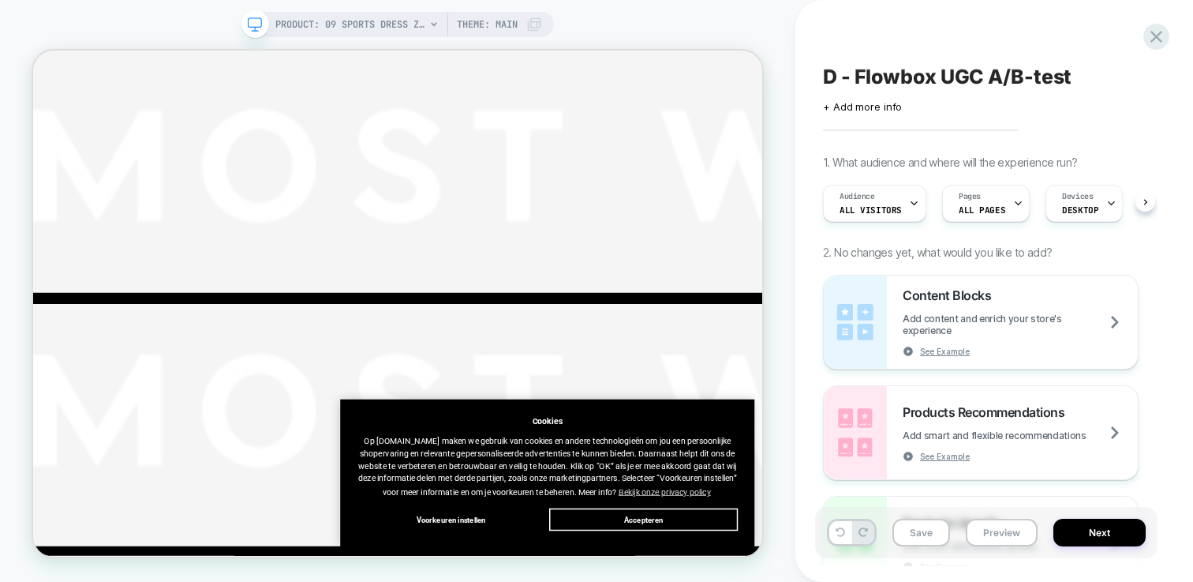
click at [1016, 202] on icon at bounding box center [1019, 203] width 6 height 3
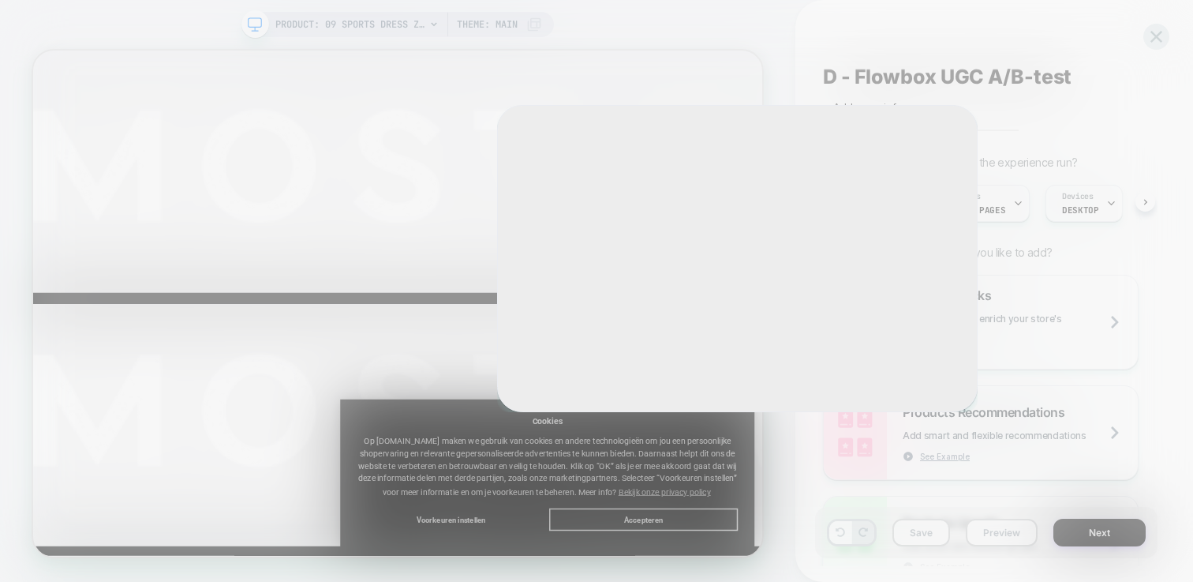
scroll to position [0, 1]
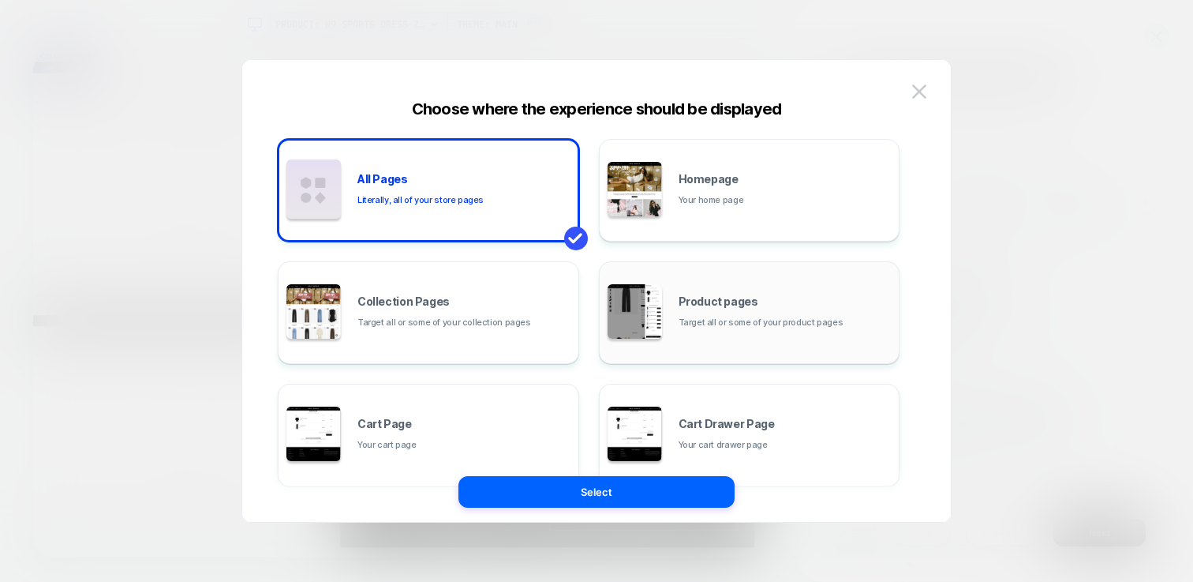
click at [735, 281] on div "Product pages Target all or some of your product pages" at bounding box center [750, 312] width 284 height 87
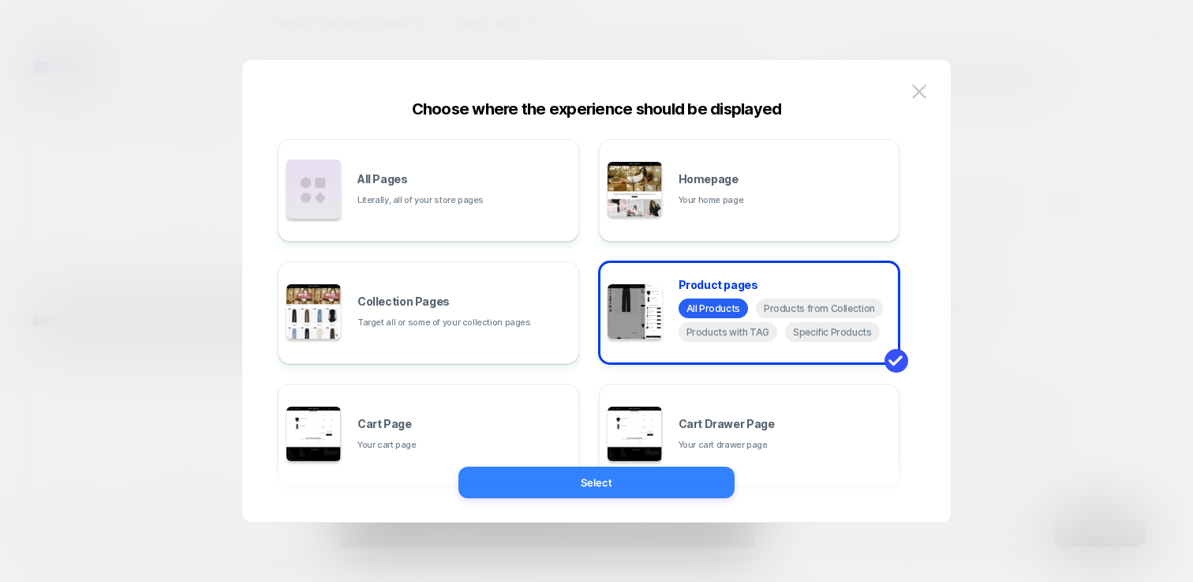
click at [673, 484] on button "Select" at bounding box center [596, 482] width 276 height 32
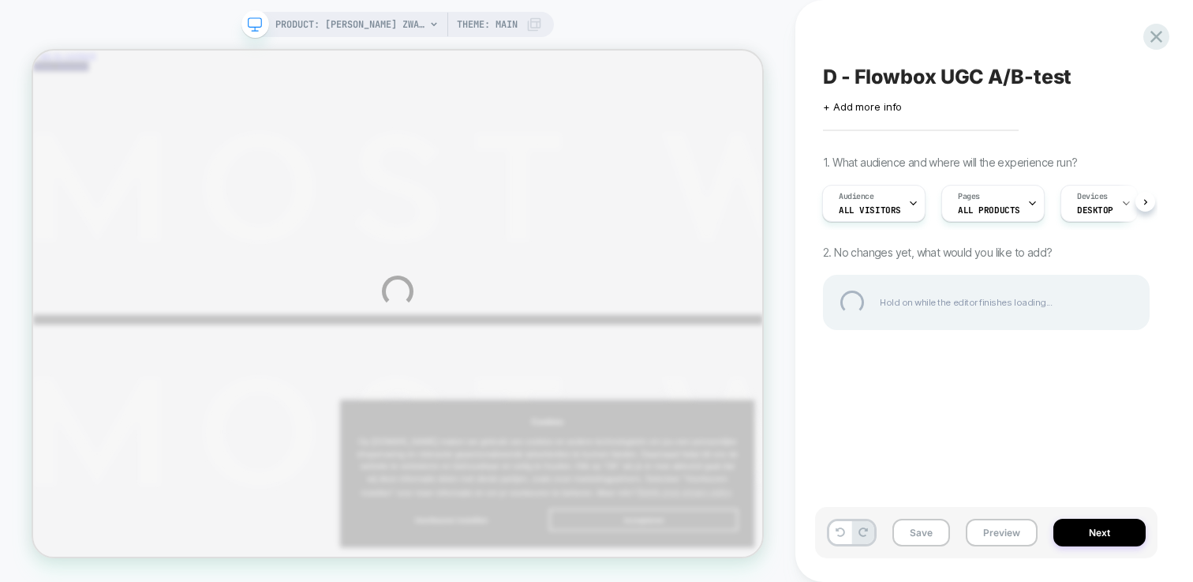
scroll to position [0, 0]
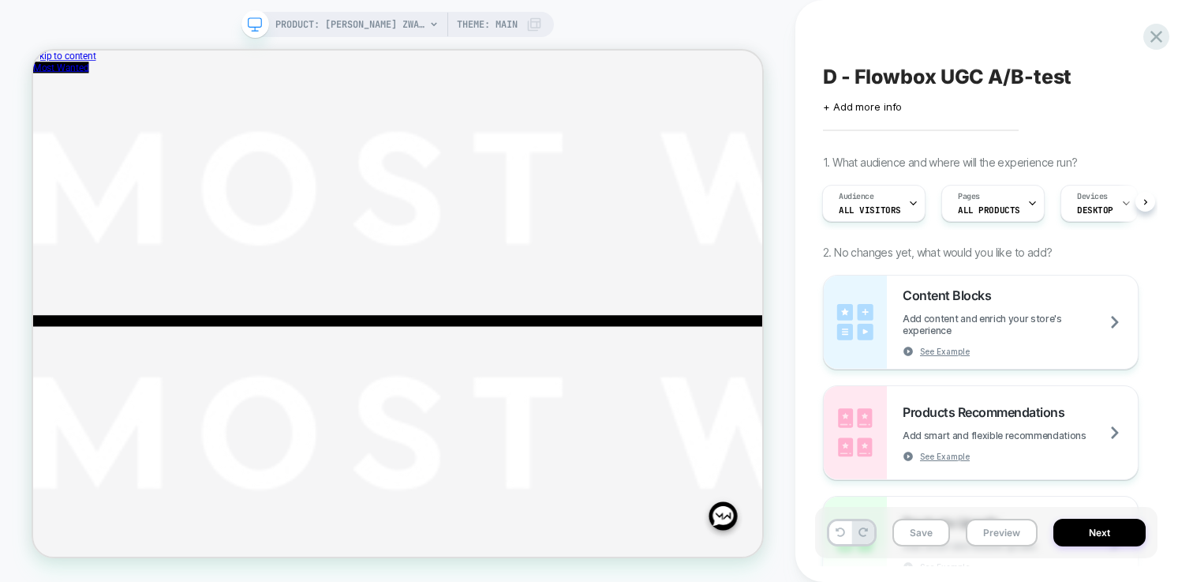
scroll to position [0, 2]
click at [383, 30] on span "PRODUCT: JULIE PANTALON ZWART [black]" at bounding box center [350, 24] width 150 height 25
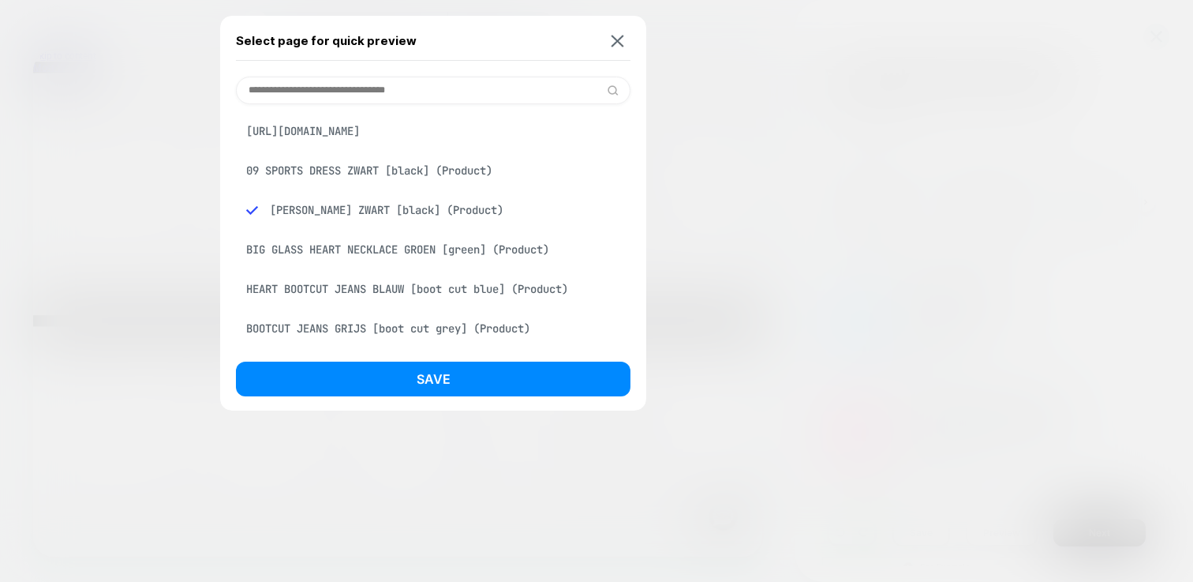
click at [396, 174] on div "09 SPORTS DRESS ZWART [black] (Product)" at bounding box center [433, 170] width 395 height 30
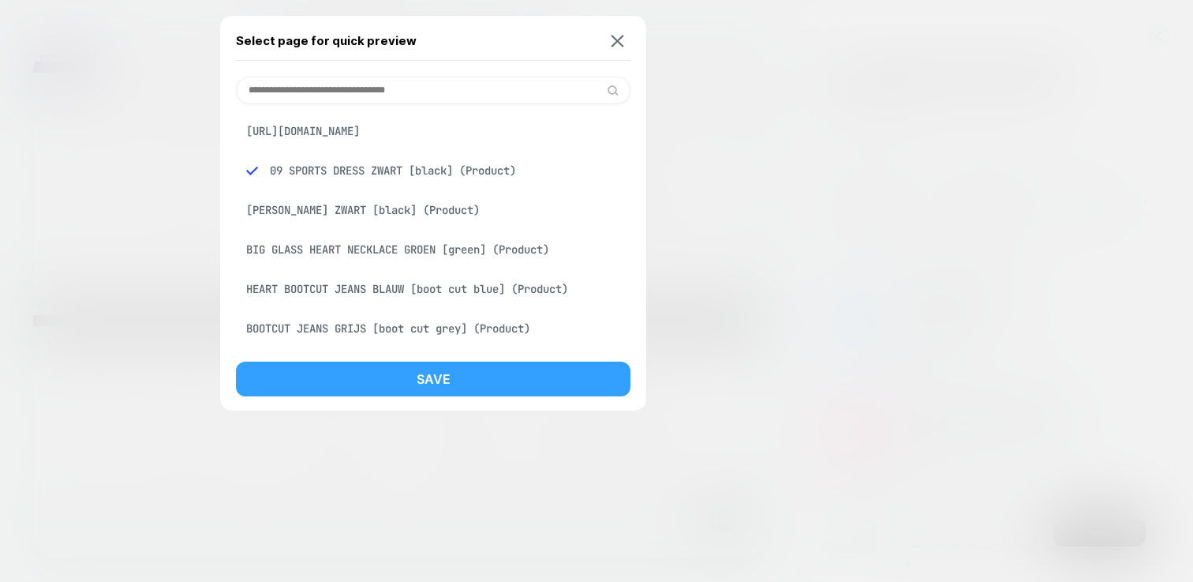
click at [551, 380] on button "Save" at bounding box center [433, 378] width 395 height 35
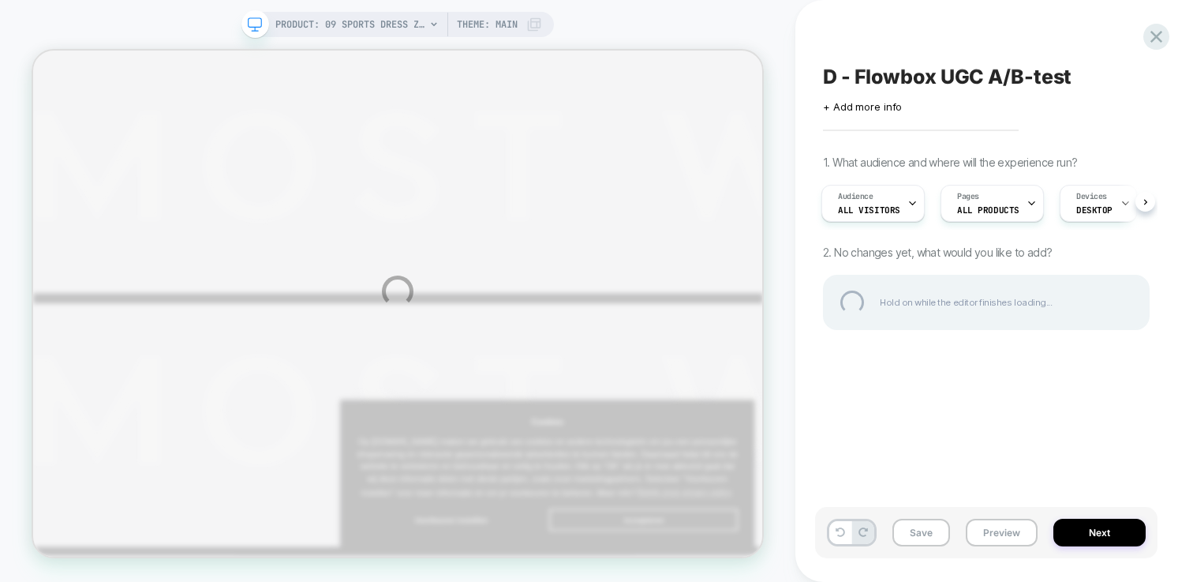
scroll to position [0, 0]
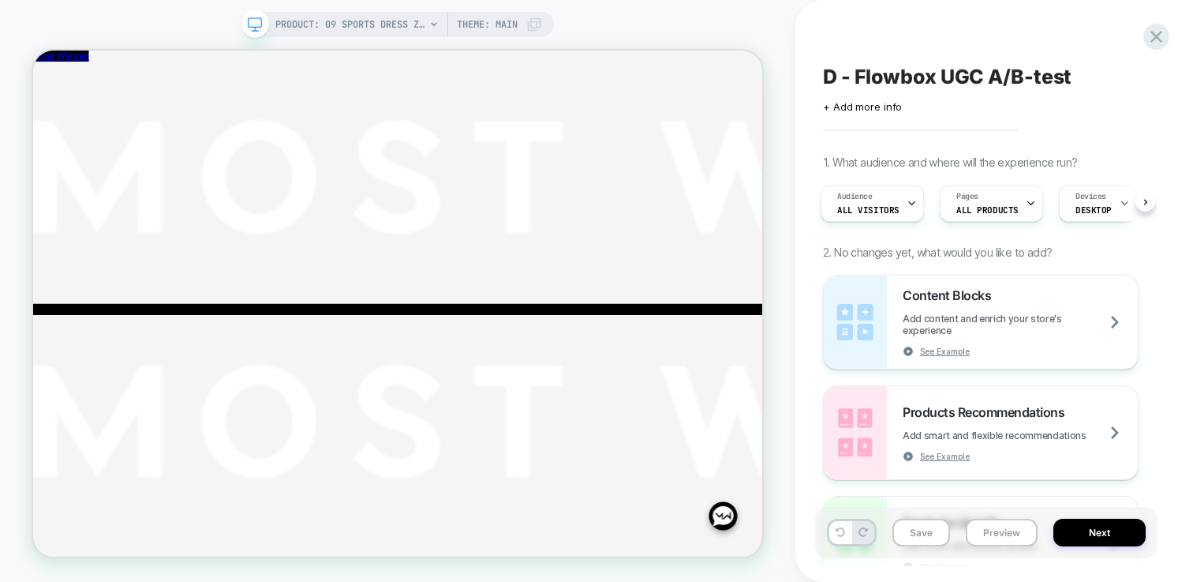
scroll to position [1595, 0]
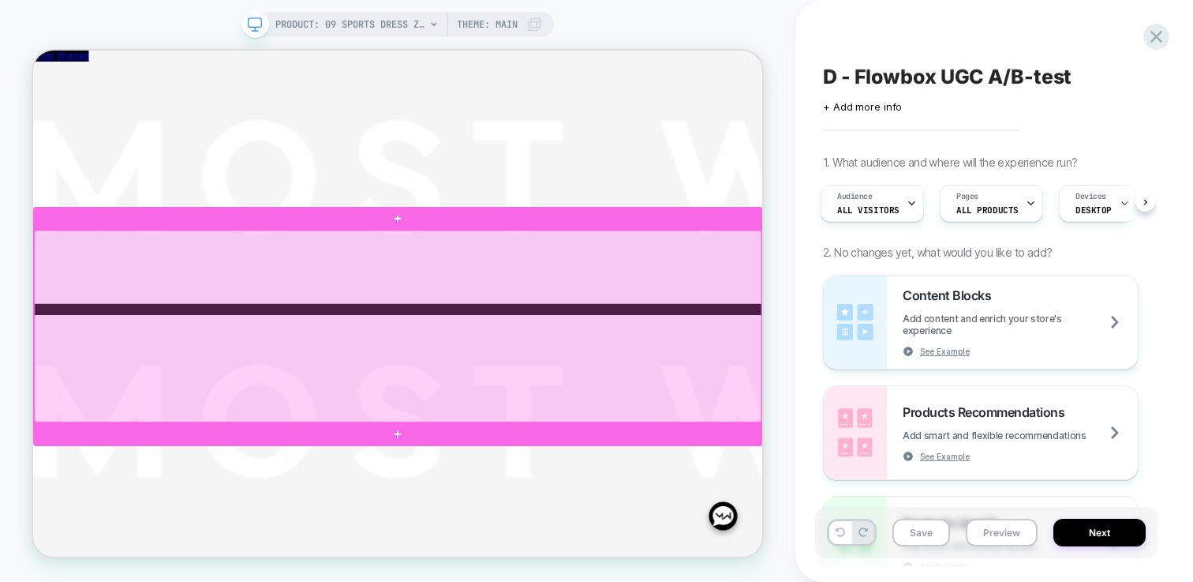
click at [987, 316] on div at bounding box center [520, 418] width 970 height 256
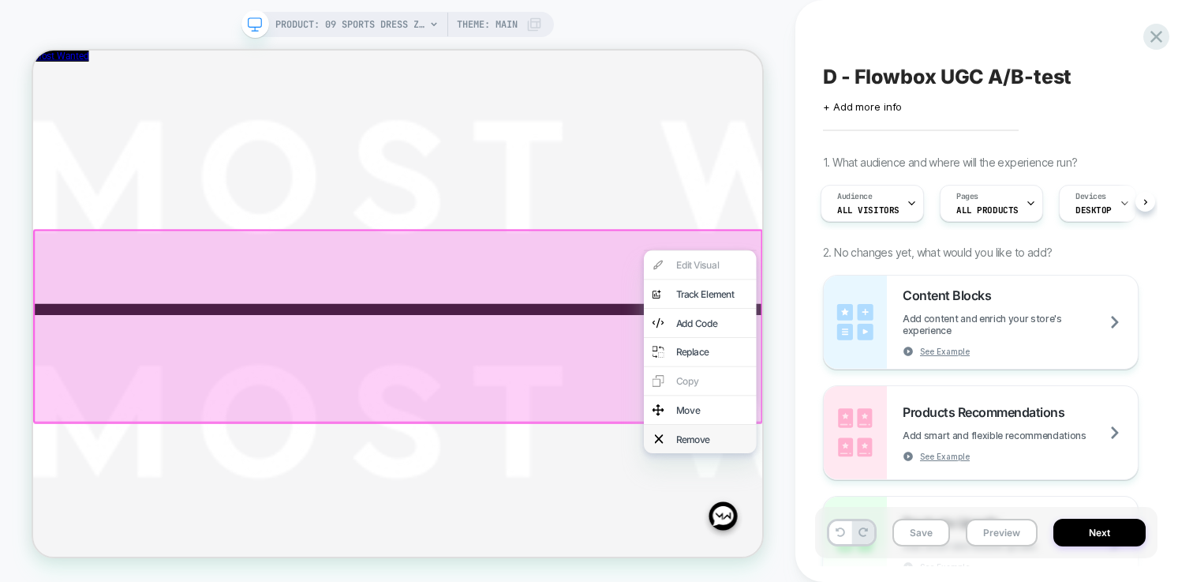
click at [883, 581] on div "Remove" at bounding box center [922, 568] width 150 height 38
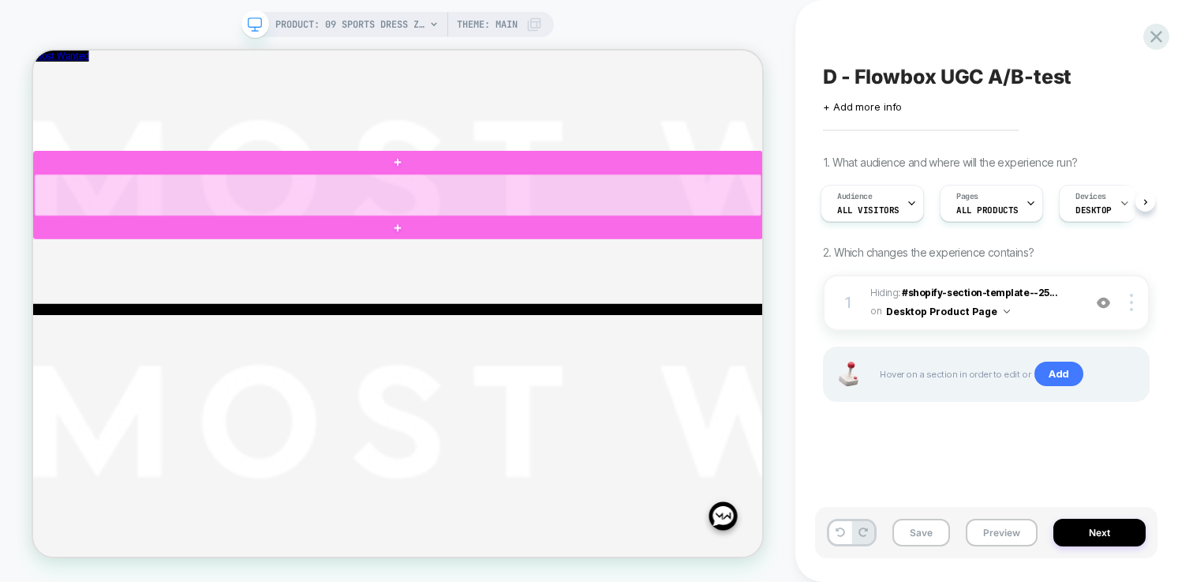
click at [858, 249] on div at bounding box center [520, 243] width 970 height 56
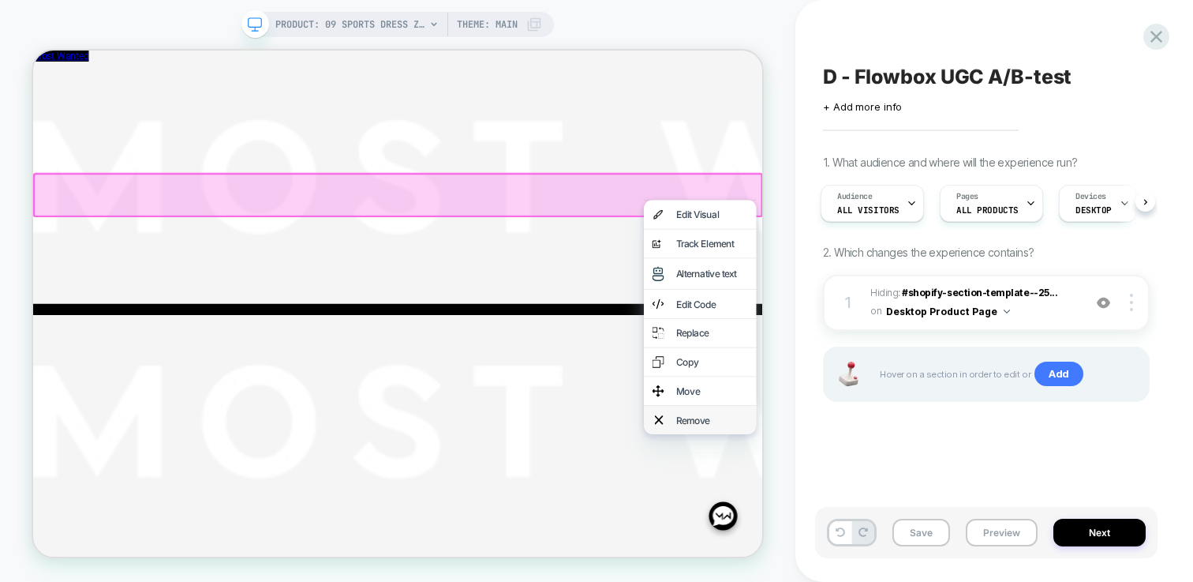
click at [893, 562] on div "Remove" at bounding box center [922, 543] width 150 height 38
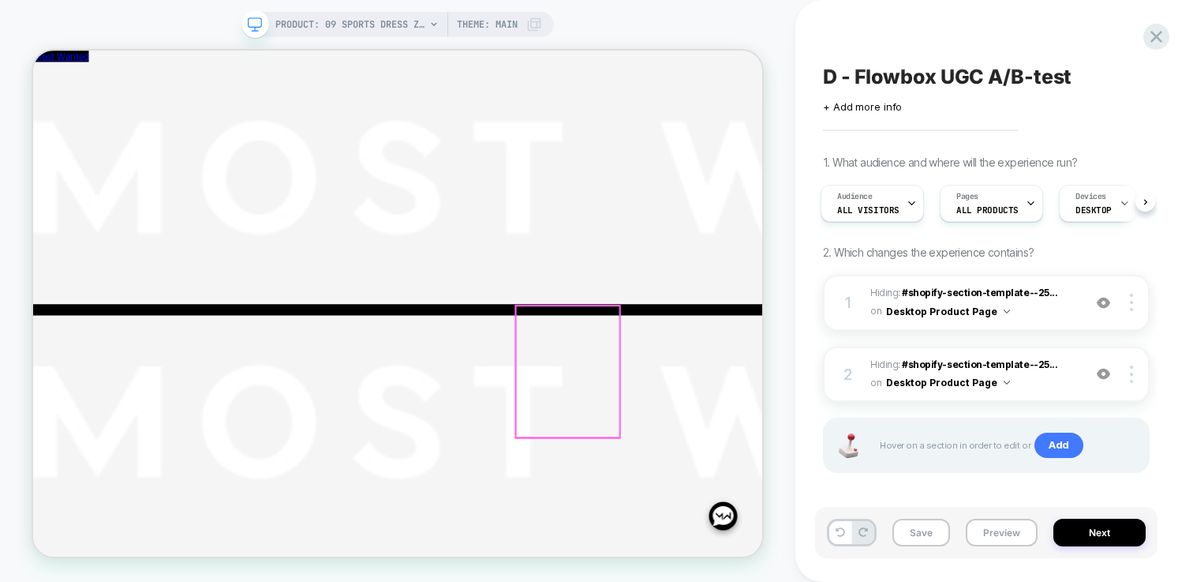
scroll to position [1307, 0]
click at [925, 535] on button "Save" at bounding box center [921, 532] width 58 height 28
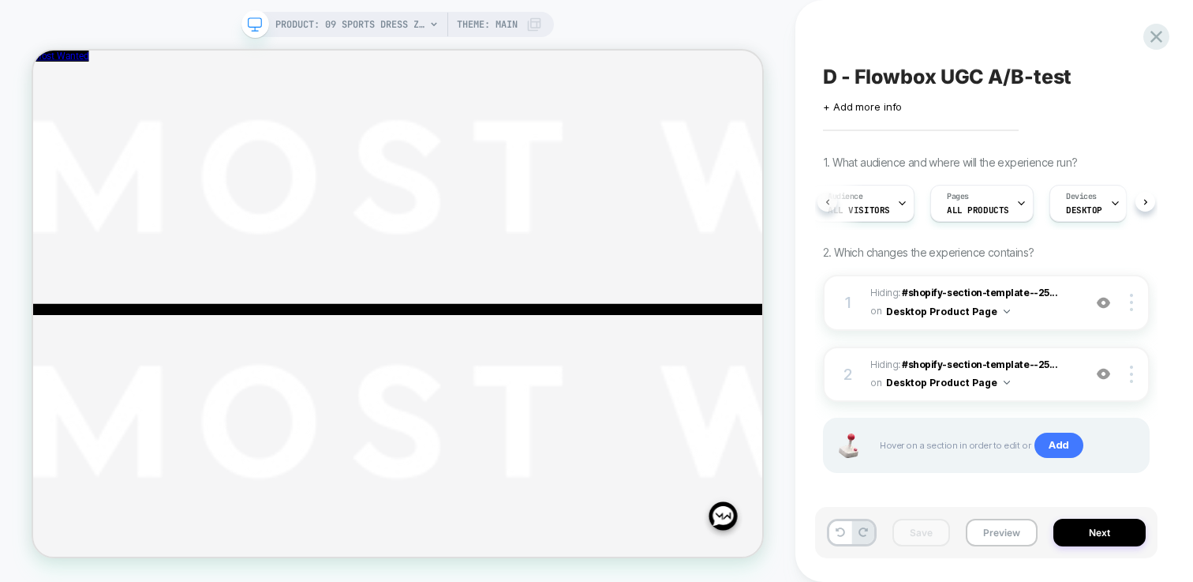
scroll to position [0, 6]
click at [892, 204] on span "All Visitors" at bounding box center [865, 209] width 62 height 11
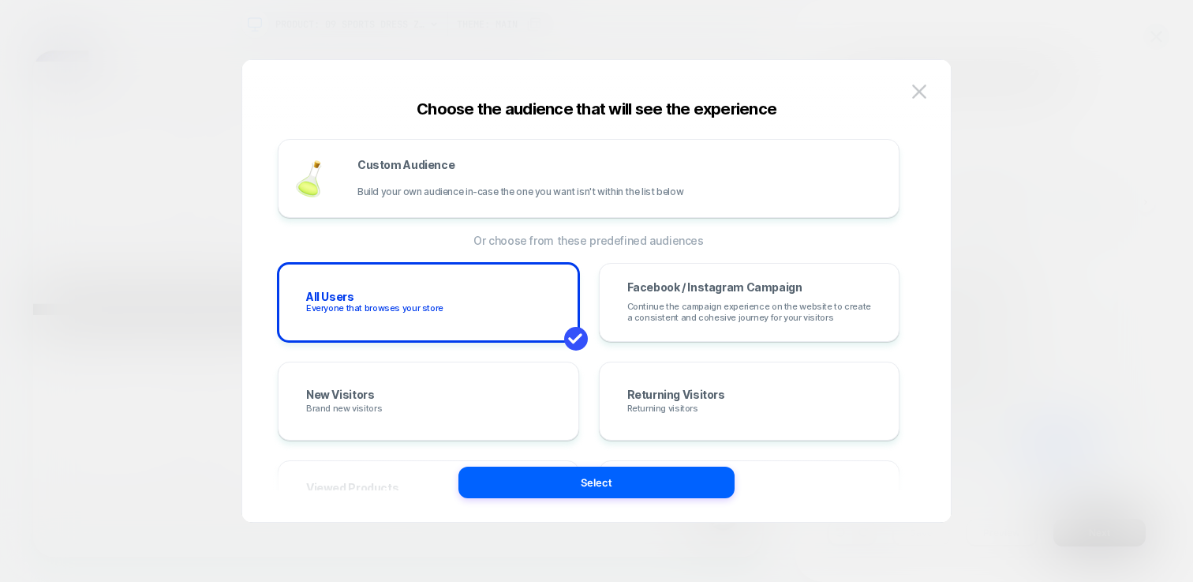
click at [1048, 215] on div at bounding box center [596, 291] width 1193 height 582
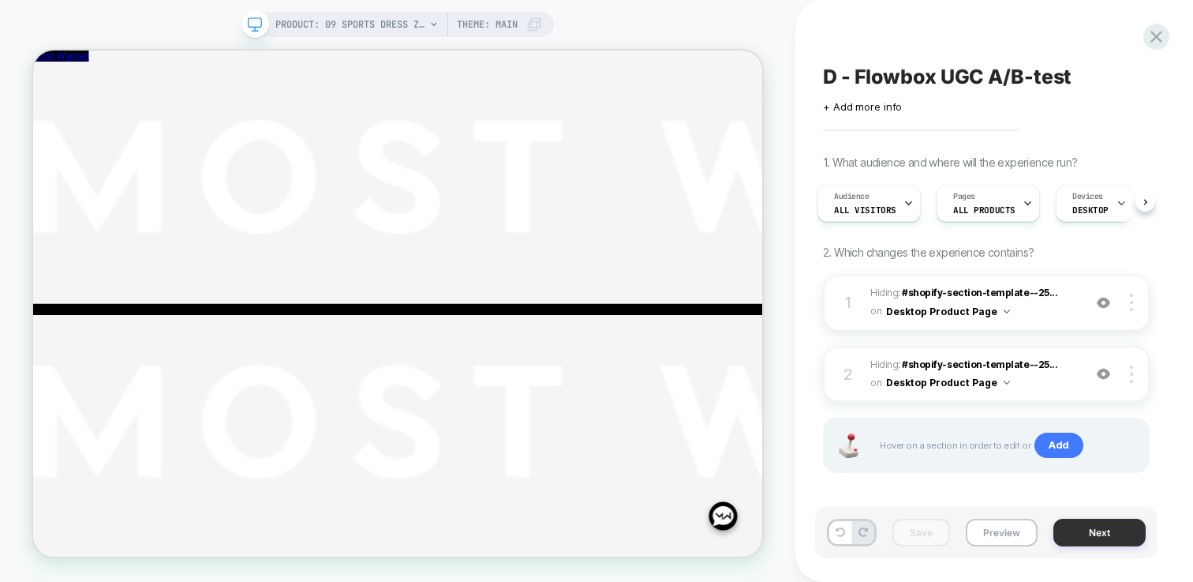
click at [1103, 543] on button "Next" at bounding box center [1099, 532] width 92 height 28
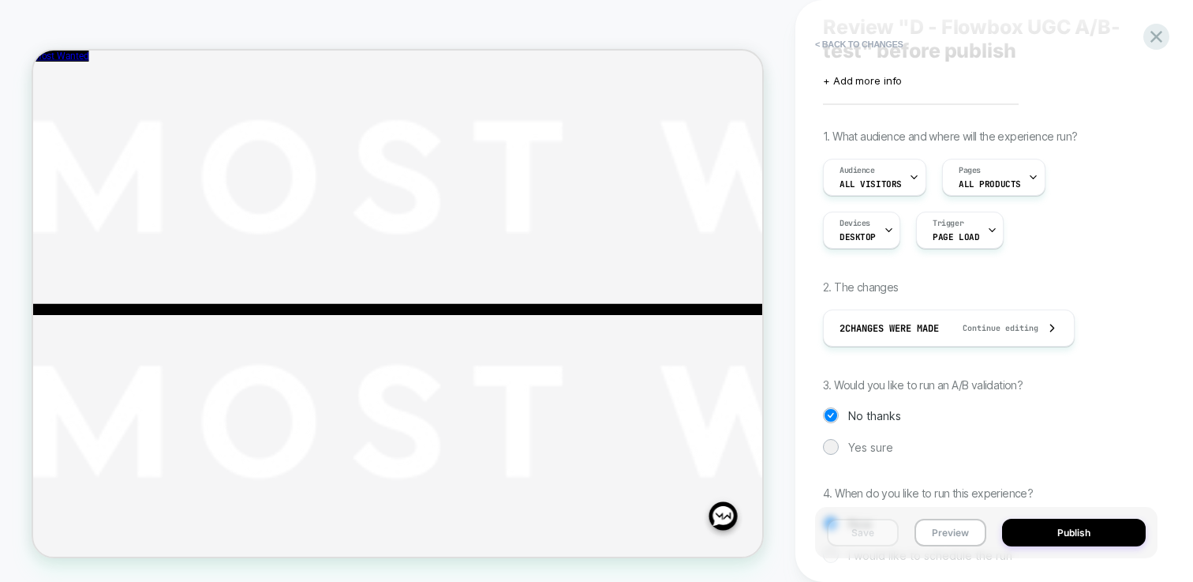
scroll to position [133, 0]
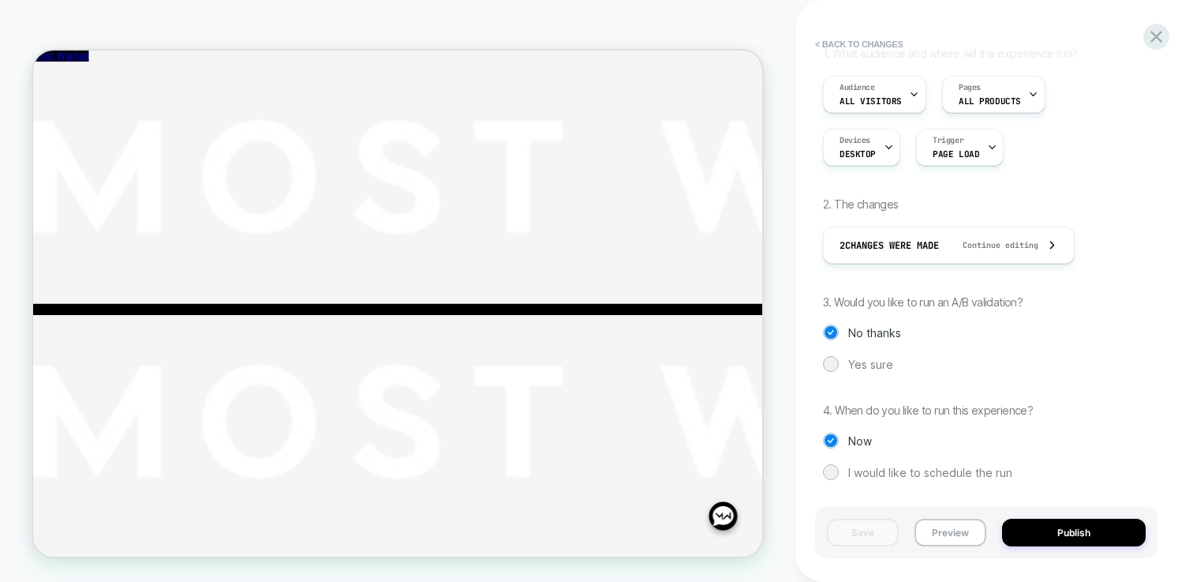
click at [862, 350] on div "1. What audience and where will the experience run? Audience All Visitors Pages…" at bounding box center [986, 275] width 327 height 457
click at [862, 358] on span "Yes sure" at bounding box center [870, 363] width 45 height 13
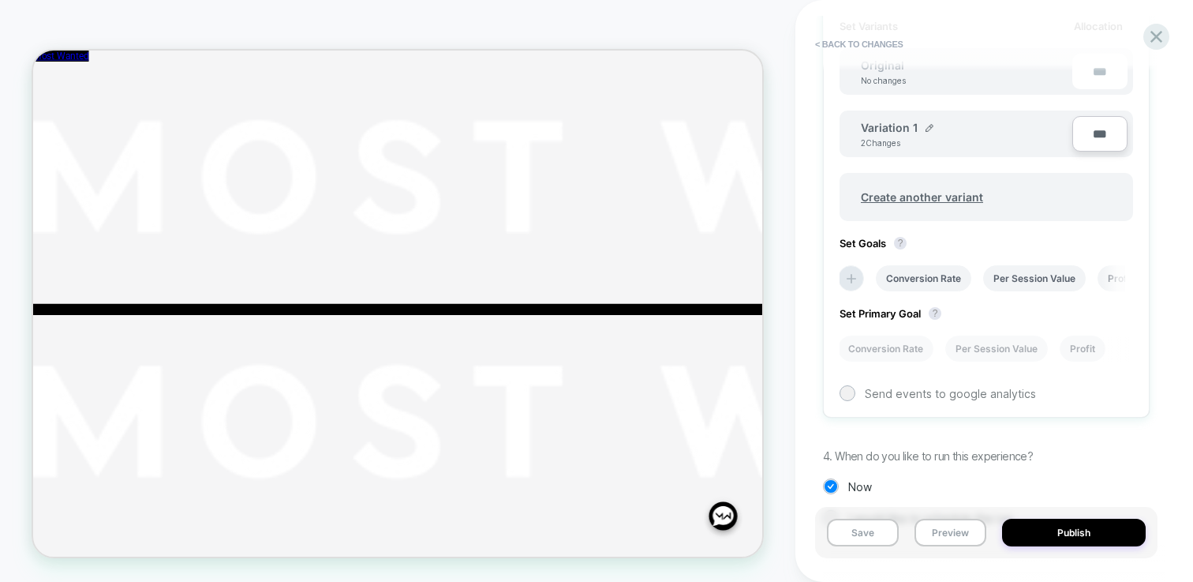
scroll to position [421, 0]
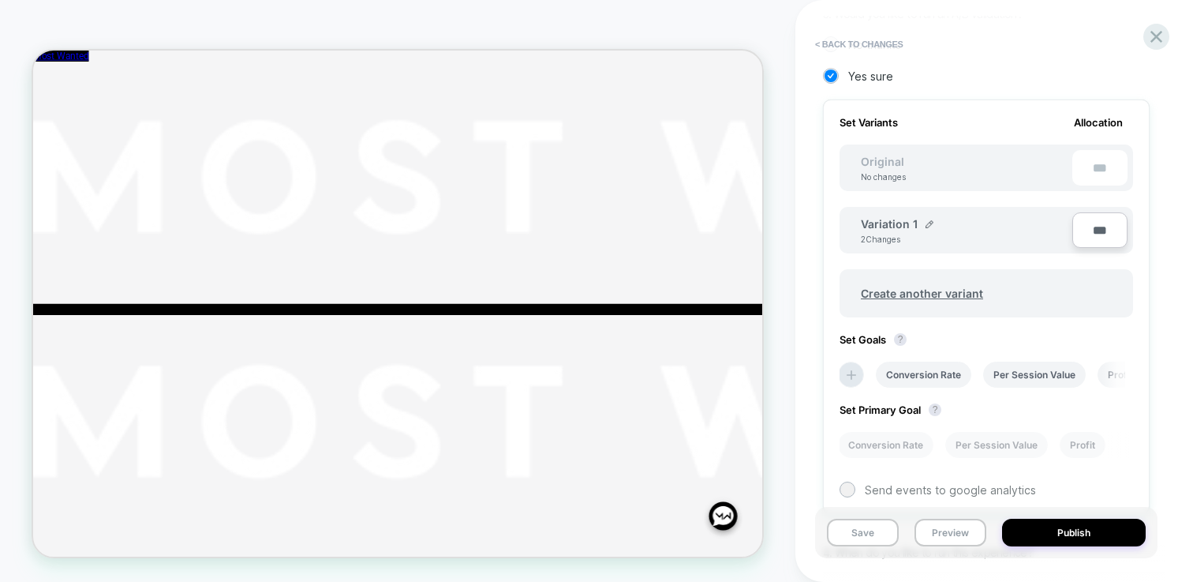
click at [933, 225] on div "Variation 1 2 Changes" at bounding box center [966, 230] width 211 height 27
click at [930, 223] on img at bounding box center [930, 224] width 8 height 8
click at [899, 229] on input "**********" at bounding box center [918, 231] width 114 height 31
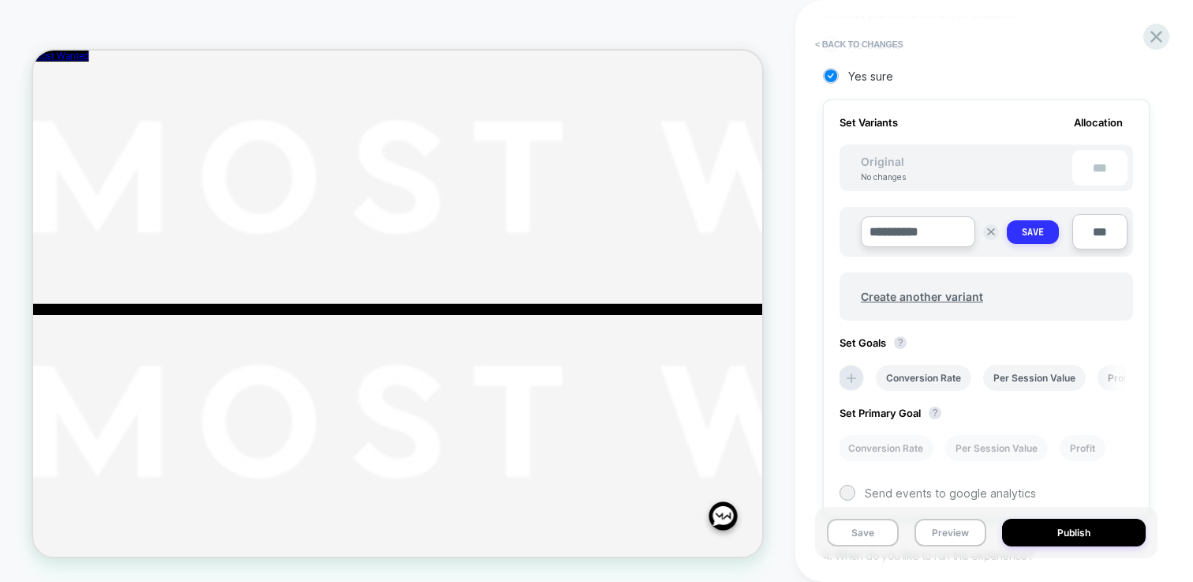
type input "**********"
click at [1047, 241] on button "Save" at bounding box center [1033, 232] width 52 height 24
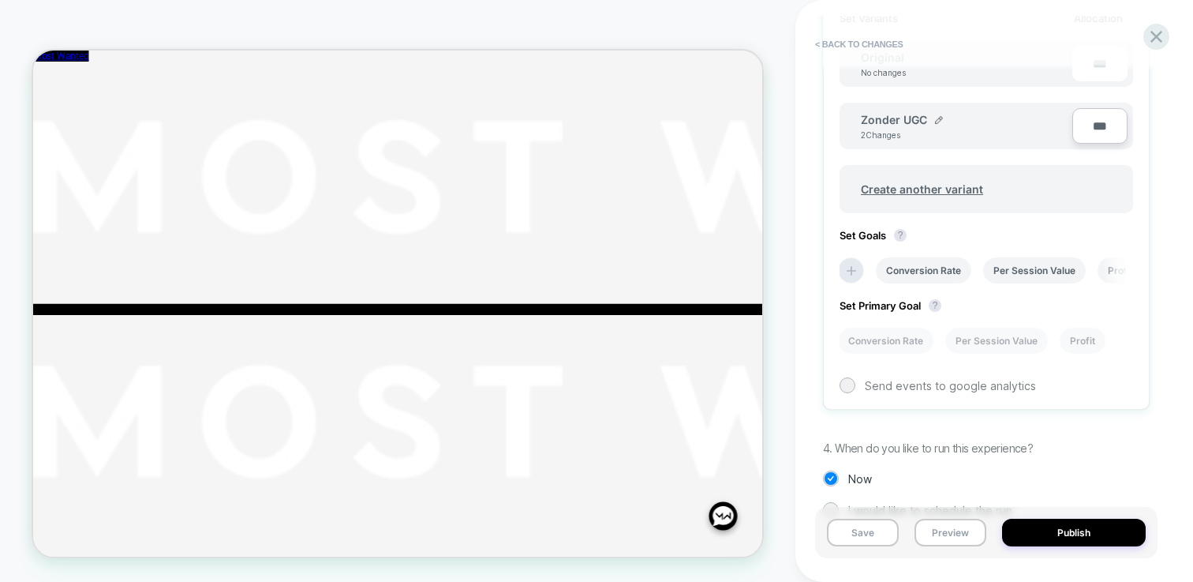
scroll to position [541, 0]
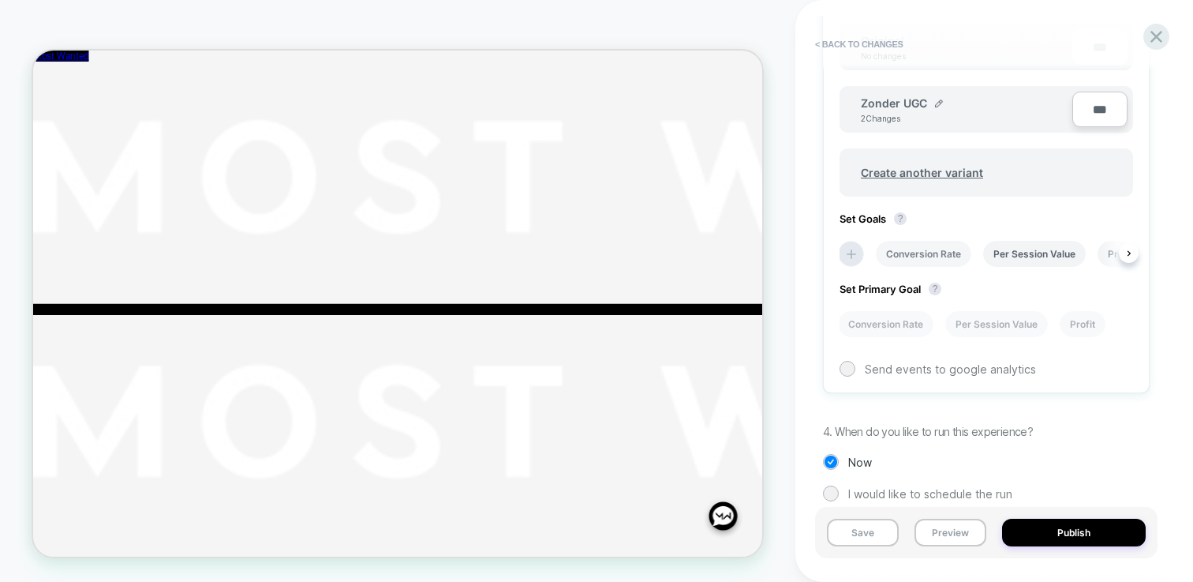
click at [895, 249] on li "Conversion Rate" at bounding box center [923, 254] width 95 height 26
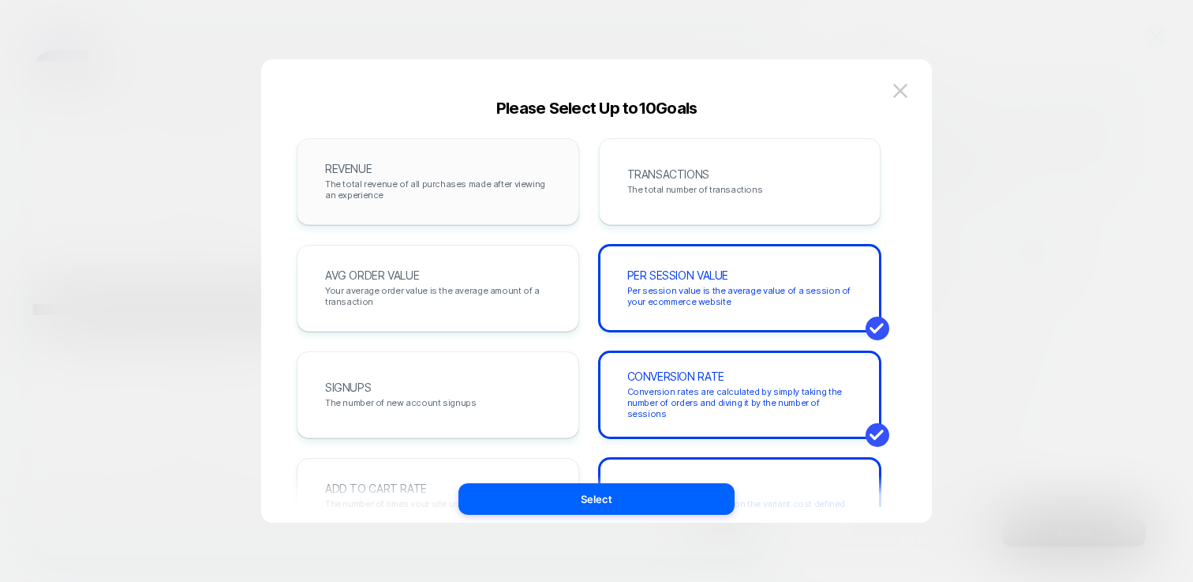
click at [510, 187] on span "The total revenue of all purchases made after viewing an experience" at bounding box center [438, 189] width 226 height 22
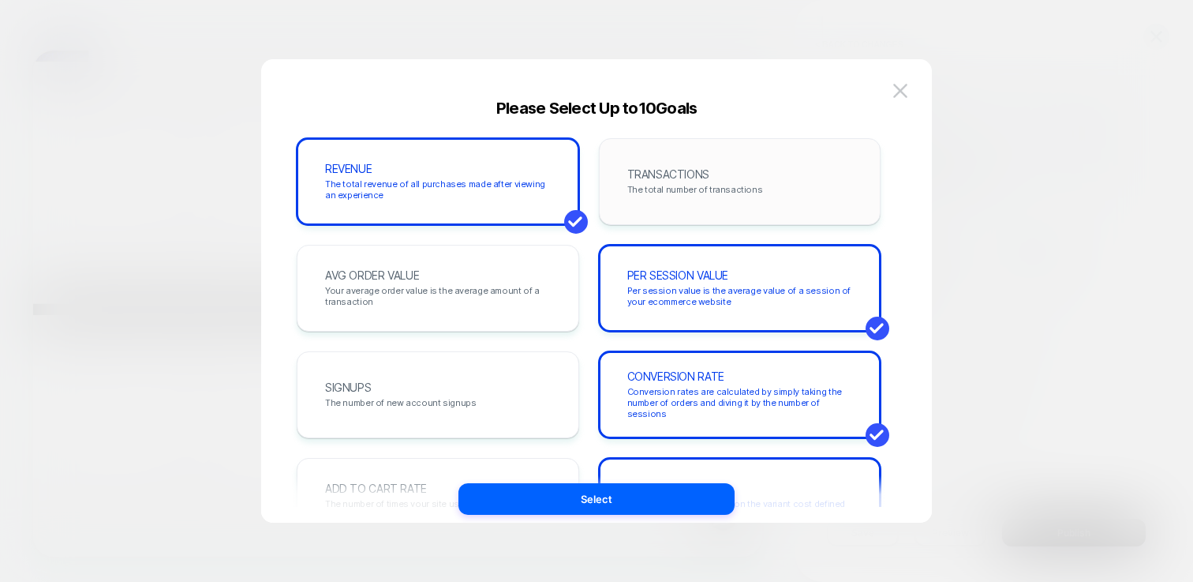
click at [649, 184] on span "The total number of transactions" at bounding box center [695, 189] width 136 height 11
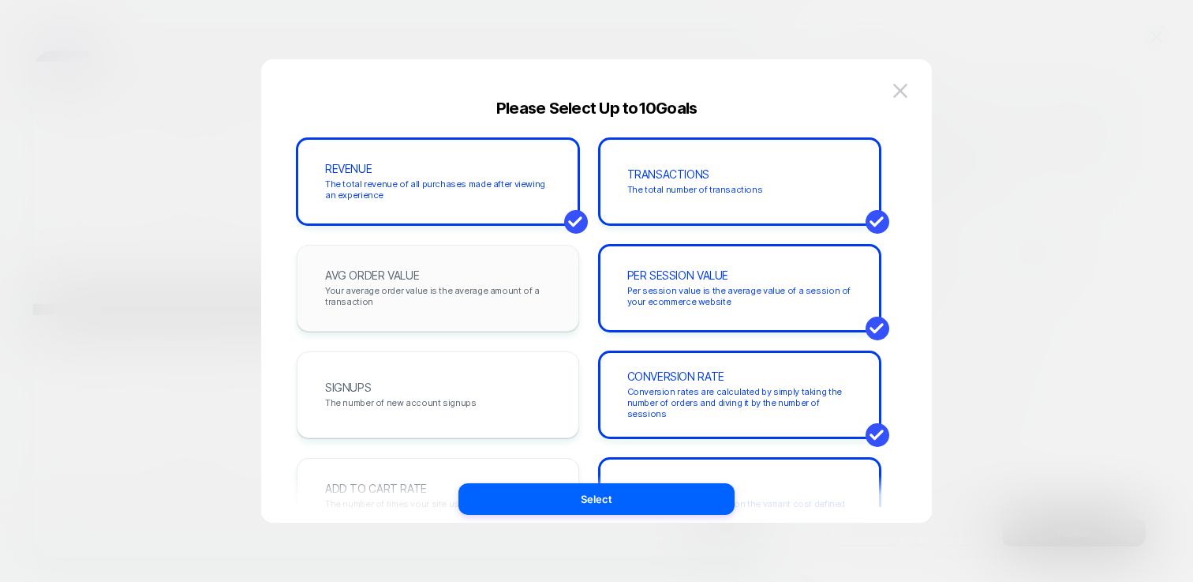
click at [499, 276] on div "AVG ORDER VALUE Your average order value is the average amount of a transaction" at bounding box center [437, 288] width 249 height 54
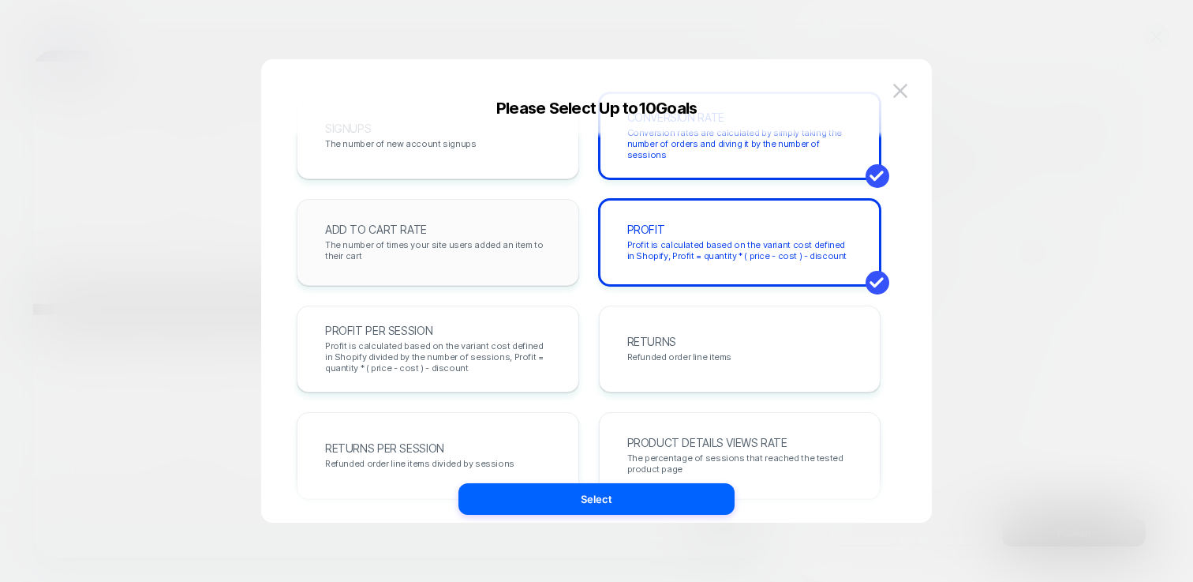
click at [526, 241] on span "The number of times your site users added an item to their cart" at bounding box center [438, 250] width 226 height 22
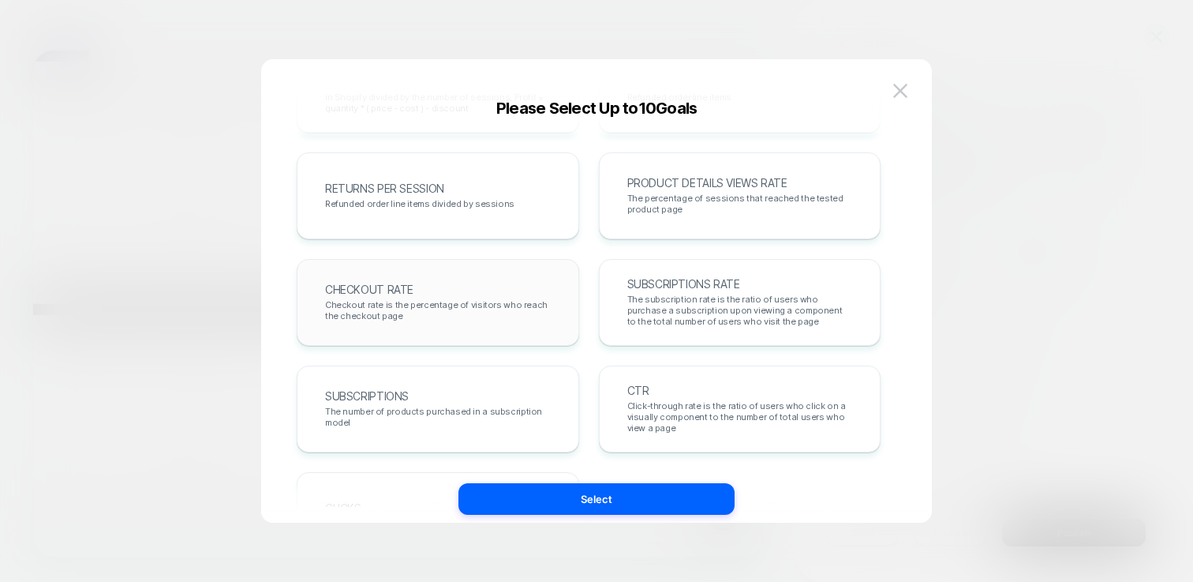
click at [507, 312] on span "Checkout rate is the percentage of visitors who reach the checkout page" at bounding box center [438, 310] width 226 height 22
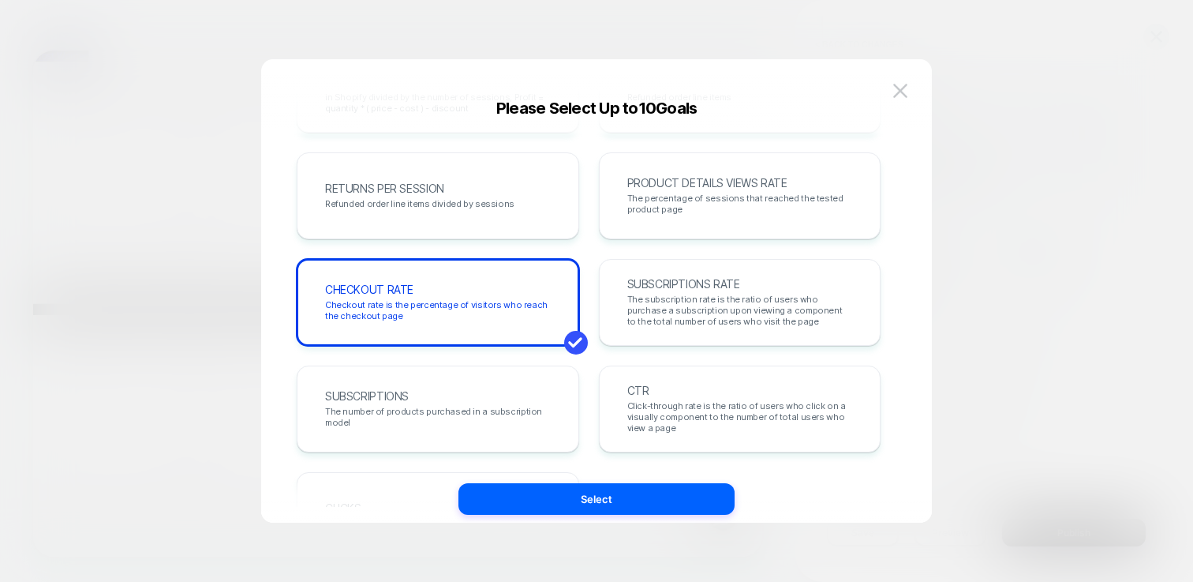
scroll to position [366, 0]
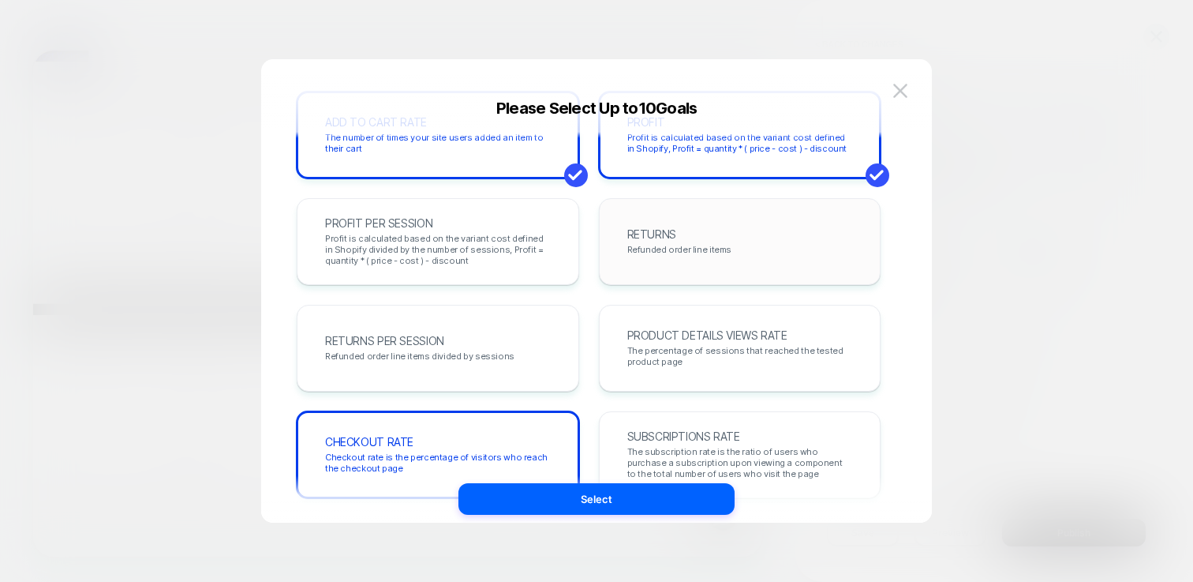
click at [636, 260] on div "RETURNS Refunded order line items" at bounding box center [739, 242] width 249 height 54
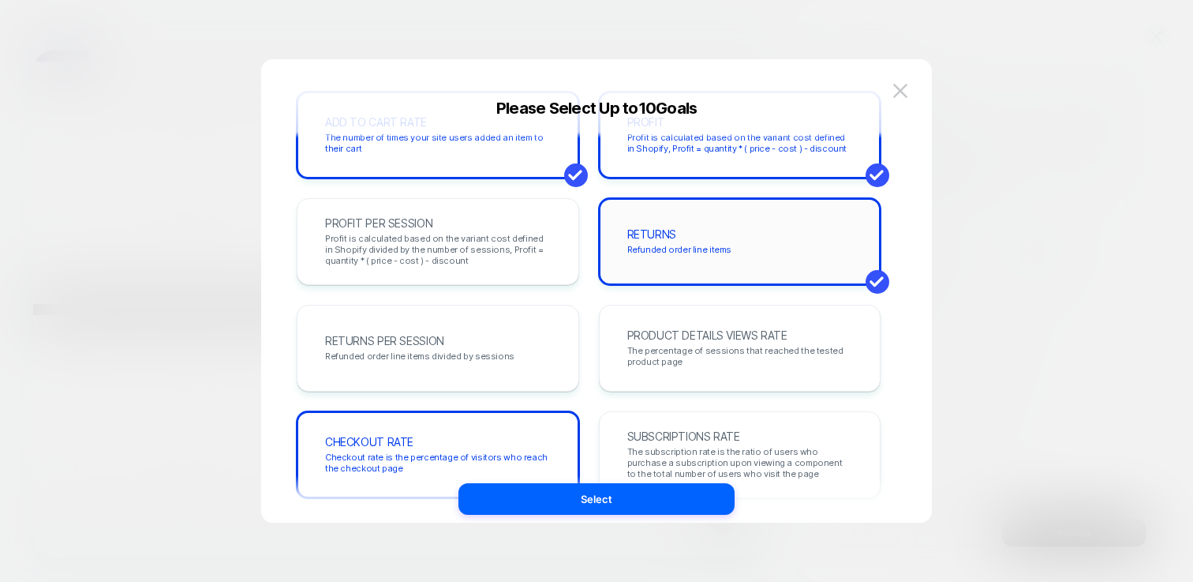
click at [625, 258] on div "RETURNS Refunded order line items" at bounding box center [739, 242] width 249 height 54
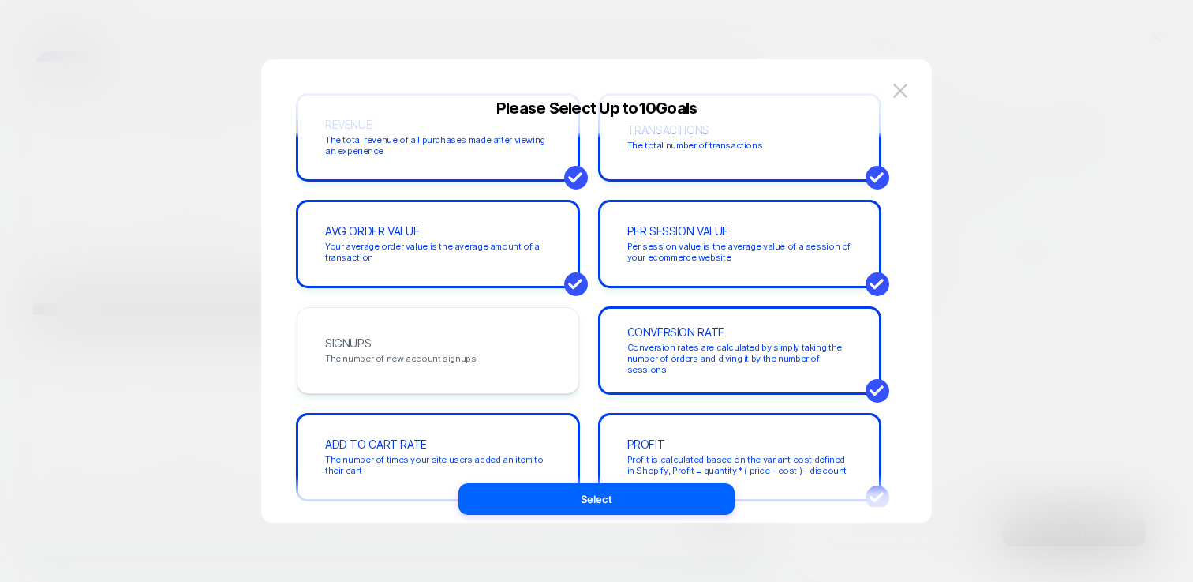
scroll to position [0, 0]
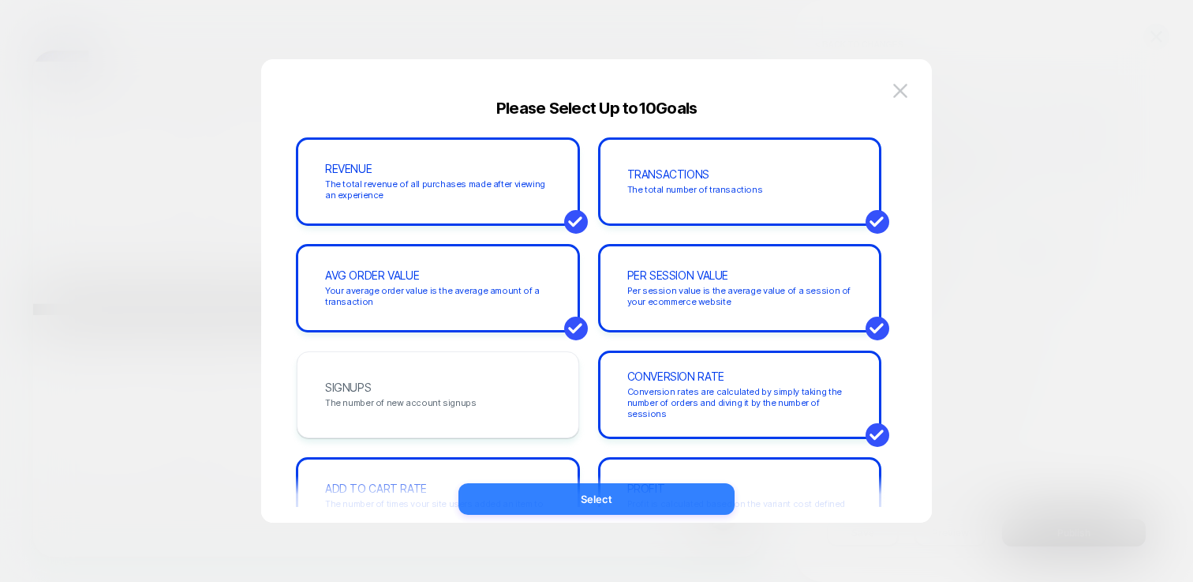
click at [665, 497] on button "Select" at bounding box center [596, 499] width 276 height 32
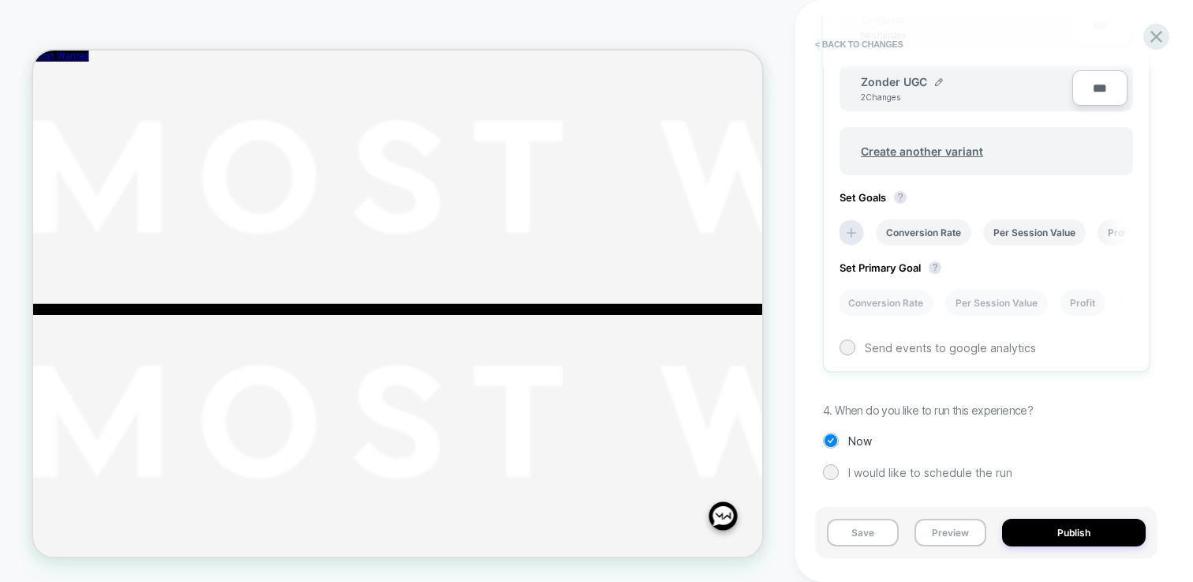
scroll to position [563, 0]
click at [905, 300] on li "Conversion Rate" at bounding box center [885, 302] width 95 height 26
click at [878, 534] on button "Save" at bounding box center [863, 532] width 72 height 28
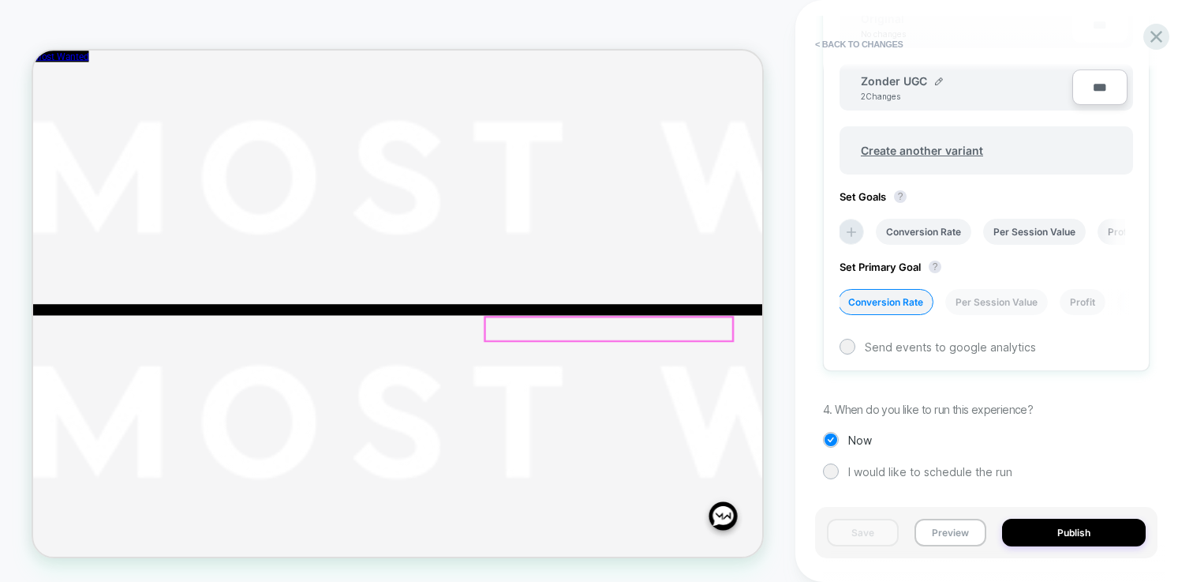
scroll to position [124, 0]
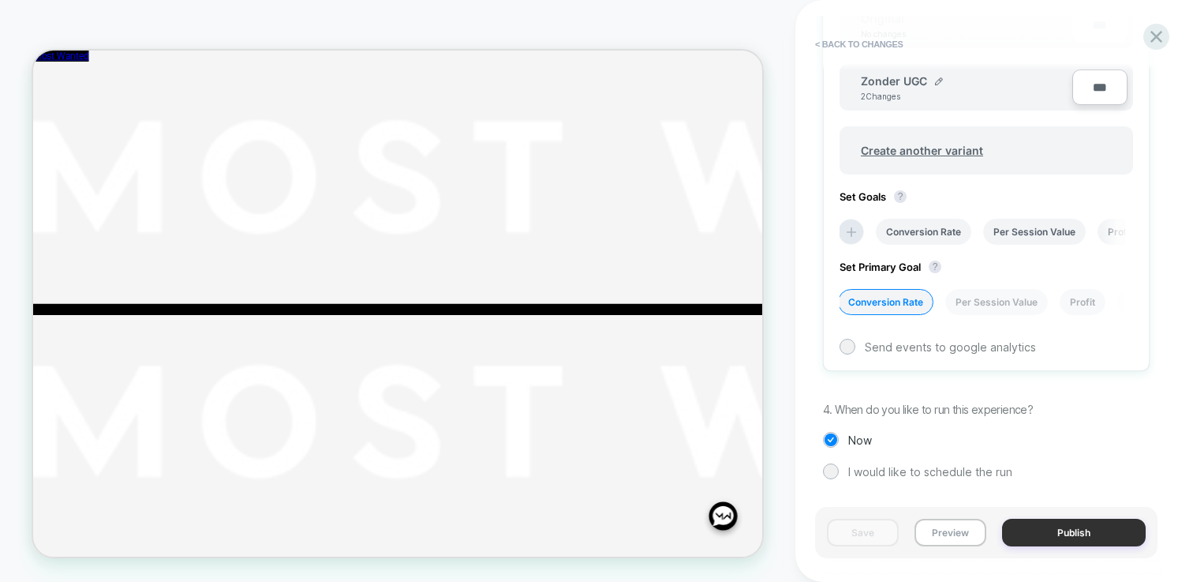
click at [1054, 530] on button "Publish" at bounding box center [1074, 532] width 144 height 28
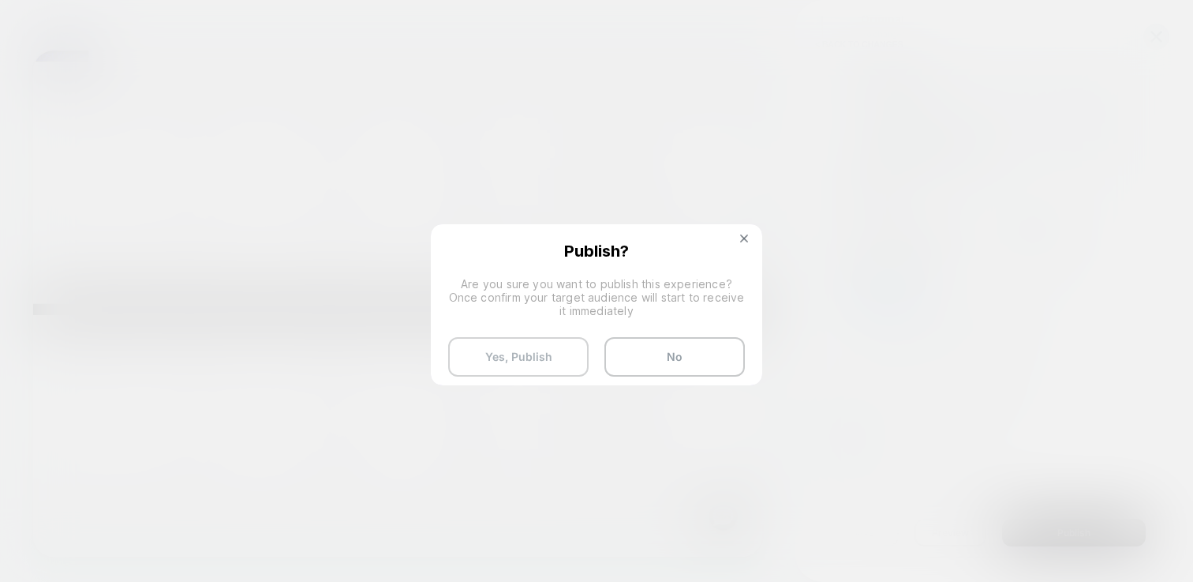
click at [526, 355] on button "Yes, Publish" at bounding box center [518, 356] width 140 height 39
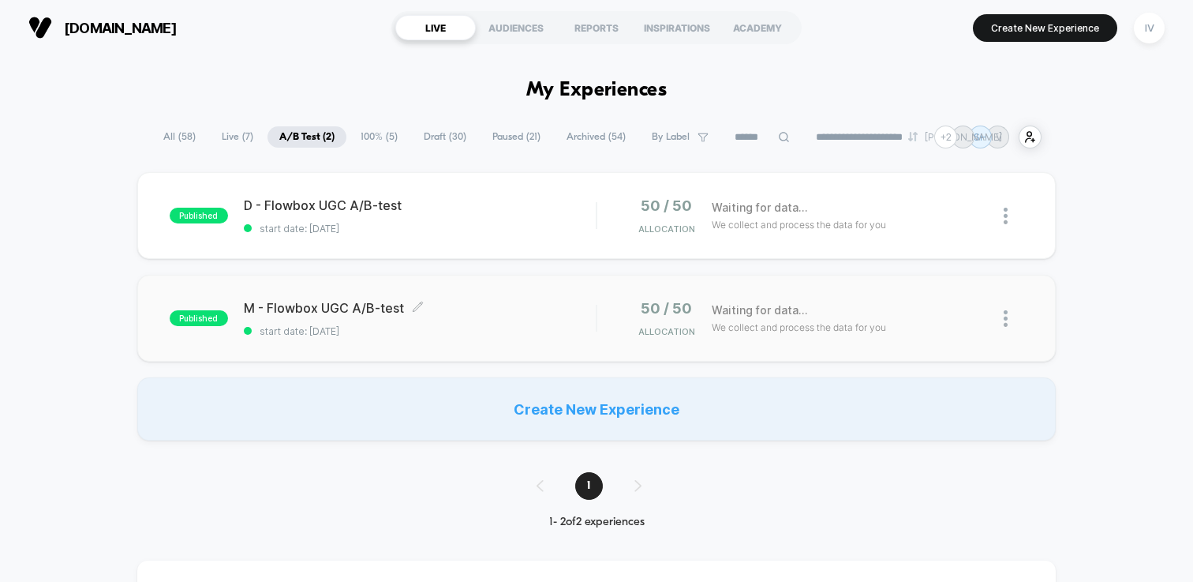
click at [491, 316] on div "M - Flowbox UGC A/B-test Click to edit experience details Click to edit experie…" at bounding box center [420, 318] width 352 height 37
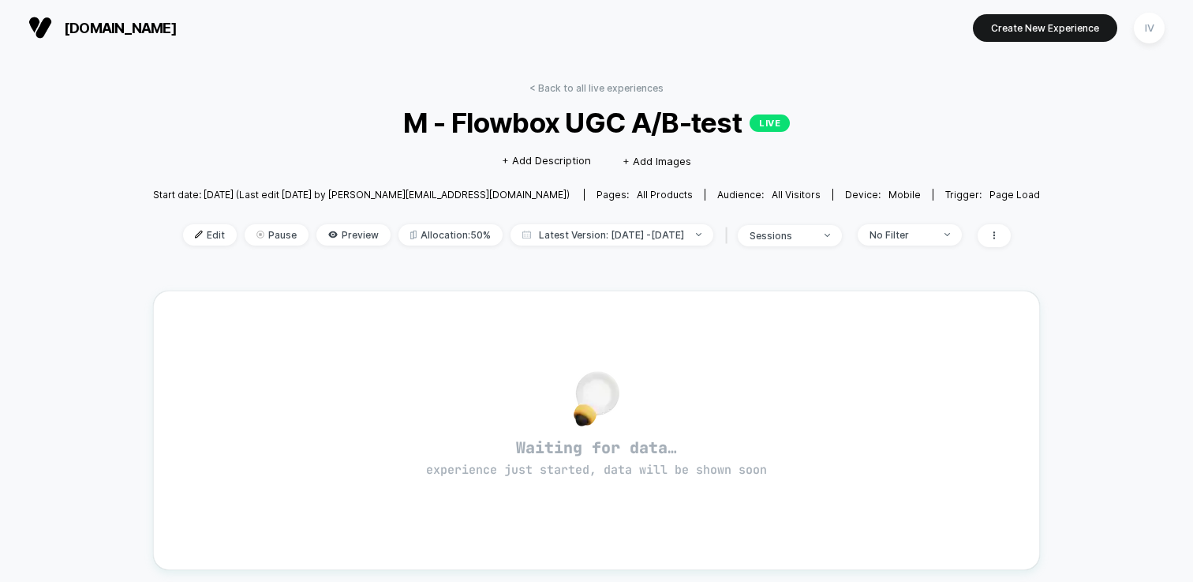
click at [589, 99] on div "< Back to all live experiences M - Flowbox UGC A/B-test LIVE Click to edit expe…" at bounding box center [596, 174] width 887 height 185
click at [582, 94] on div "< Back to all live experiences M - Flowbox UGC A/B-test LIVE Click to edit expe…" at bounding box center [596, 174] width 887 height 185
click at [582, 91] on link "< Back to all live experiences" at bounding box center [596, 88] width 134 height 12
